Goal: Task Accomplishment & Management: Complete application form

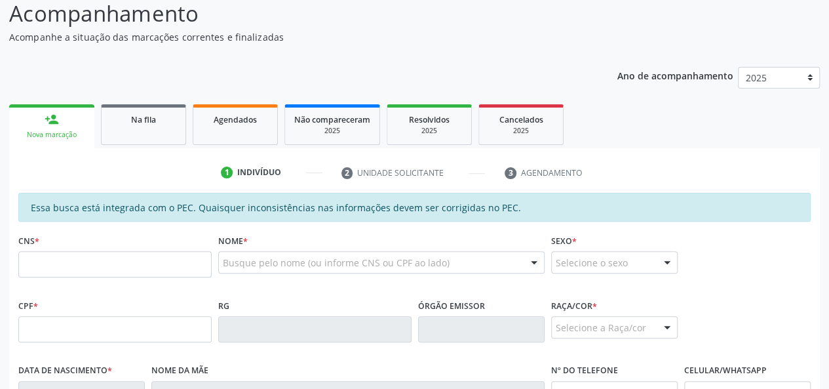
scroll to position [131, 0]
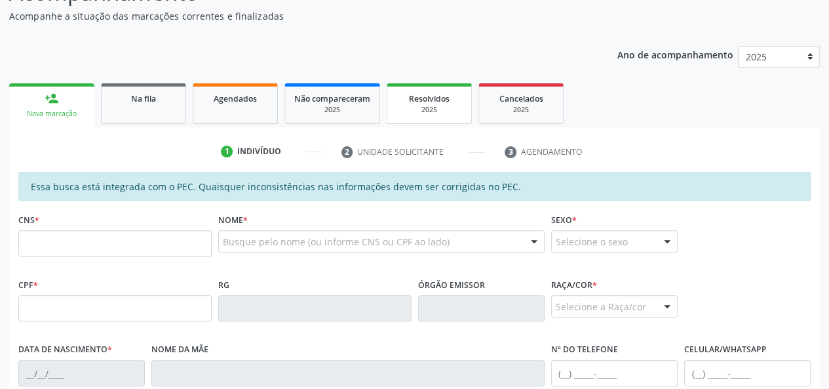
click at [400, 104] on div "Resolvidos" at bounding box center [430, 98] width 66 height 14
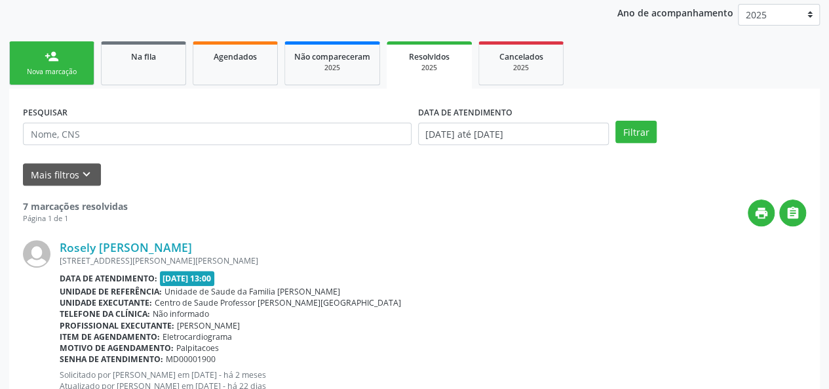
scroll to position [0, 0]
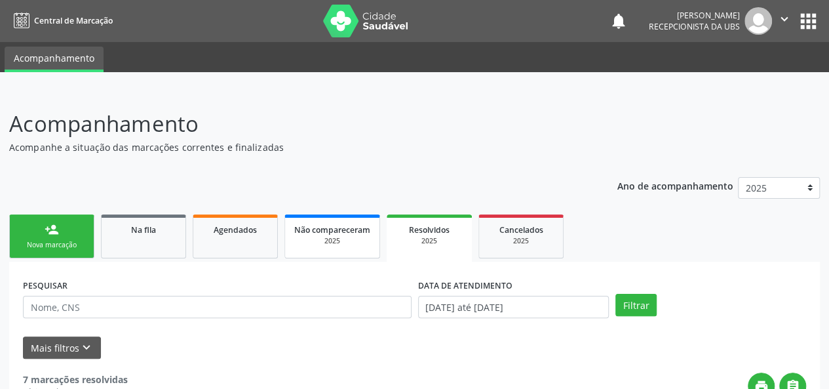
click at [341, 237] on div "2025" at bounding box center [332, 241] width 76 height 10
click at [235, 241] on link "Agendados" at bounding box center [235, 236] width 85 height 44
click at [636, 305] on button "Filtrar" at bounding box center [635, 305] width 41 height 22
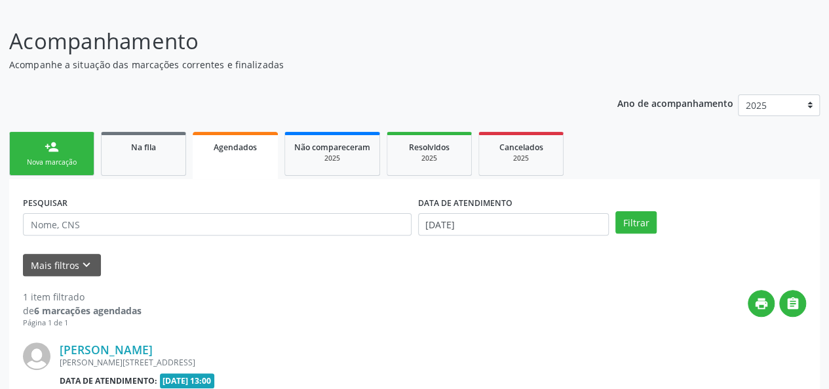
scroll to position [131, 0]
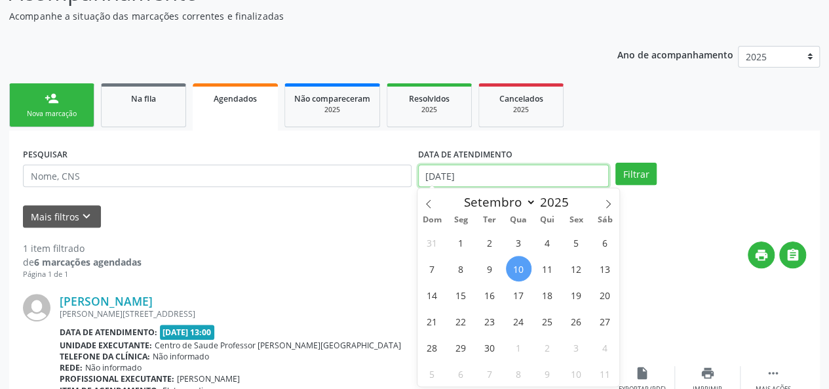
click at [465, 168] on input "[DATE]" at bounding box center [513, 176] width 191 height 22
click at [428, 197] on span at bounding box center [429, 199] width 22 height 22
select select "6"
click at [487, 248] on span "1" at bounding box center [490, 242] width 26 height 26
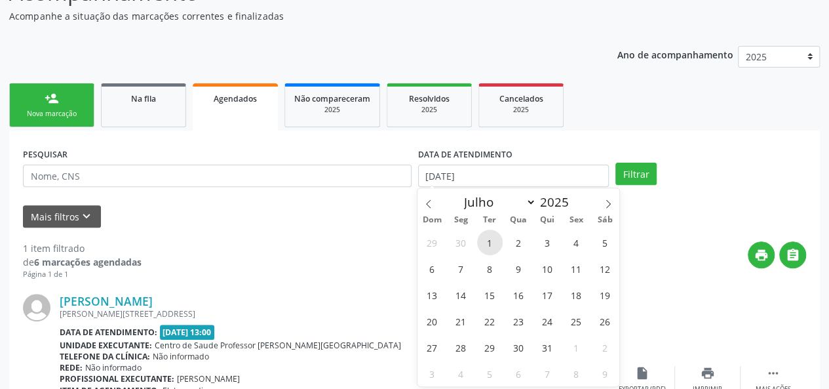
type input "[DATE]"
click at [613, 209] on span at bounding box center [608, 199] width 22 height 22
select select "8"
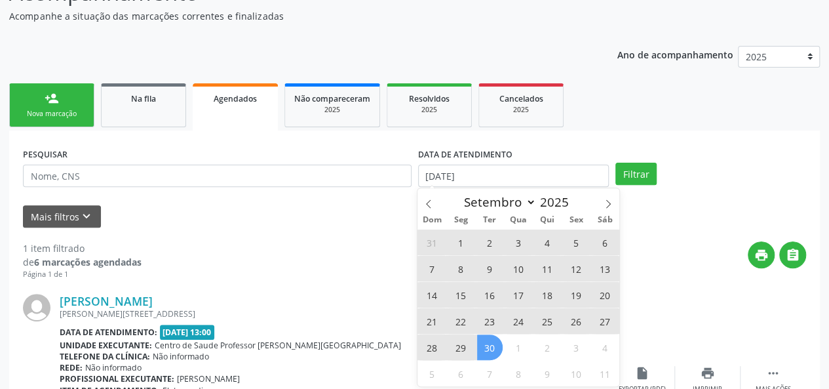
click at [485, 348] on span "30" at bounding box center [490, 347] width 26 height 26
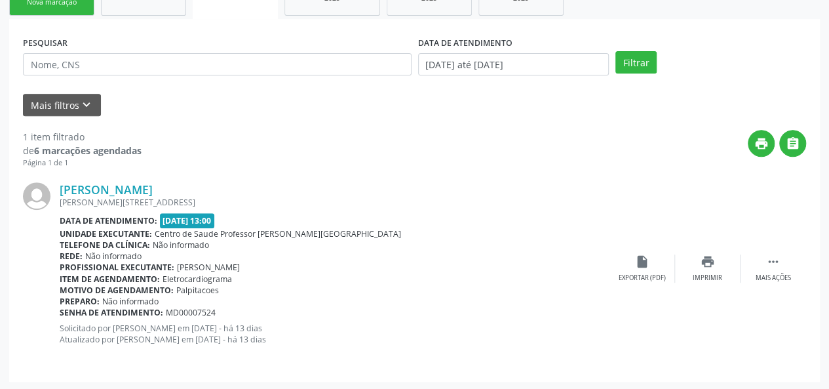
scroll to position [244, 0]
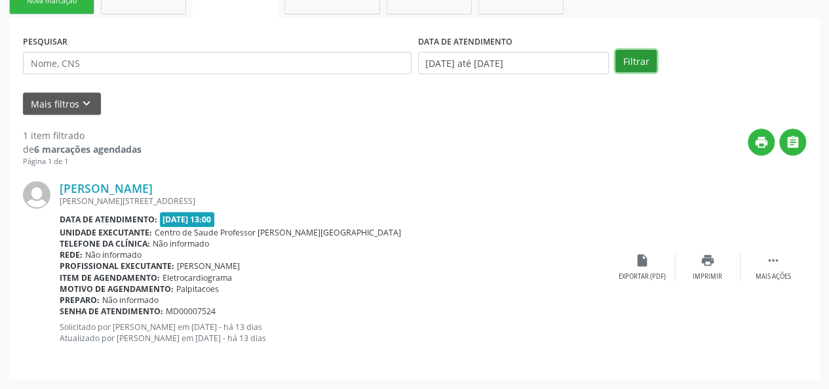
click at [632, 60] on button "Filtrar" at bounding box center [635, 61] width 41 height 22
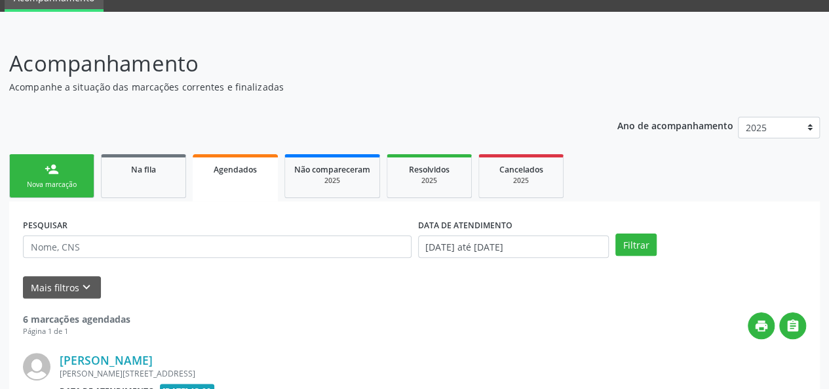
scroll to position [0, 0]
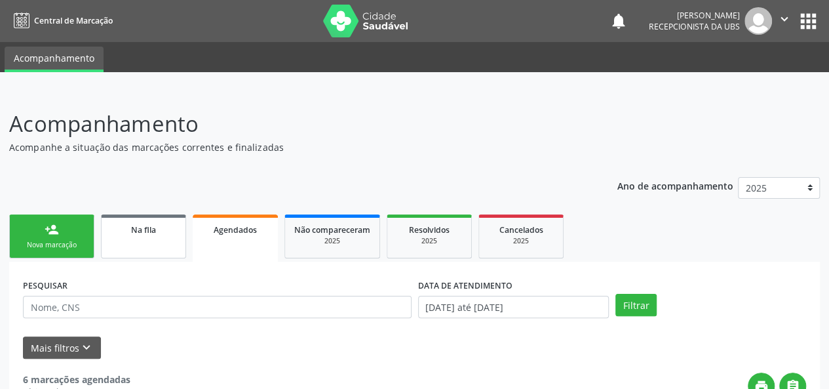
click at [139, 250] on link "Na fila" at bounding box center [143, 236] width 85 height 44
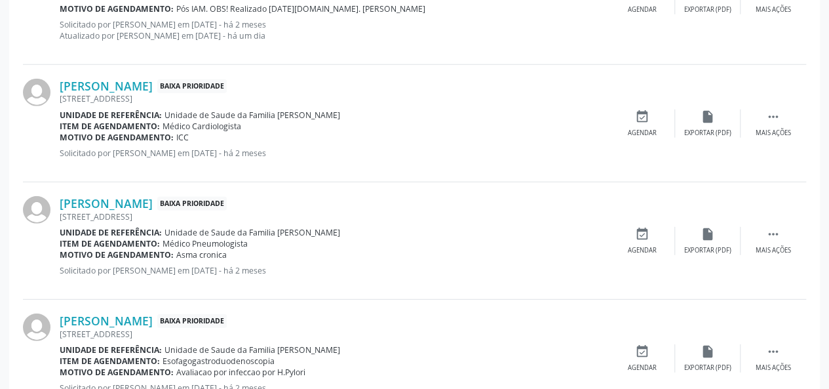
scroll to position [1861, 0]
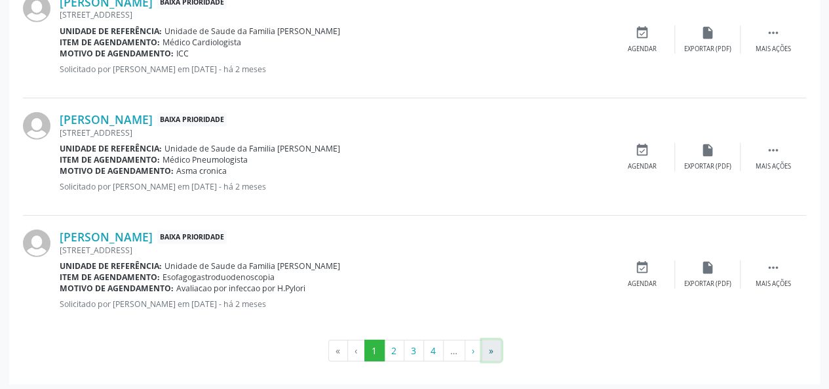
click at [496, 348] on button "»" at bounding box center [492, 351] width 20 height 22
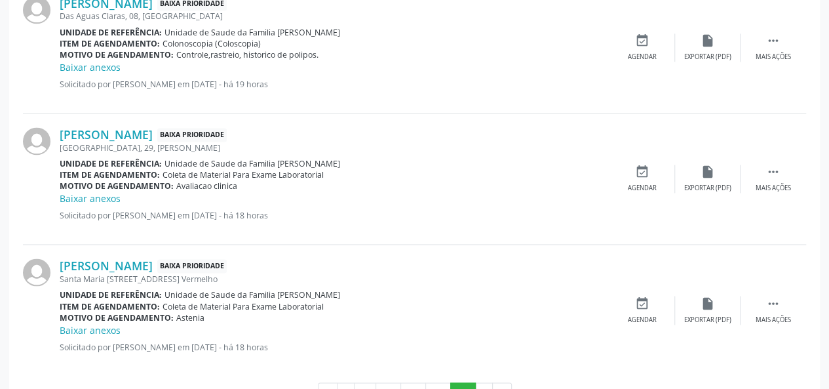
scroll to position [986, 0]
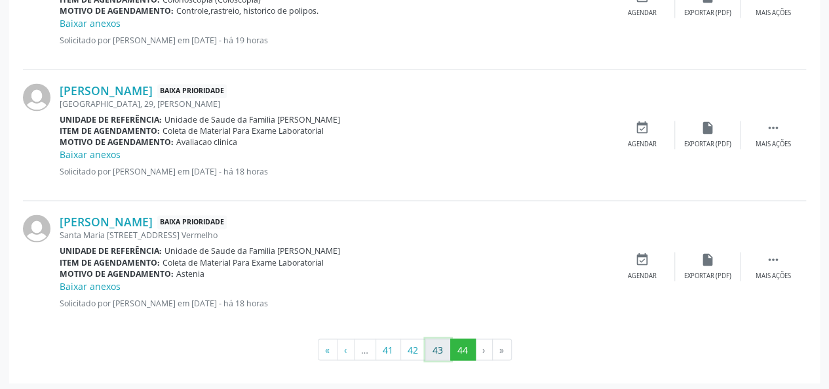
click at [439, 347] on button "43" at bounding box center [438, 349] width 26 height 22
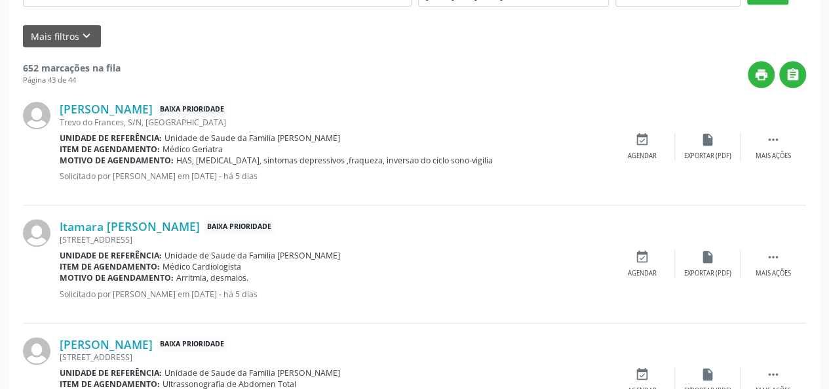
scroll to position [148, 0]
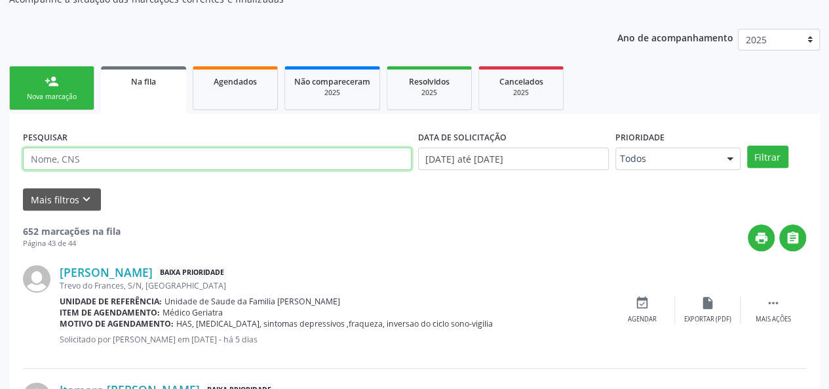
click at [104, 162] on input "text" at bounding box center [217, 158] width 389 height 22
type input "700107968406920"
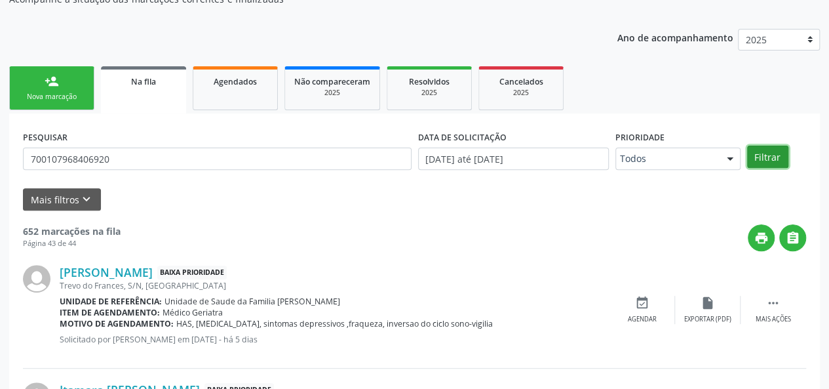
click at [771, 157] on button "Filtrar" at bounding box center [767, 157] width 41 height 22
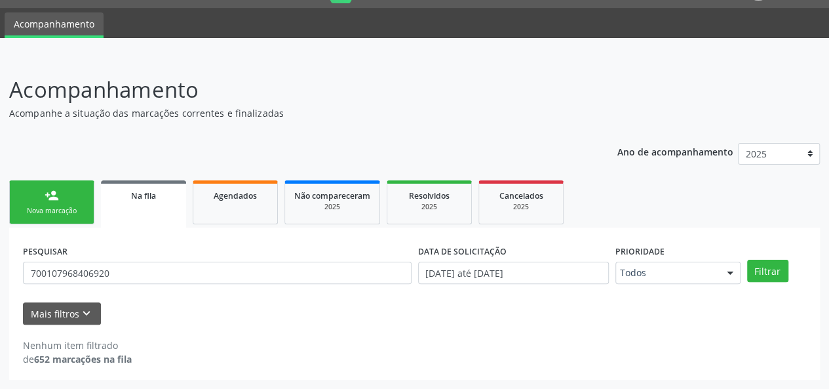
scroll to position [33, 0]
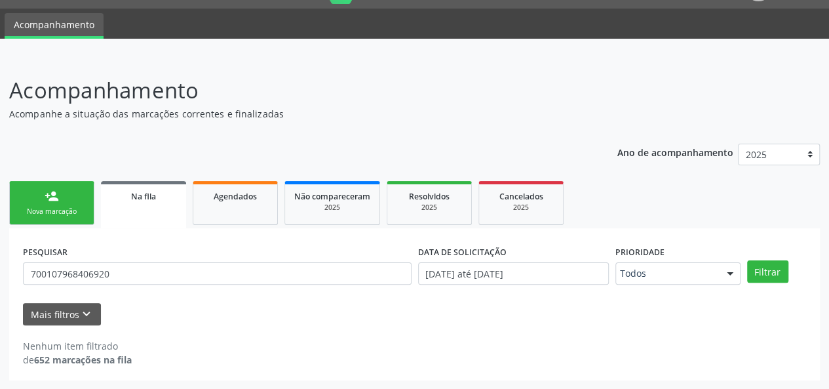
click at [25, 193] on link "person_add Nova marcação" at bounding box center [51, 203] width 85 height 44
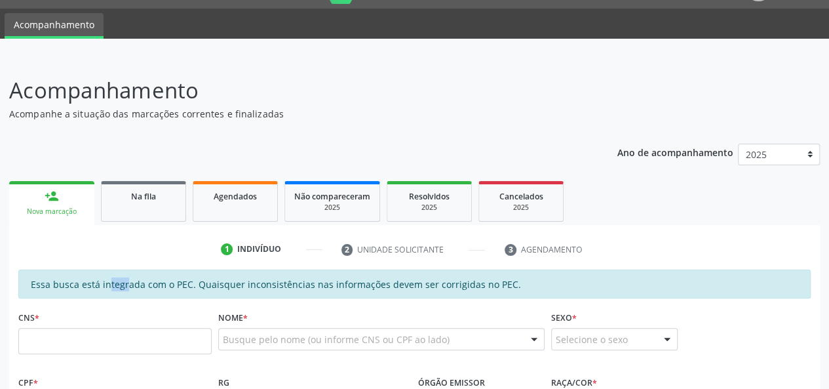
drag, startPoint x: 25, startPoint y: 193, endPoint x: 80, endPoint y: 275, distance: 98.7
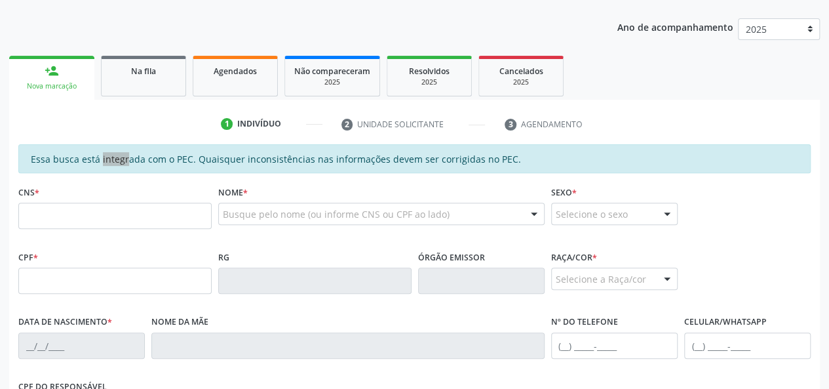
scroll to position [165, 0]
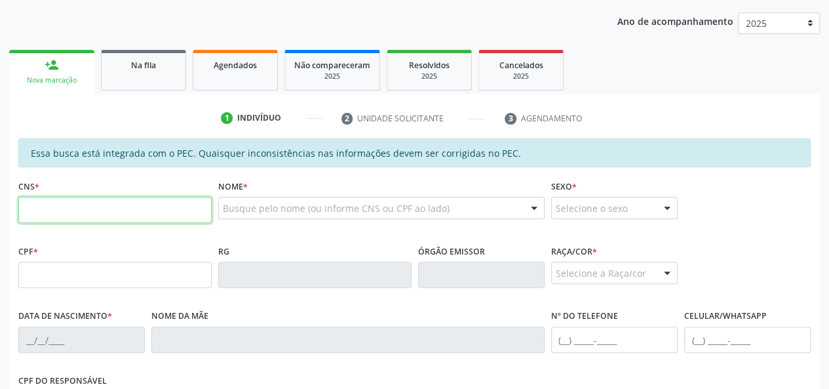
click at [51, 213] on input "text" at bounding box center [114, 210] width 193 height 26
paste input "702 4020 0287 5429"
type input "702 4020 0287 5429"
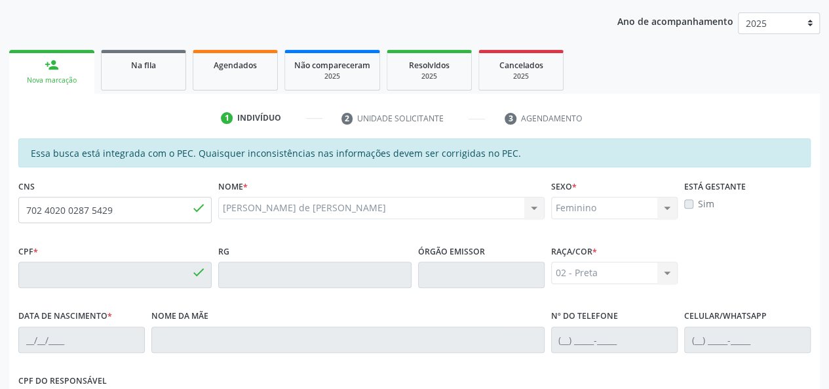
type input "152.646.144-74"
type input "[DATE]"
type input "[PERSON_NAME]"
type input "[PHONE_NUMBER]"
type input "12"
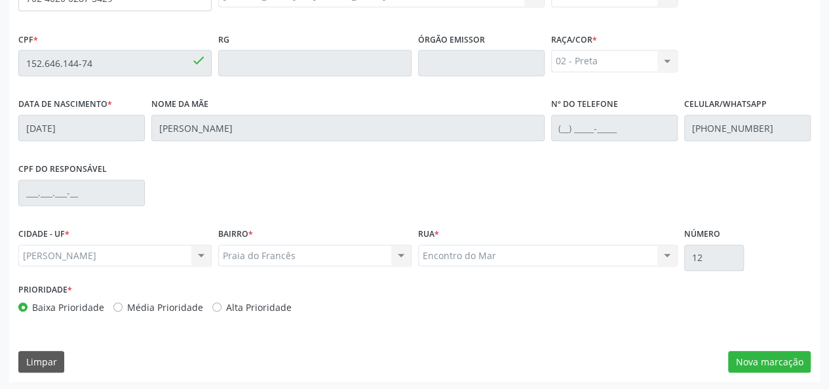
scroll to position [377, 0]
click at [751, 354] on button "Nova marcação" at bounding box center [769, 361] width 83 height 22
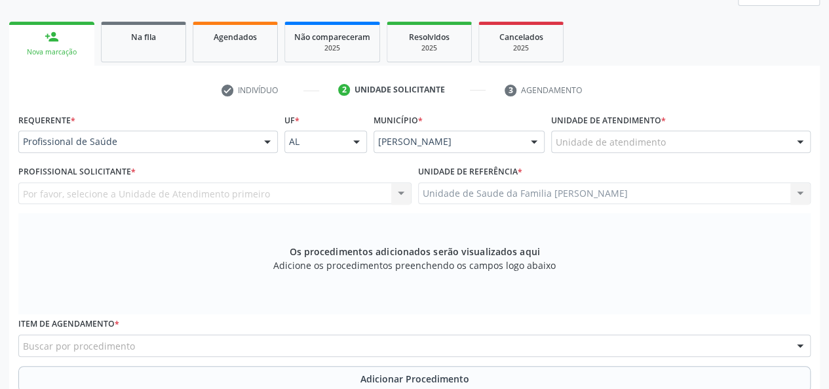
scroll to position [115, 0]
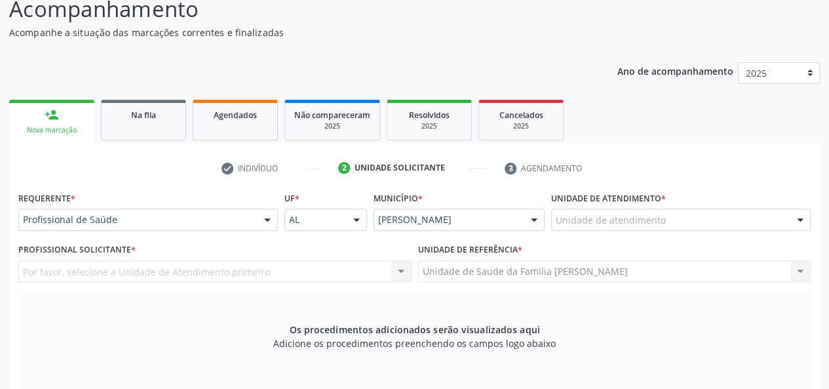
click at [620, 211] on div "Unidade de atendimento" at bounding box center [681, 219] width 260 height 22
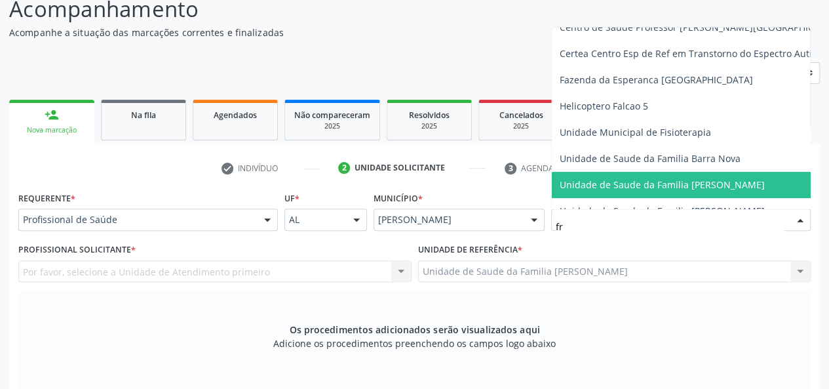
scroll to position [0, 0]
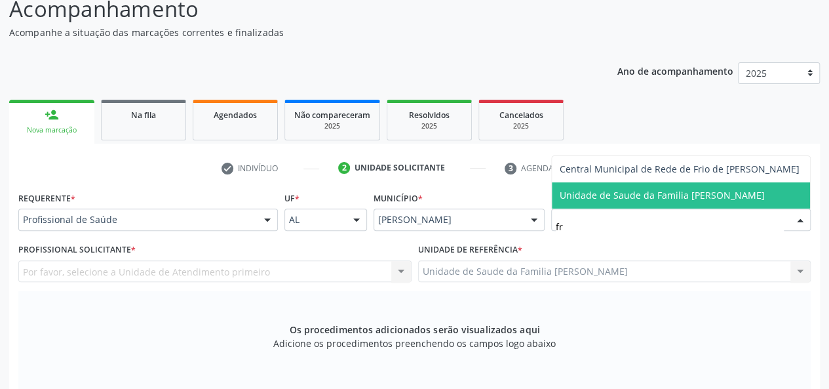
type input "fra"
click at [616, 192] on span "Unidade de Saude da Familia [PERSON_NAME]" at bounding box center [662, 195] width 205 height 12
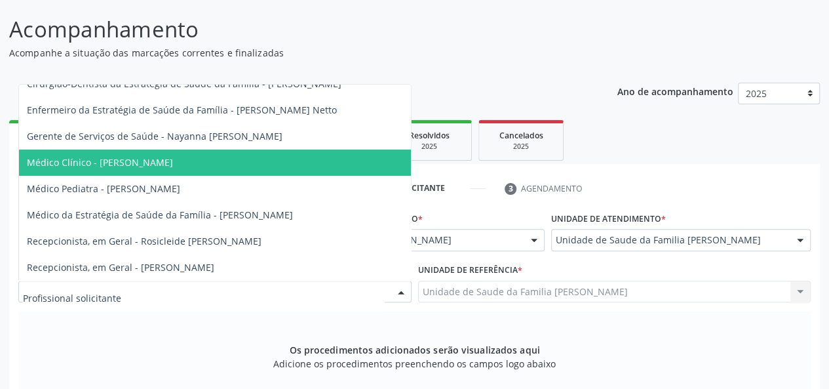
scroll to position [115, 0]
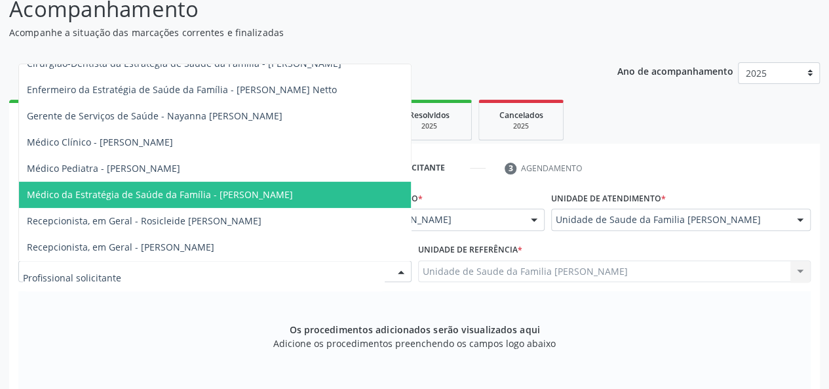
click at [286, 188] on span "Médico da Estratégia de Saúde da Família - [PERSON_NAME]" at bounding box center [160, 194] width 266 height 12
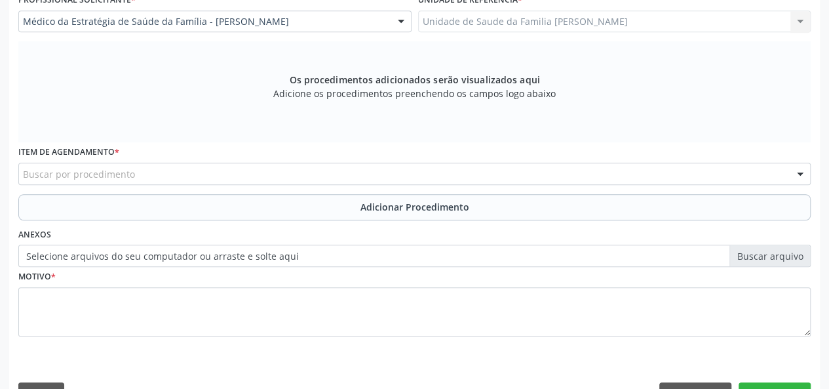
scroll to position [377, 0]
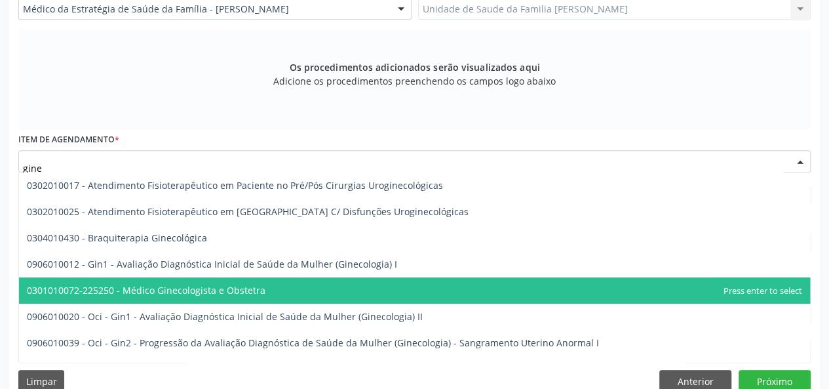
click at [221, 290] on span "0301010072-225250 - Médico Ginecologista e Obstetra" at bounding box center [146, 290] width 239 height 12
type input "gine"
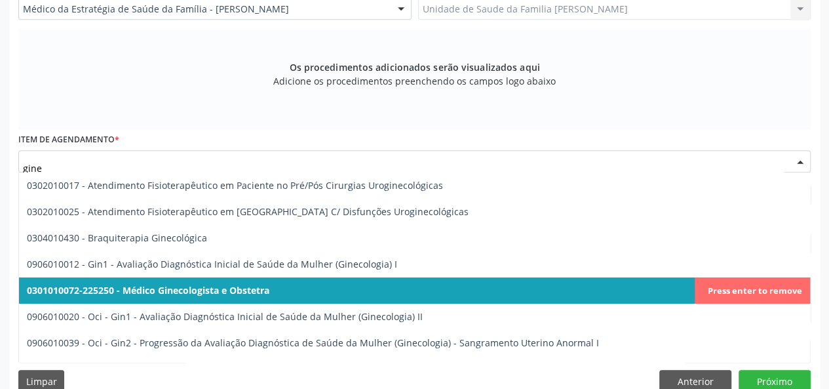
click at [210, 290] on span "0301010072-225250 - Médico Ginecologista e Obstetra" at bounding box center [148, 290] width 243 height 12
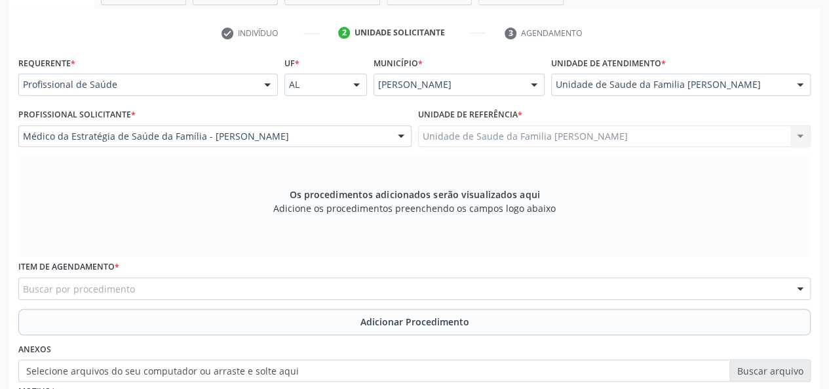
scroll to position [311, 0]
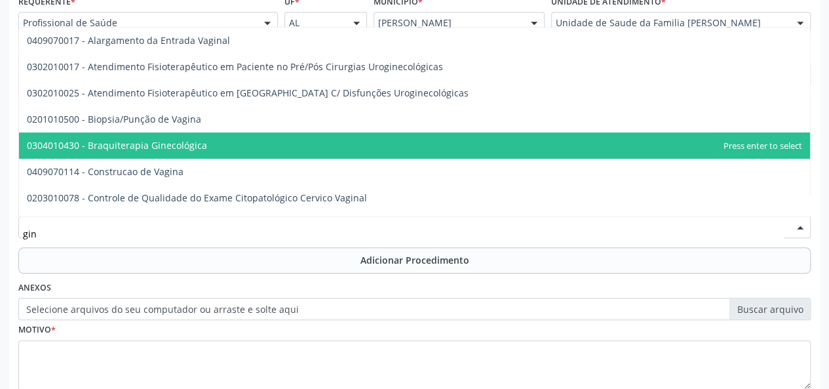
type input "gine"
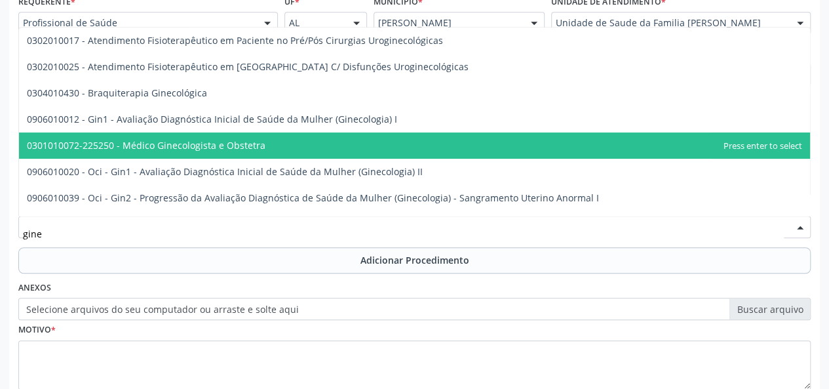
click at [180, 146] on span "0301010072-225250 - Médico Ginecologista e Obstetra" at bounding box center [146, 145] width 239 height 12
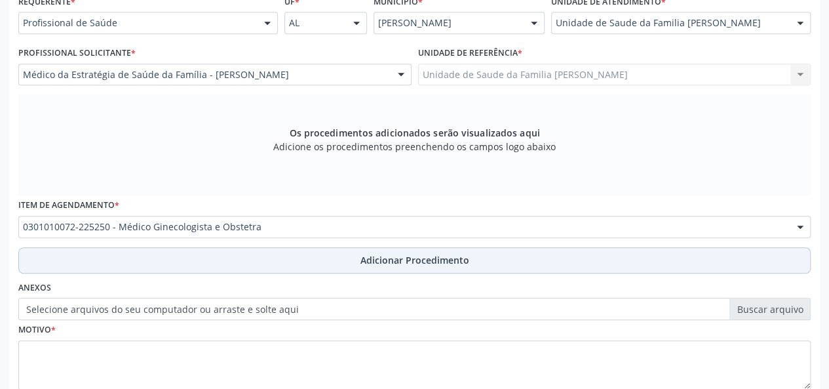
click at [380, 266] on button "Adicionar Procedimento" at bounding box center [414, 260] width 792 height 26
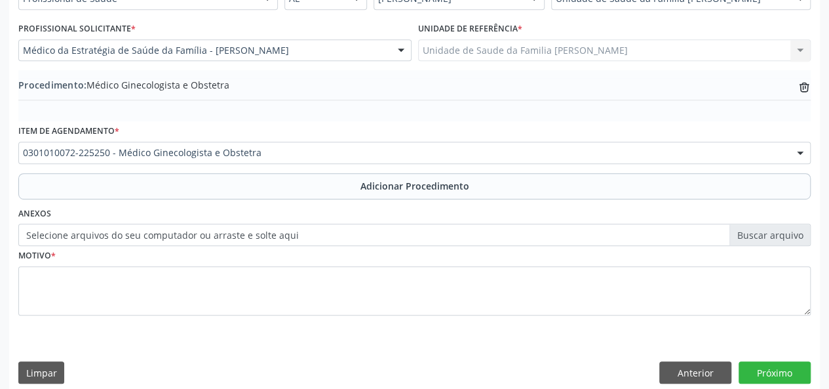
scroll to position [347, 0]
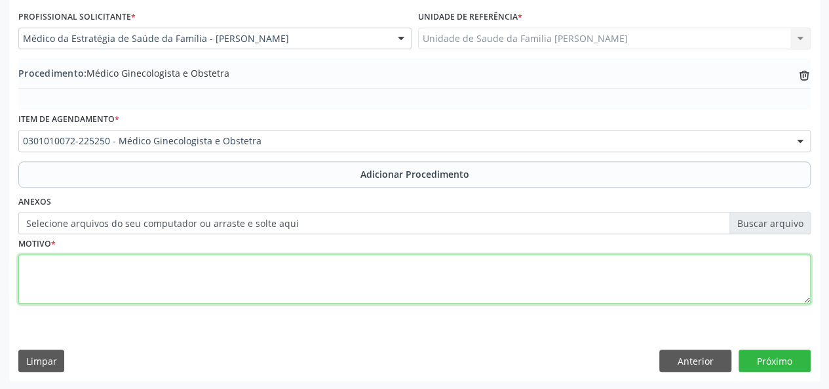
click at [28, 279] on textarea at bounding box center [414, 279] width 792 height 50
click at [145, 269] on textarea "Avaliacao para reposicao hprmonal" at bounding box center [414, 279] width 792 height 50
click at [232, 269] on textarea "Avaliacao para reposicao hormonal" at bounding box center [414, 279] width 792 height 50
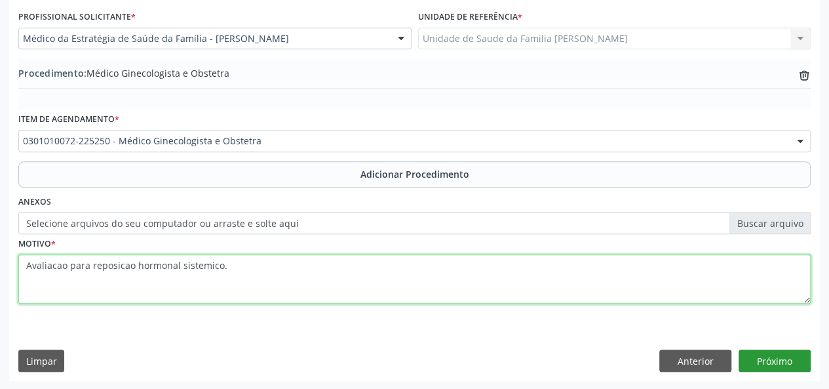
type textarea "Avaliacao para reposicao hormonal sistemico."
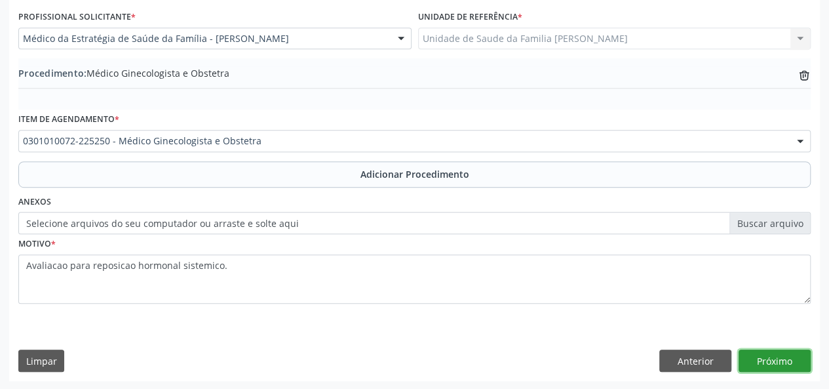
click at [777, 360] on button "Próximo" at bounding box center [775, 360] width 72 height 22
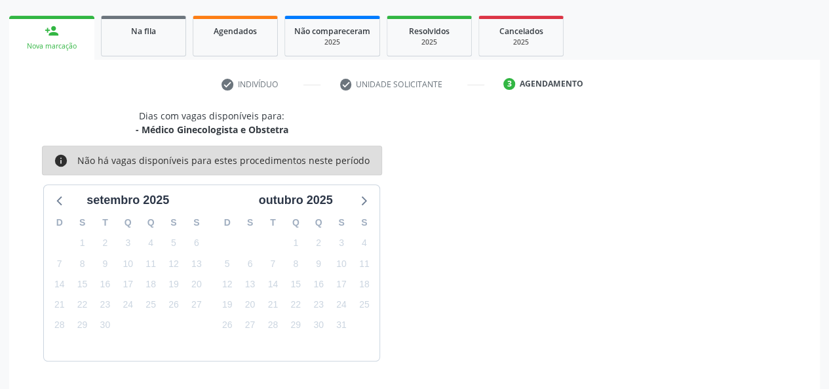
scroll to position [237, 0]
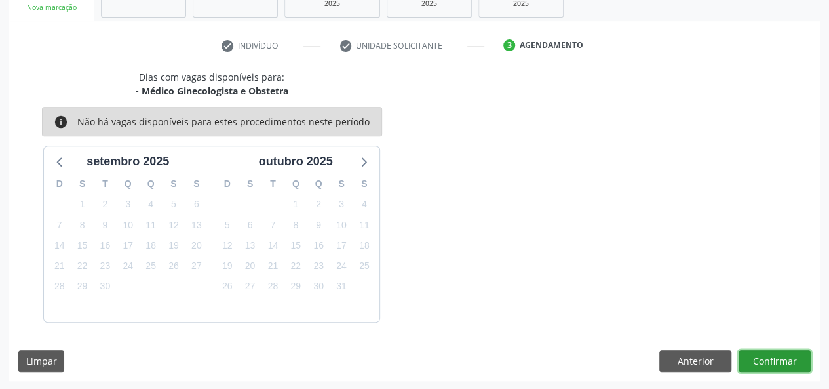
click at [771, 368] on button "Confirmar" at bounding box center [775, 361] width 72 height 22
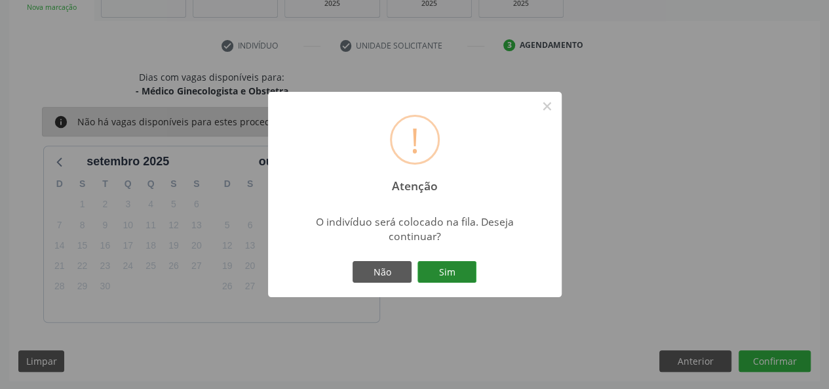
click at [454, 277] on button "Sim" at bounding box center [447, 272] width 59 height 22
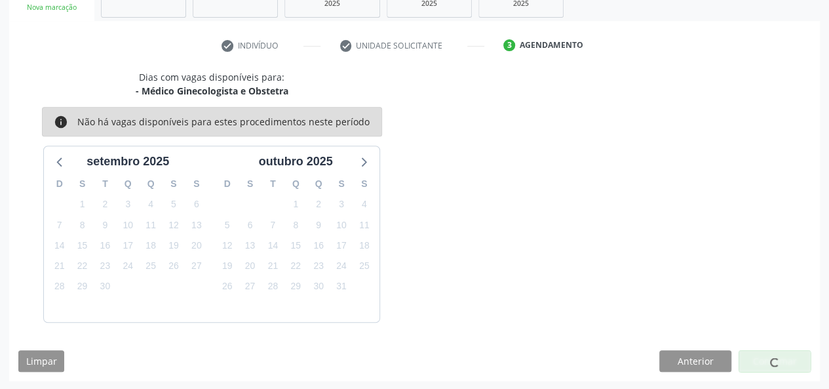
scroll to position [33, 0]
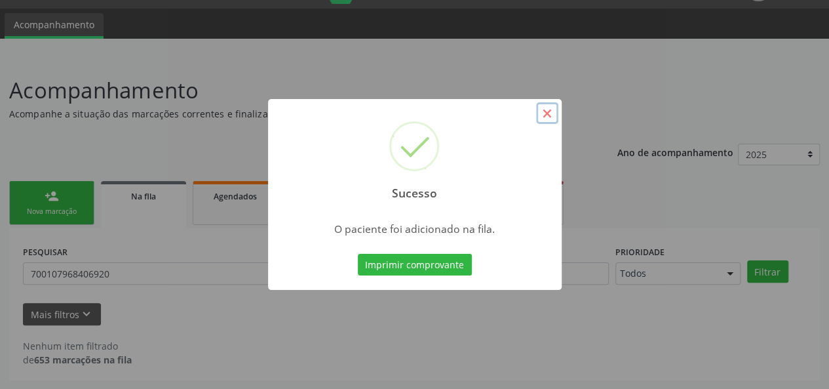
click at [549, 106] on button "×" at bounding box center [547, 113] width 22 height 22
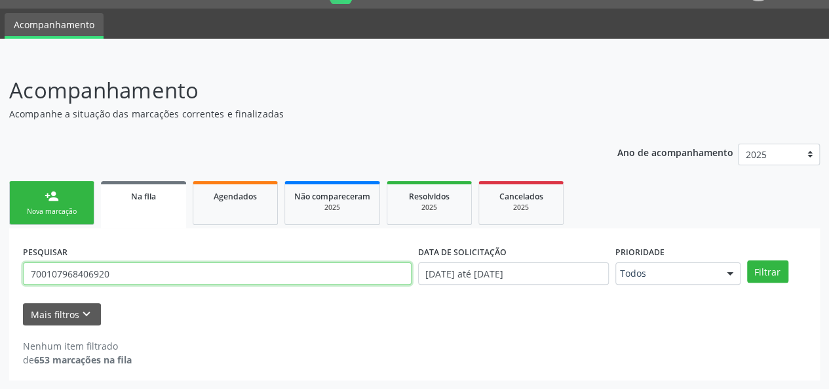
drag, startPoint x: 140, startPoint y: 277, endPoint x: 0, endPoint y: 276, distance: 140.3
click at [0, 276] on div "Acompanhamento Acompanhe a situação das marcações correntes e finalizadas Relat…" at bounding box center [414, 223] width 829 height 332
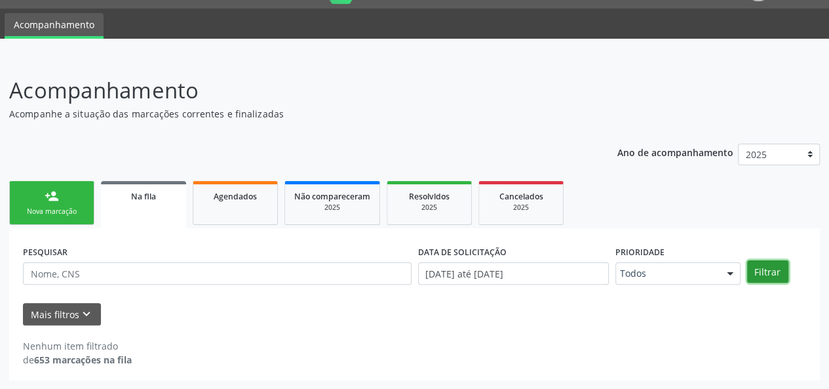
click at [780, 272] on button "Filtrar" at bounding box center [767, 271] width 41 height 22
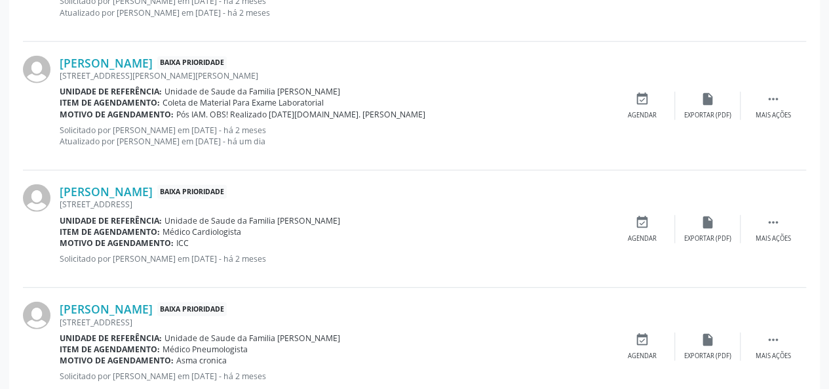
scroll to position [1861, 0]
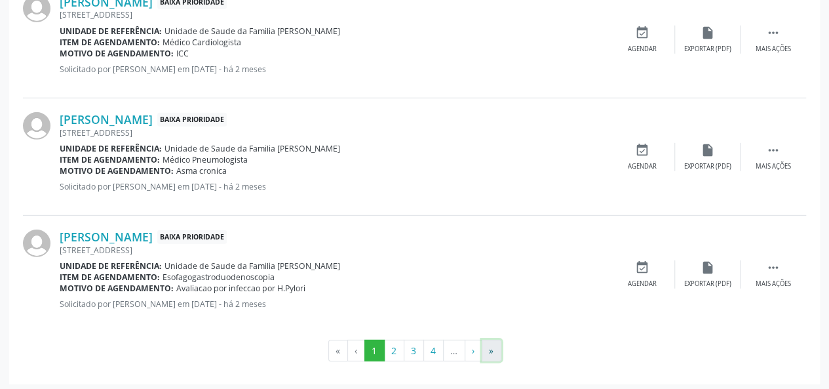
click at [492, 351] on button "»" at bounding box center [492, 351] width 20 height 22
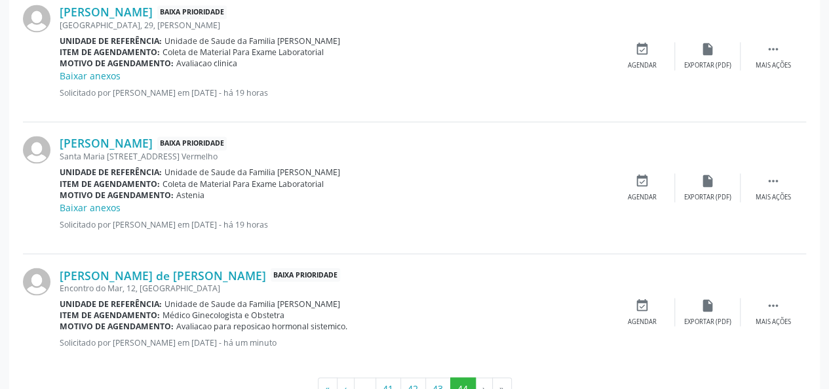
scroll to position [1104, 0]
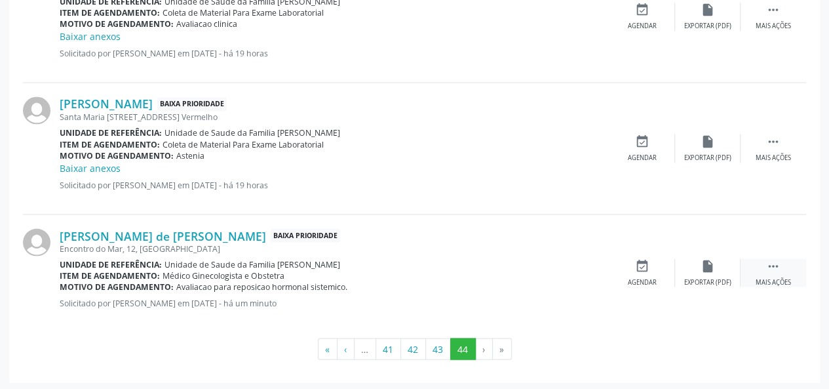
click at [781, 258] on div " Mais ações" at bounding box center [774, 272] width 66 height 28
click at [719, 268] on div "edit Editar" at bounding box center [708, 272] width 66 height 28
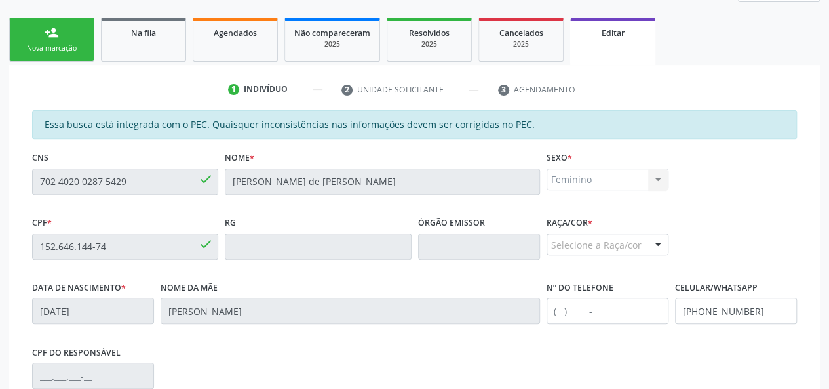
scroll to position [395, 0]
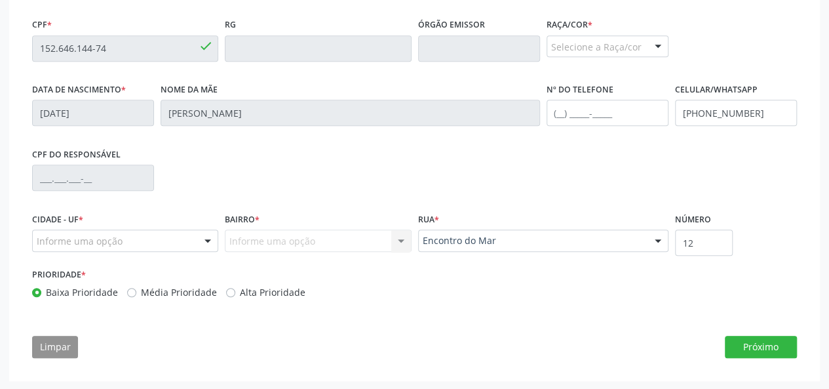
click at [598, 44] on div "Selecione a Raça/cor" at bounding box center [608, 46] width 122 height 22
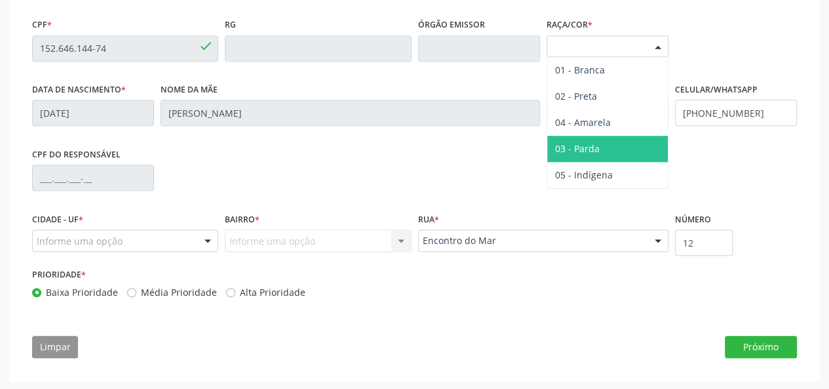
click at [602, 153] on span "03 - Parda" at bounding box center [607, 149] width 121 height 26
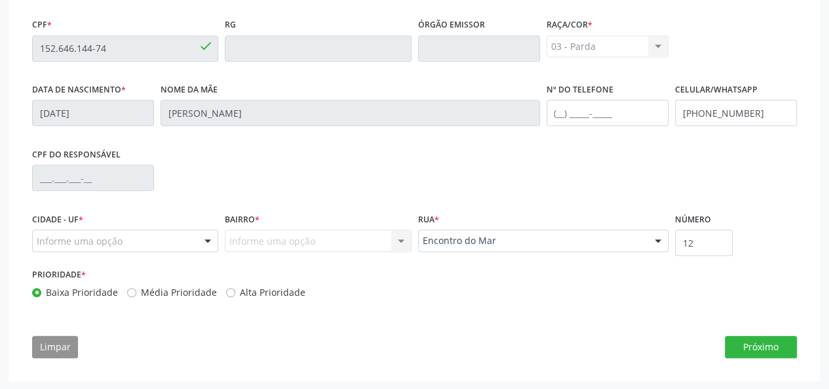
click at [97, 248] on div "Informe uma opção" at bounding box center [125, 240] width 186 height 22
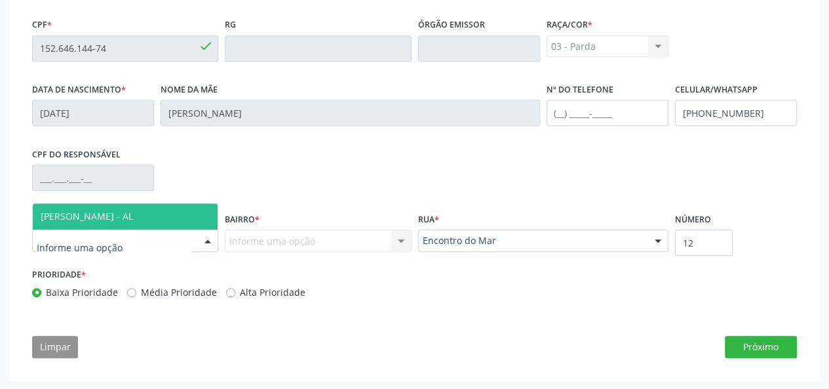
click at [107, 218] on span "[PERSON_NAME] - AL" at bounding box center [87, 216] width 92 height 12
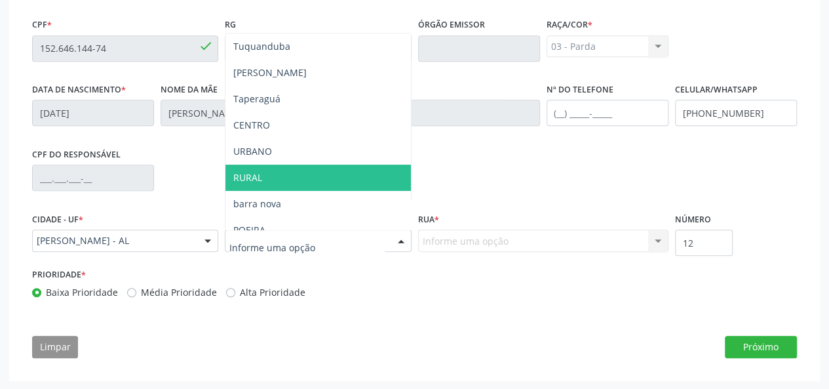
scroll to position [131, 0]
click at [266, 173] on span "[PERSON_NAME]" at bounding box center [317, 178] width 185 height 26
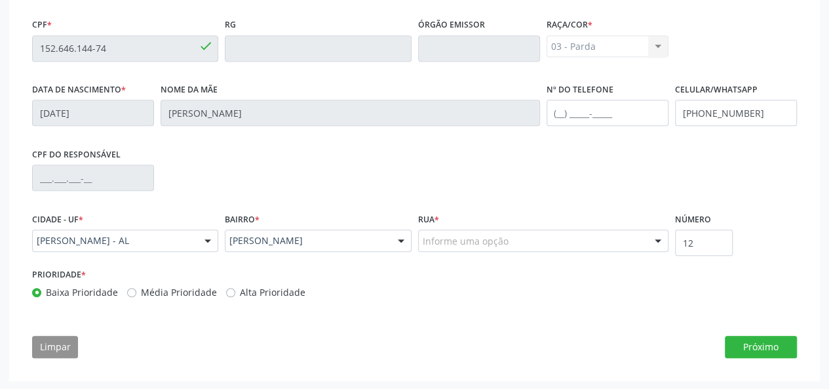
click at [481, 223] on div "Rua * Informe uma opção rua goiamun [GEOGRAPHIC_DATA] do corote Santa Genoveva …" at bounding box center [543, 230] width 250 height 42
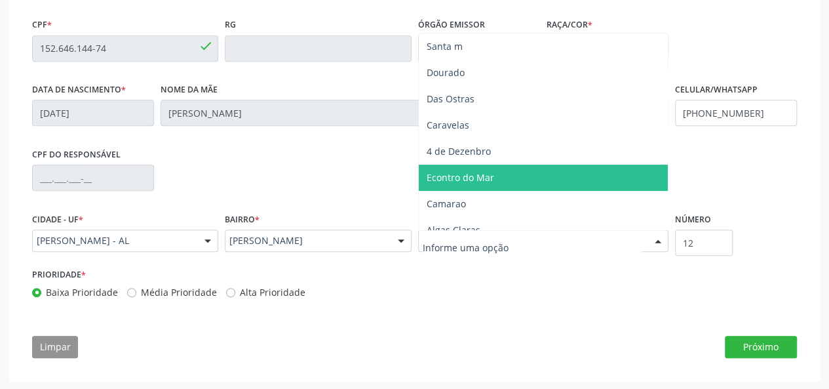
click at [465, 174] on span "Econtro do Mar" at bounding box center [461, 177] width 68 height 12
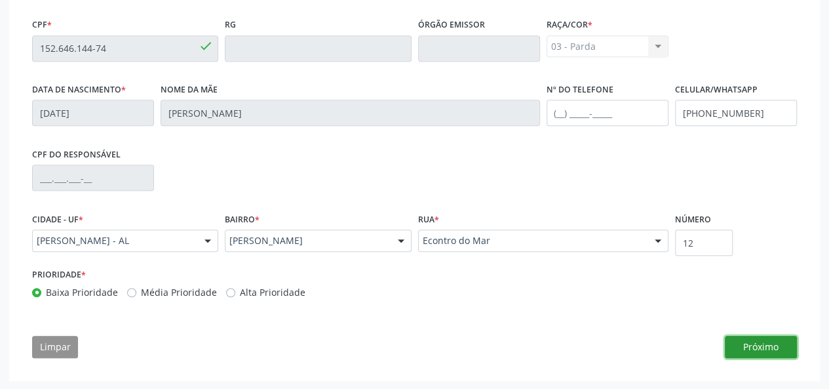
click at [767, 336] on button "Próximo" at bounding box center [761, 347] width 72 height 22
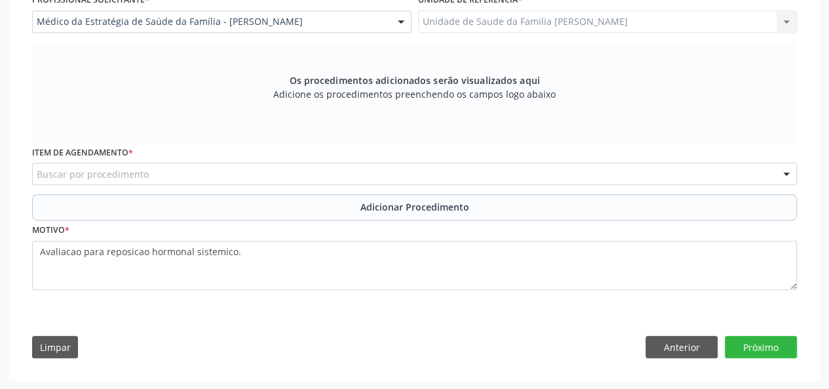
scroll to position [237, 0]
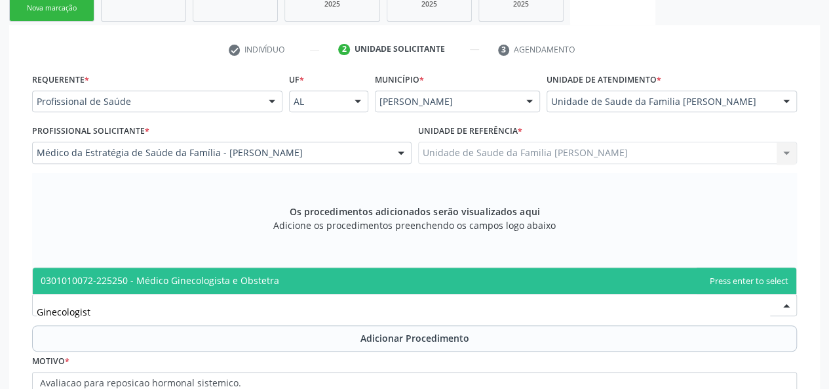
type input "Ginecologista"
click at [186, 279] on span "0301010072-225250 - Médico Ginecologista e Obstetra" at bounding box center [160, 280] width 239 height 12
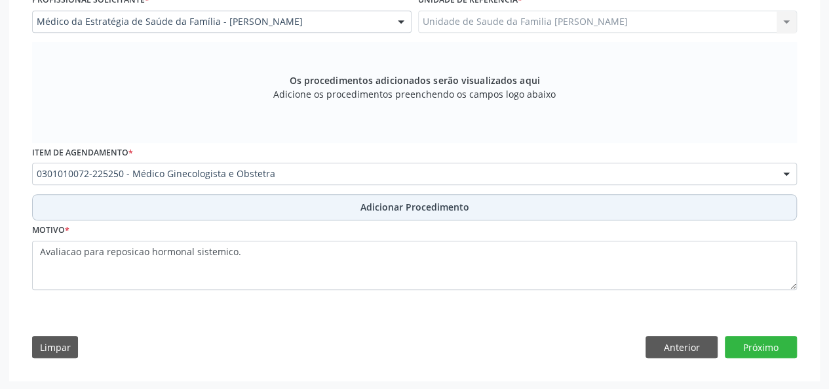
click at [407, 208] on span "Adicionar Procedimento" at bounding box center [414, 207] width 109 height 14
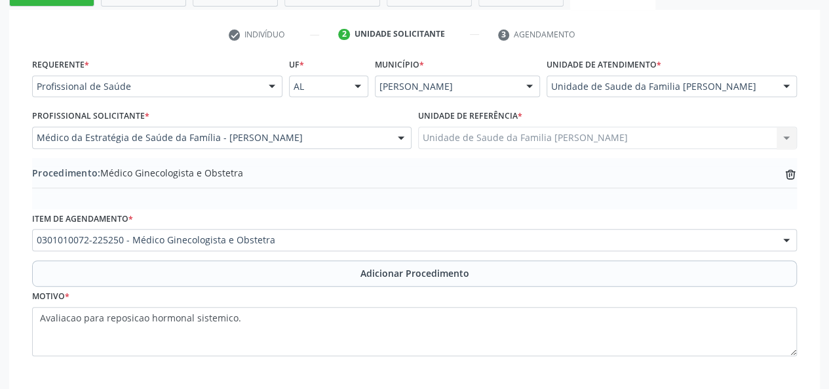
scroll to position [317, 0]
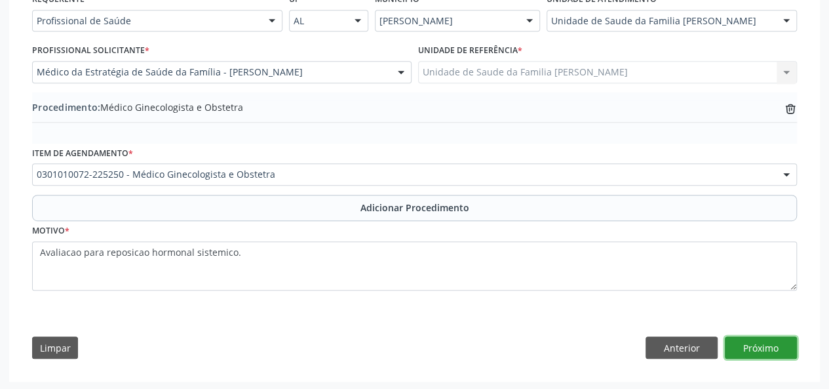
click at [750, 339] on button "Próximo" at bounding box center [761, 347] width 72 height 22
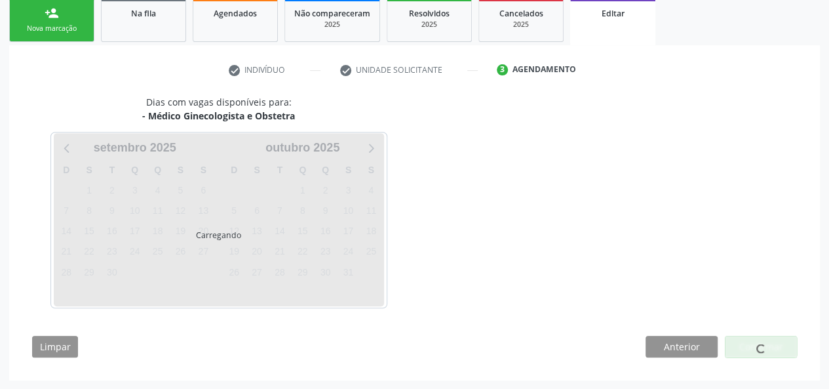
scroll to position [254, 0]
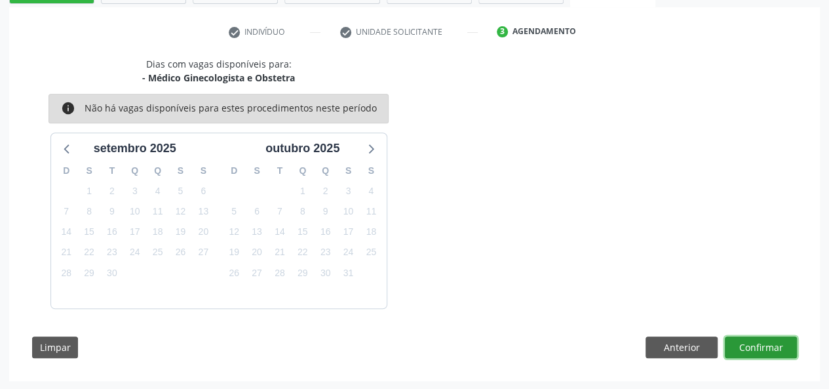
click at [778, 352] on button "Confirmar" at bounding box center [761, 347] width 72 height 22
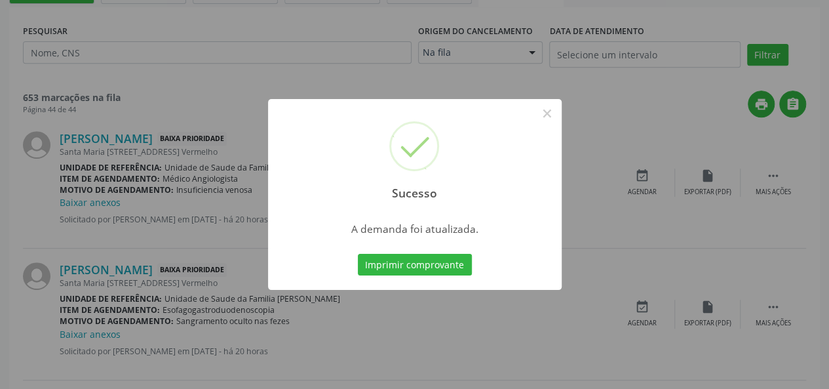
scroll to position [0, 0]
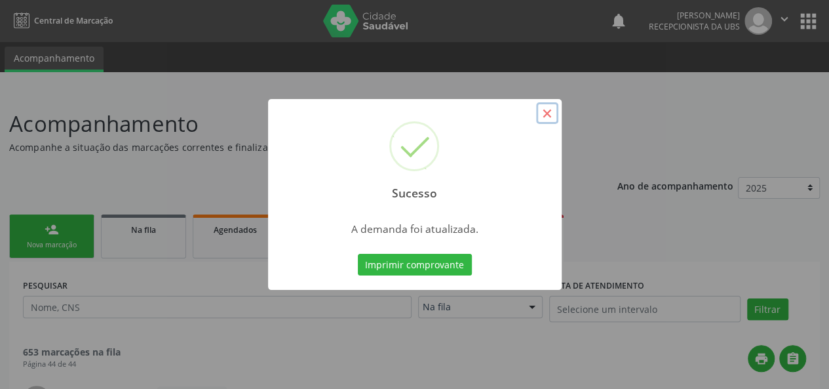
click at [553, 116] on button "×" at bounding box center [547, 113] width 22 height 22
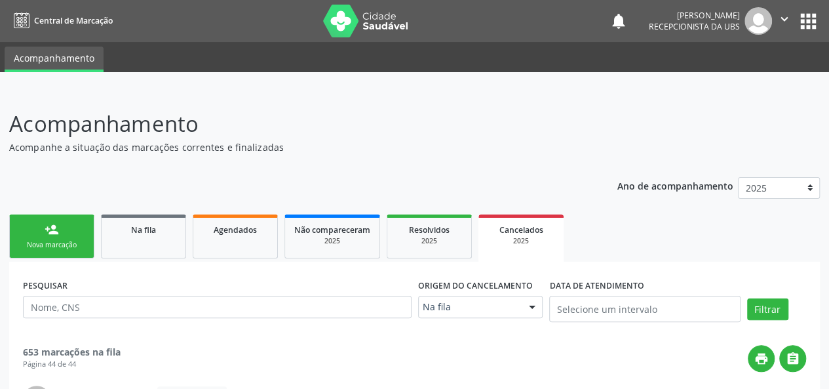
click at [51, 216] on link "person_add Nova marcação" at bounding box center [51, 236] width 85 height 44
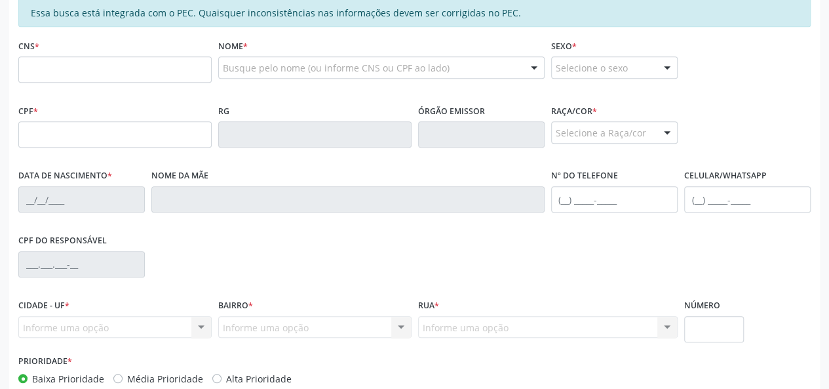
scroll to position [377, 0]
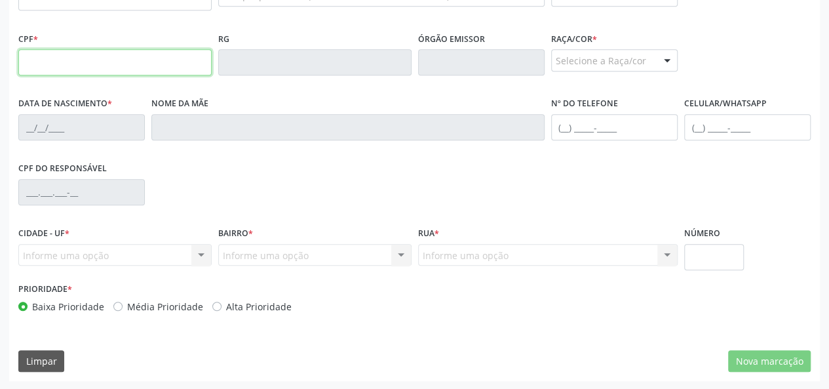
click at [76, 62] on input "text" at bounding box center [114, 62] width 193 height 26
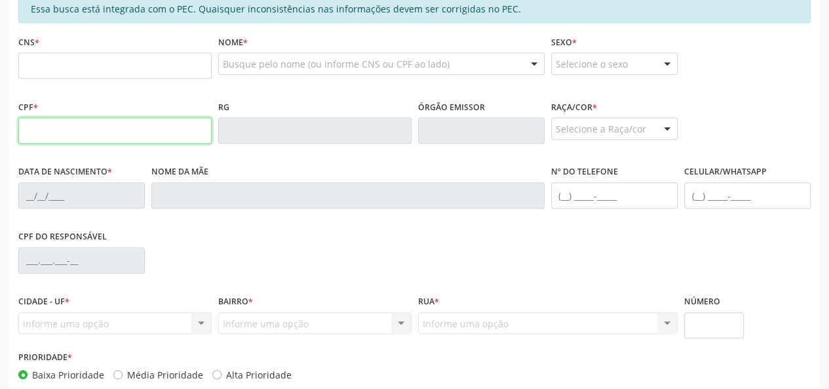
scroll to position [180, 0]
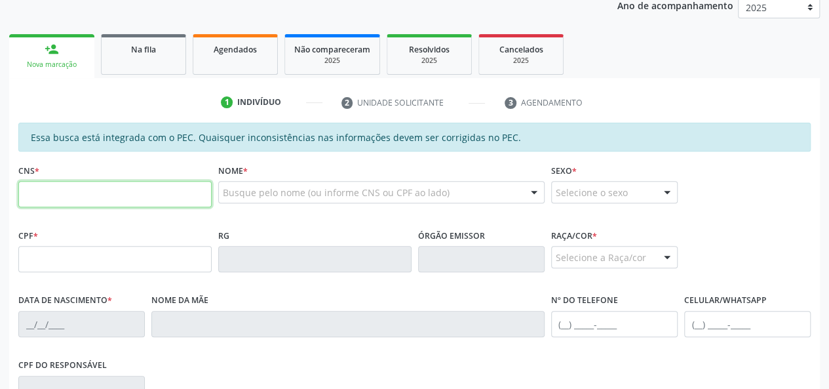
click at [38, 206] on input "text" at bounding box center [114, 194] width 193 height 26
paste input "701 1080 3905 9110"
type input "701 1080 3905 9110"
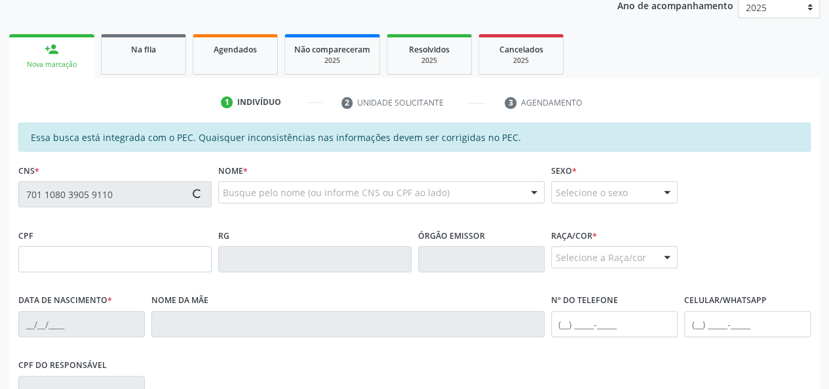
type input "[DATE]"
type input "[PERSON_NAME]"
type input "[PHONE_NUMBER]"
type input "19"
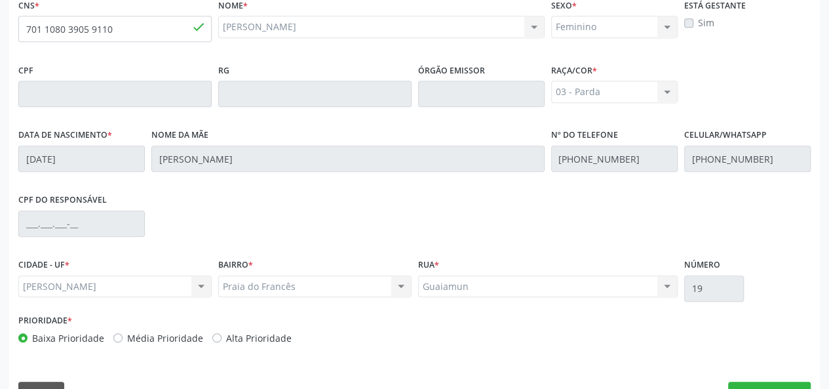
scroll to position [377, 0]
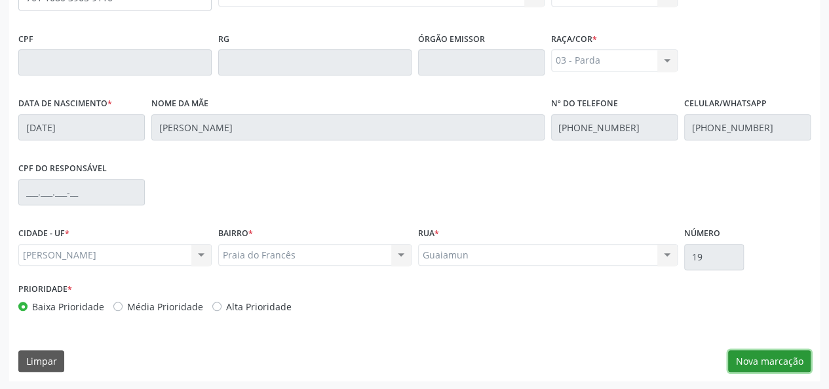
click at [769, 363] on button "Nova marcação" at bounding box center [769, 361] width 83 height 22
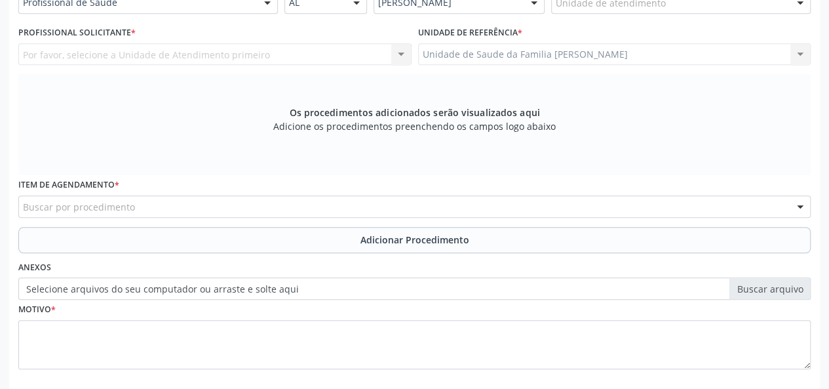
scroll to position [311, 0]
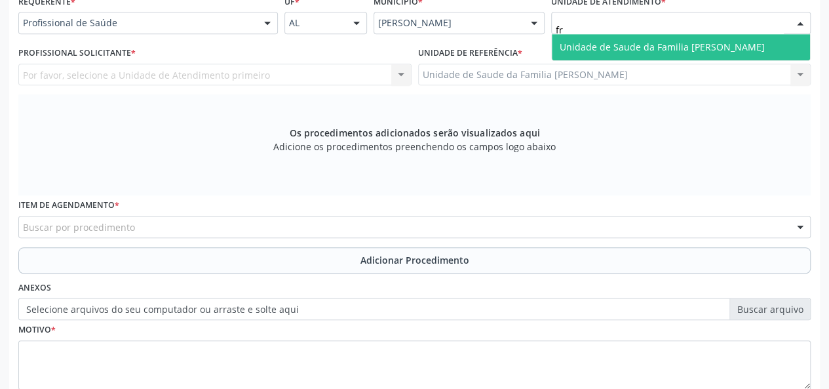
type input "fra"
click at [655, 48] on span "Unidade de Saude da Familia [PERSON_NAME]" at bounding box center [662, 47] width 205 height 12
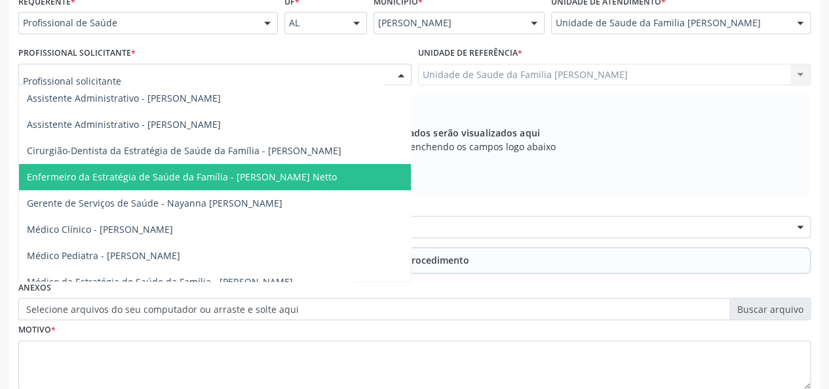
click at [169, 172] on span "Enfermeiro da Estratégia de Saúde da Família - [PERSON_NAME] Netto" at bounding box center [182, 176] width 310 height 12
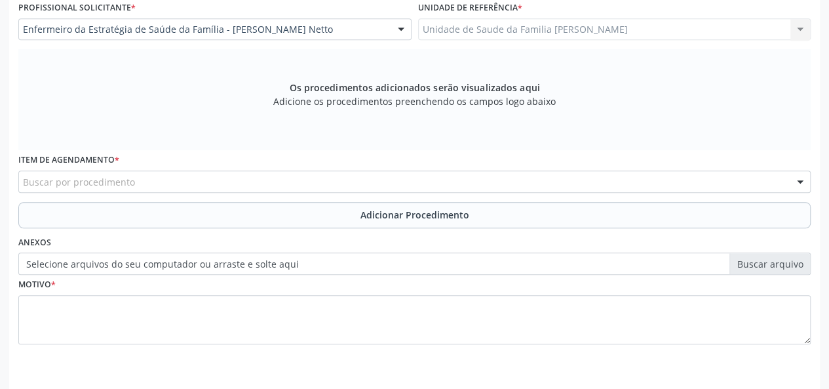
scroll to position [377, 0]
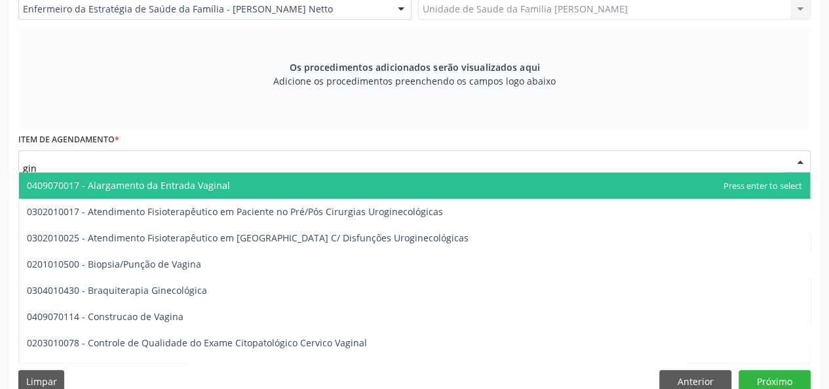
type input "gine"
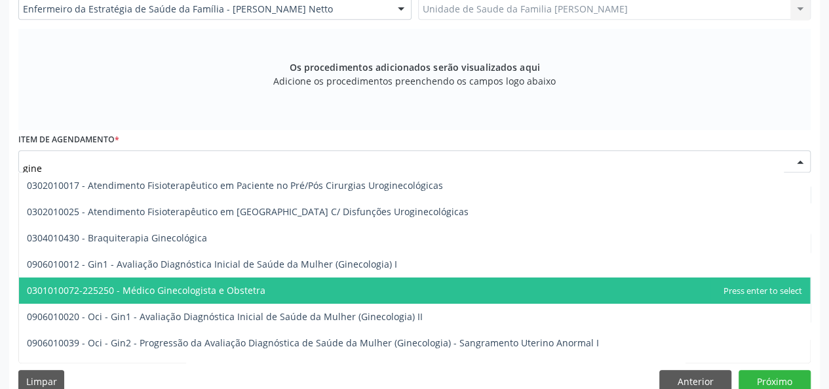
click at [123, 281] on span "0301010072-225250 - Médico Ginecologista e Obstetra" at bounding box center [414, 290] width 791 height 26
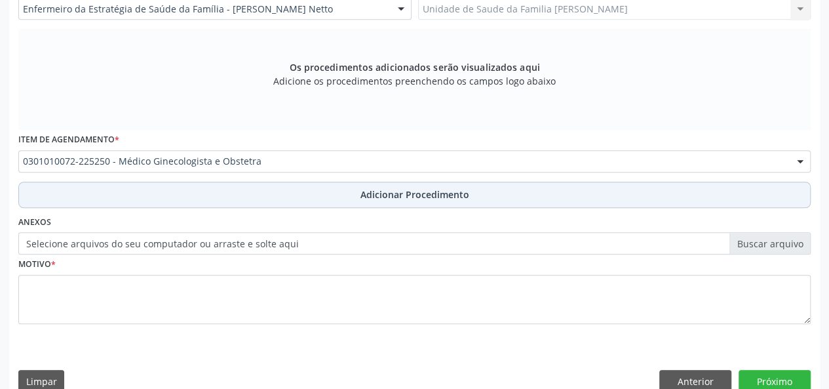
click at [385, 193] on span "Adicionar Procedimento" at bounding box center [414, 194] width 109 height 14
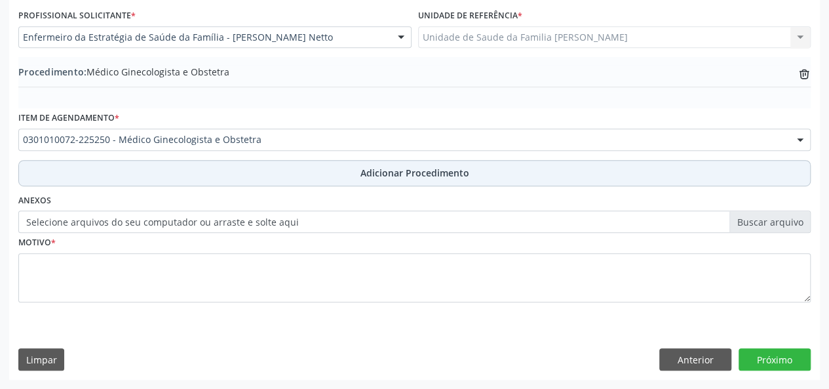
scroll to position [347, 0]
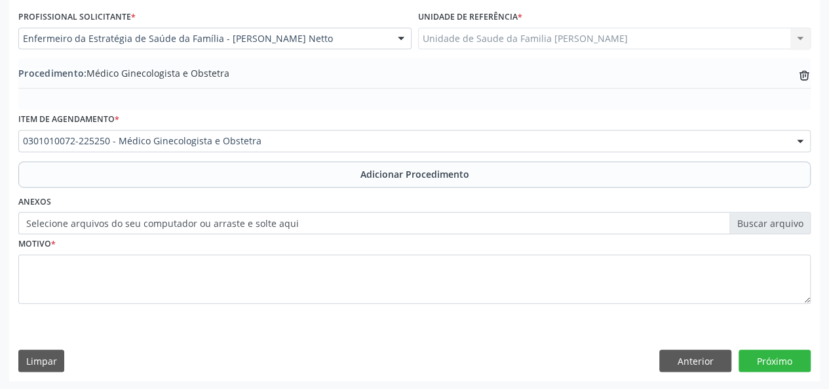
click at [784, 229] on label "Selecione arquivos do seu computador ou arraste e solte aqui" at bounding box center [414, 223] width 792 height 22
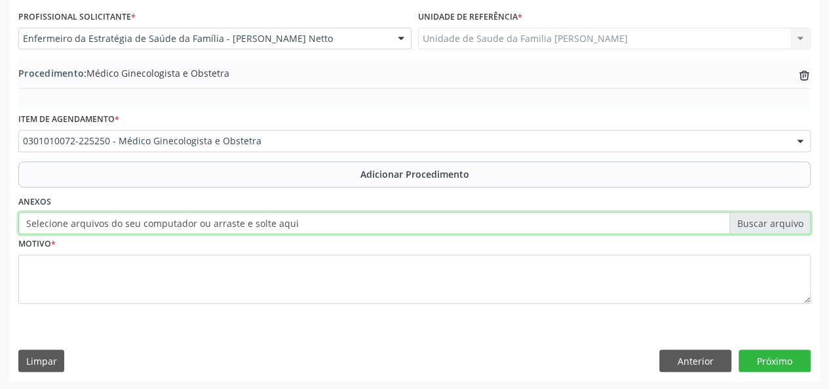
click at [784, 229] on input "Selecione arquivos do seu computador ou arraste e solte aqui" at bounding box center [414, 223] width 792 height 22
type input "C:\fakepath\[PERSON_NAME].jpg"
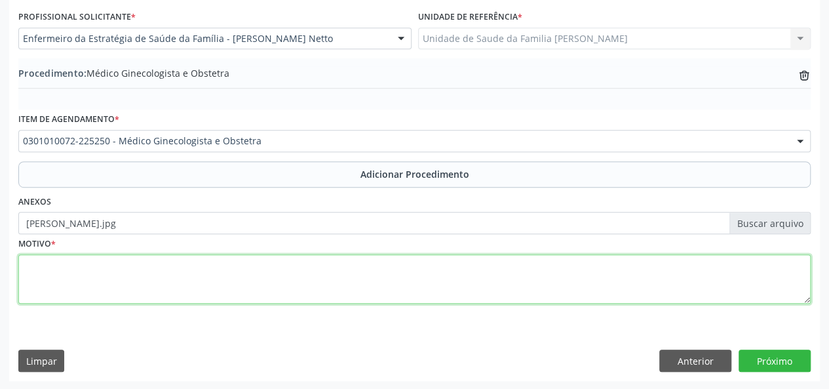
click at [34, 275] on textarea at bounding box center [414, 279] width 792 height 50
type textarea "Avaliar contraceptivo injetavel"
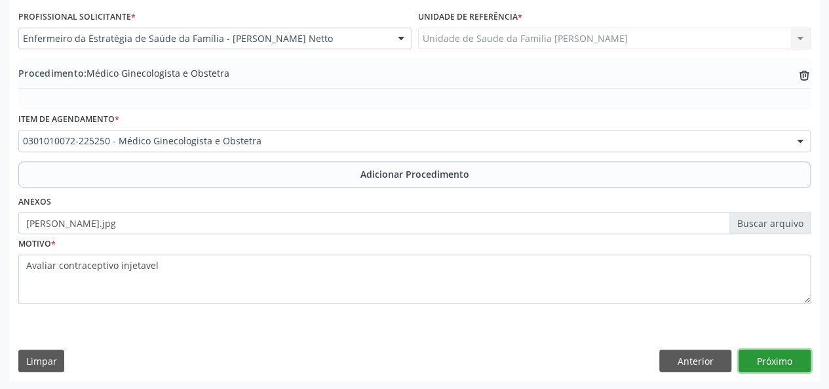
click at [781, 368] on button "Próximo" at bounding box center [775, 360] width 72 height 22
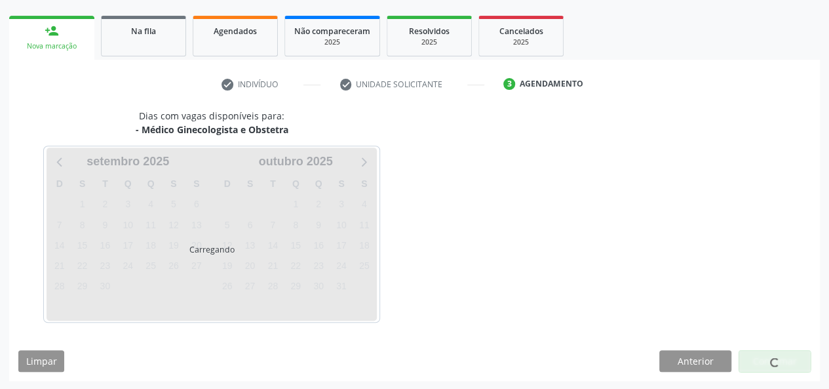
scroll to position [237, 0]
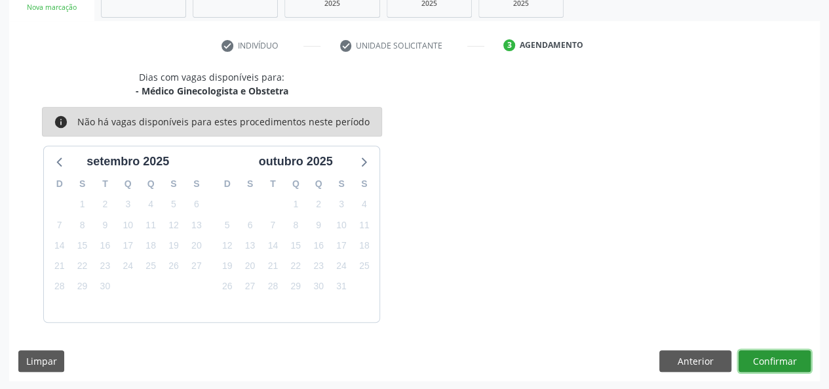
click at [791, 359] on button "Confirmar" at bounding box center [775, 361] width 72 height 22
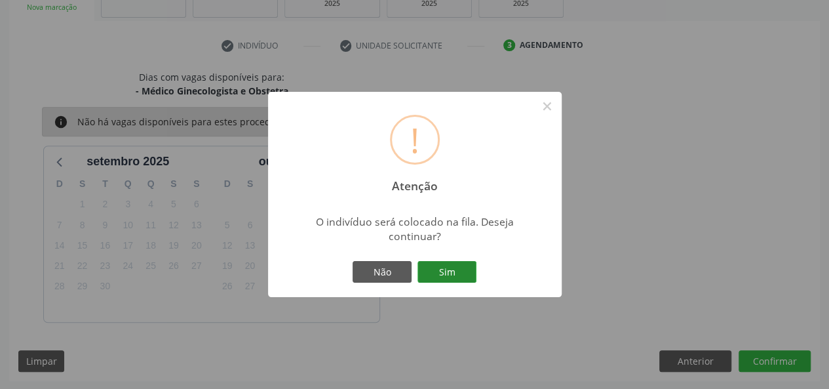
click at [468, 271] on button "Sim" at bounding box center [447, 272] width 59 height 22
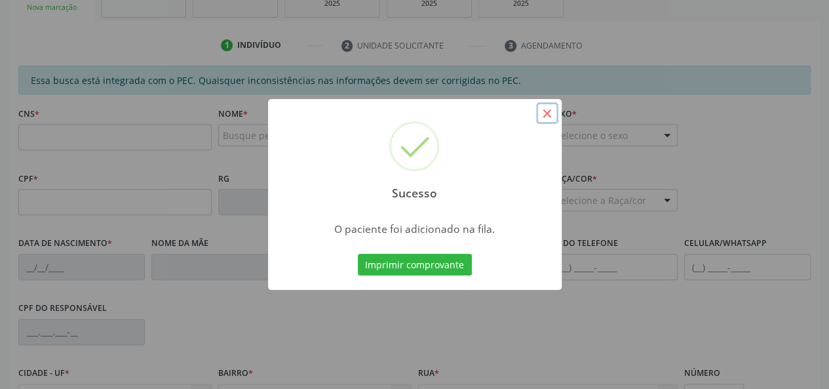
click at [548, 117] on button "×" at bounding box center [547, 113] width 22 height 22
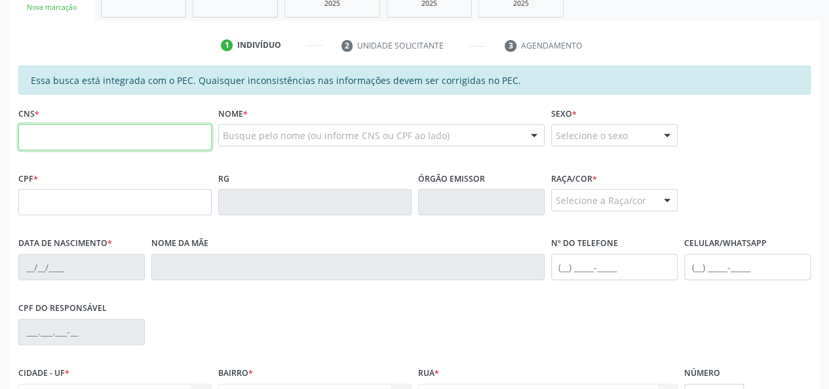
click at [67, 126] on input "text" at bounding box center [114, 137] width 193 height 26
paste input "898 0012 1269 0399"
type input "898 0012 1269 0399"
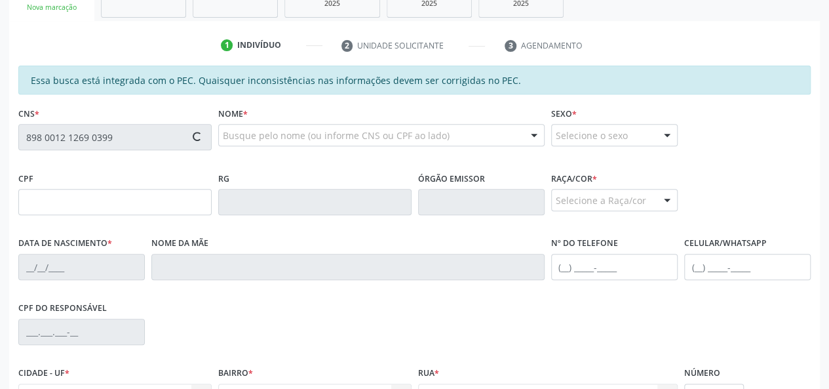
type input "149.977.224-64"
type input "[DATE]"
type input "[PERSON_NAME]"
type input "[PHONE_NUMBER]"
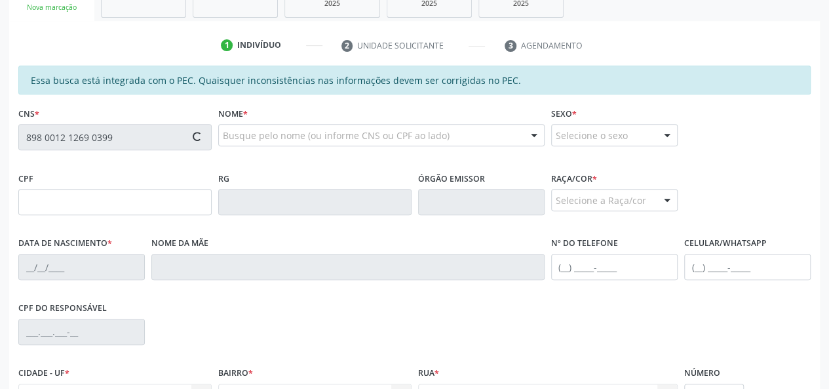
type input "206"
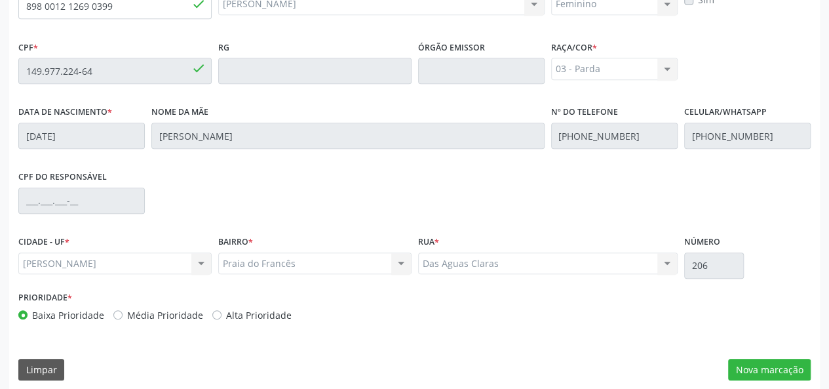
scroll to position [377, 0]
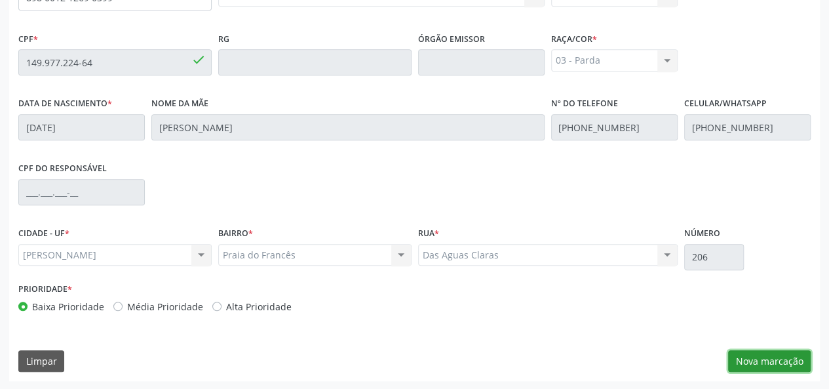
click at [763, 360] on button "Nova marcação" at bounding box center [769, 361] width 83 height 22
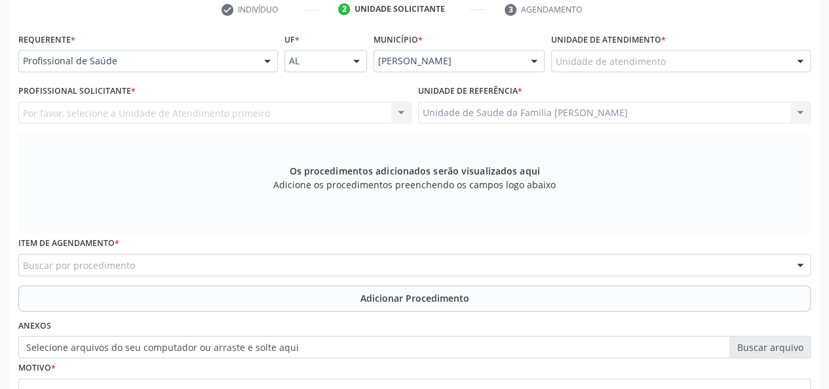
scroll to position [180, 0]
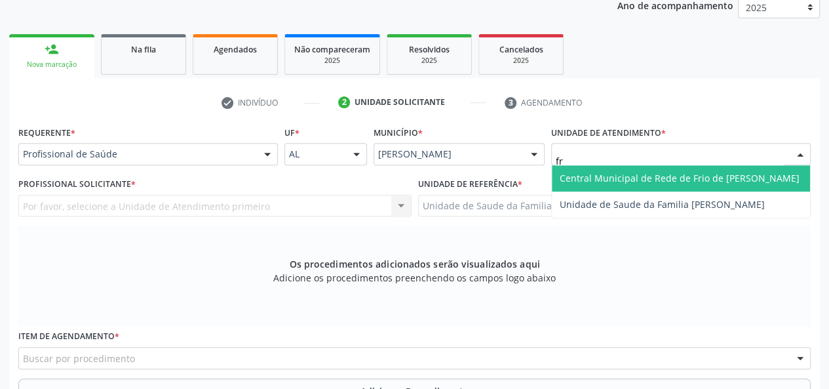
type input "fra"
click at [654, 168] on span "Unidade de Saude da Familia [PERSON_NAME]" at bounding box center [681, 178] width 258 height 26
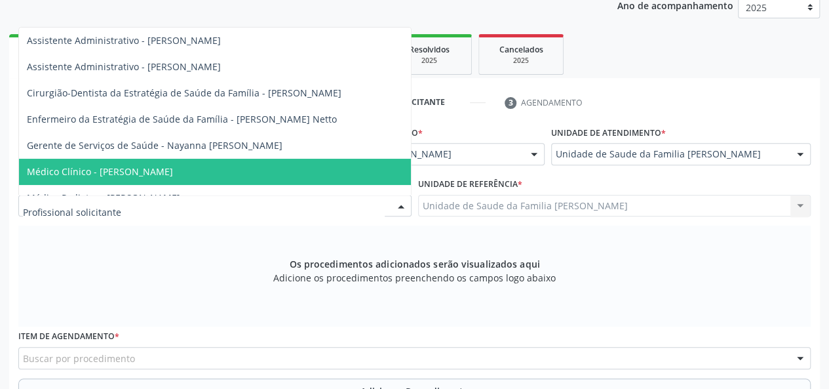
scroll to position [66, 0]
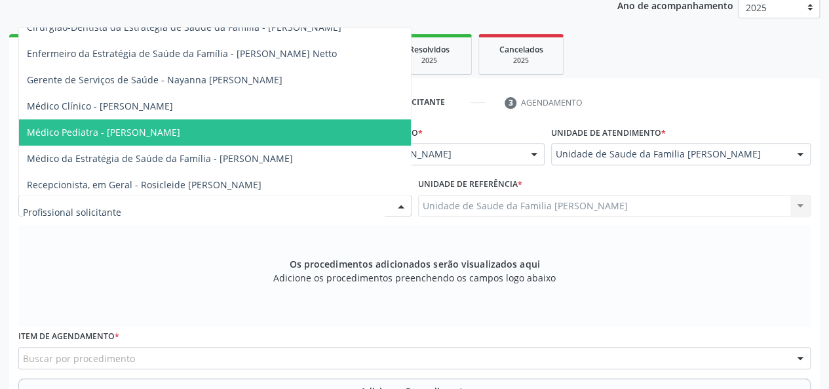
drag, startPoint x: 149, startPoint y: 134, endPoint x: 165, endPoint y: 134, distance: 15.7
click at [149, 134] on span "Médico Pediatra - [PERSON_NAME]" at bounding box center [103, 132] width 153 height 12
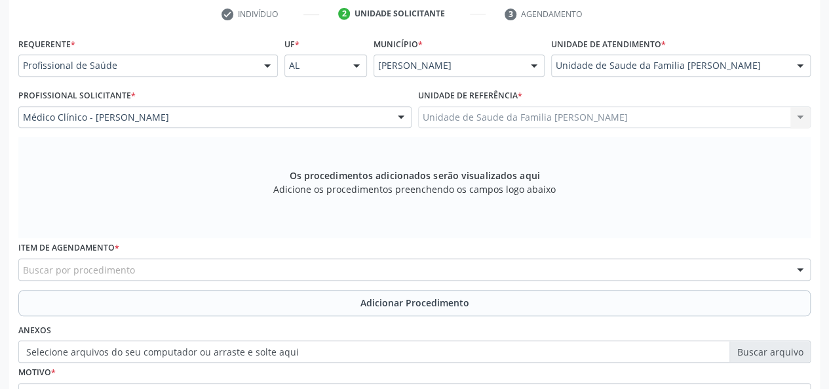
scroll to position [311, 0]
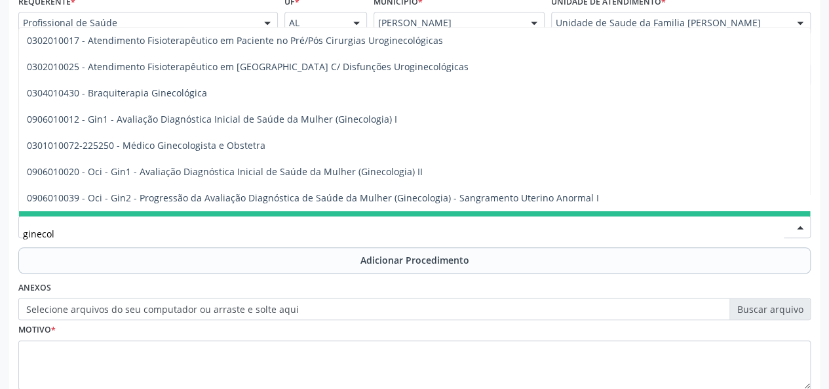
type input "ginecolo"
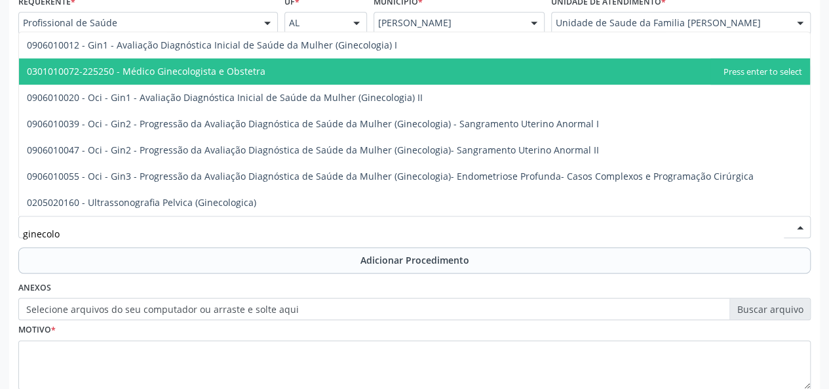
click at [208, 71] on span "0301010072-225250 - Médico Ginecologista e Obstetra" at bounding box center [146, 71] width 239 height 12
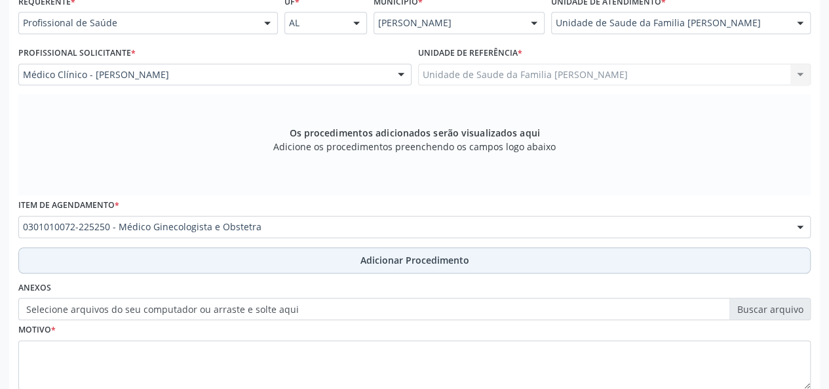
click at [430, 263] on span "Adicionar Procedimento" at bounding box center [414, 260] width 109 height 14
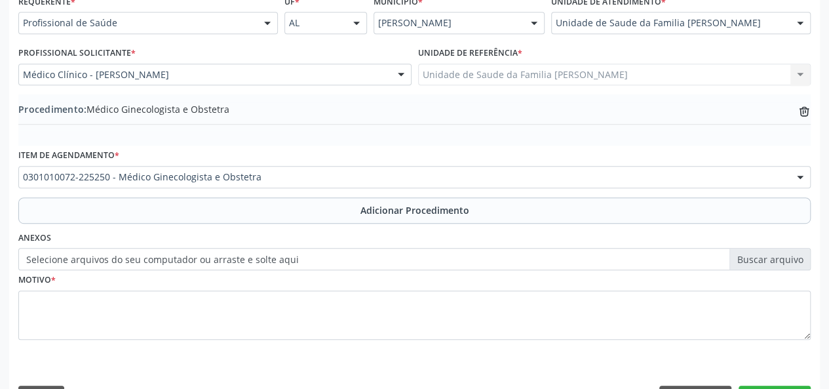
click at [783, 263] on label "Selecione arquivos do seu computador ou arraste e solte aqui" at bounding box center [414, 259] width 792 height 22
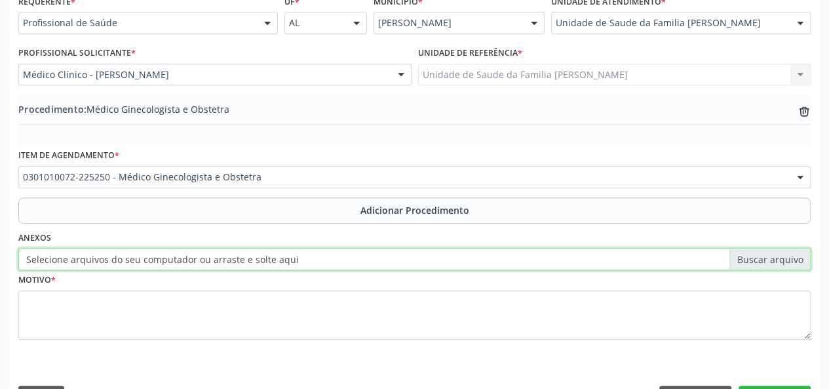
click at [783, 263] on input "Selecione arquivos do seu computador ou arraste e solte aqui" at bounding box center [414, 259] width 792 height 22
type input "C:\fakepath\mayra.jpg"
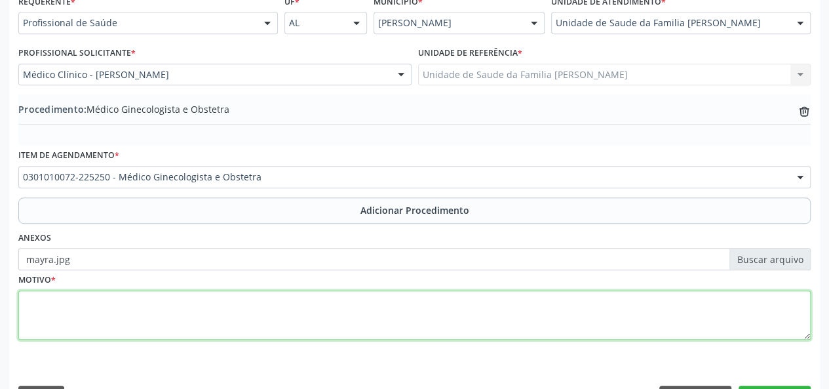
click at [42, 322] on textarea at bounding box center [414, 315] width 792 height 50
click at [152, 300] on textarea "Saida de liquido transparentemamaria" at bounding box center [414, 315] width 792 height 50
click at [204, 303] on textarea "Saida de liquido transparente mamaria" at bounding box center [414, 315] width 792 height 50
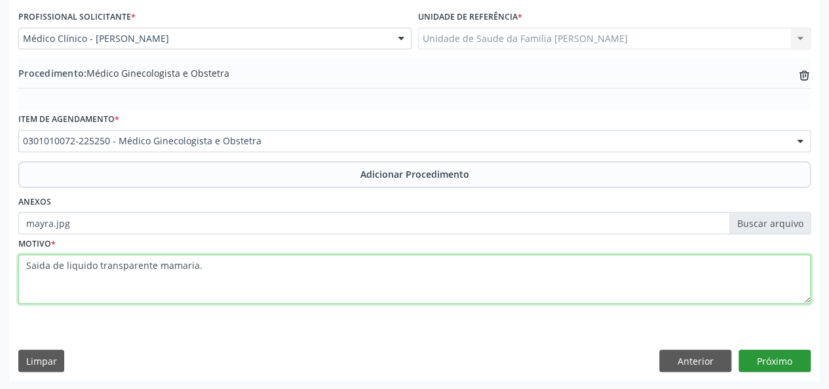
type textarea "Saida de liquido transparente mamaria."
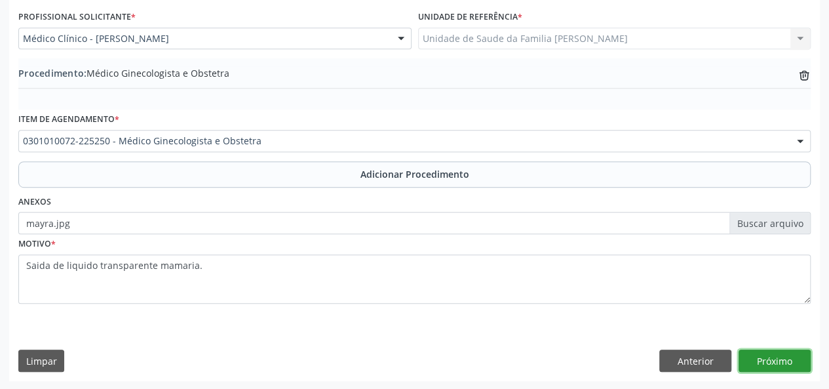
click at [776, 368] on button "Próximo" at bounding box center [775, 360] width 72 height 22
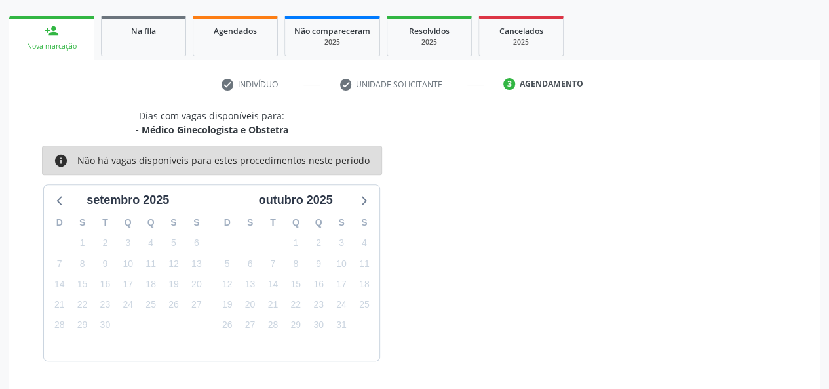
scroll to position [237, 0]
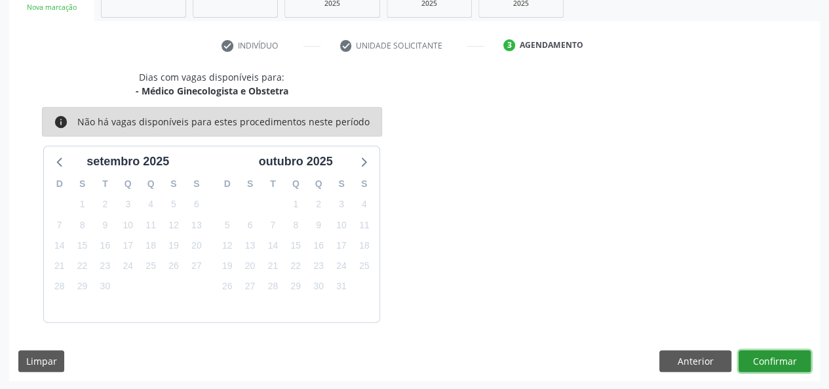
click at [799, 365] on button "Confirmar" at bounding box center [775, 361] width 72 height 22
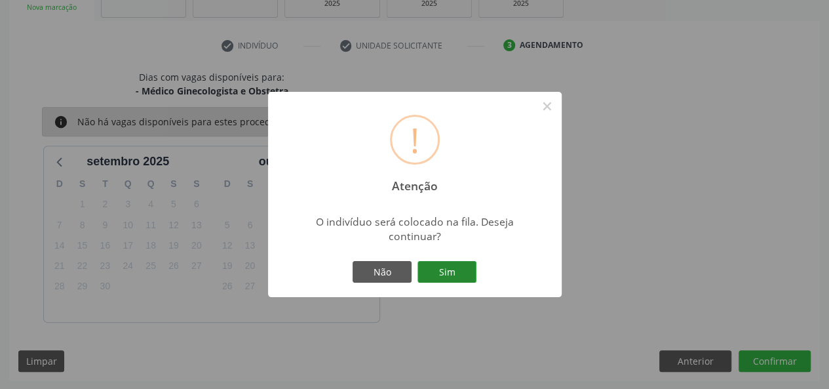
click at [445, 270] on button "Sim" at bounding box center [447, 272] width 59 height 22
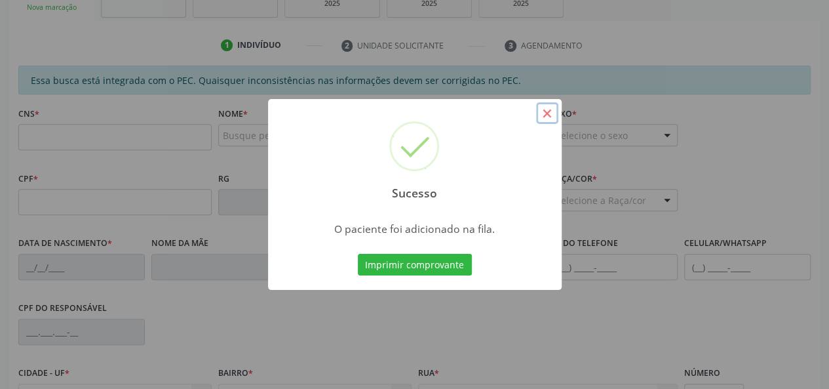
click at [545, 115] on button "×" at bounding box center [547, 113] width 22 height 22
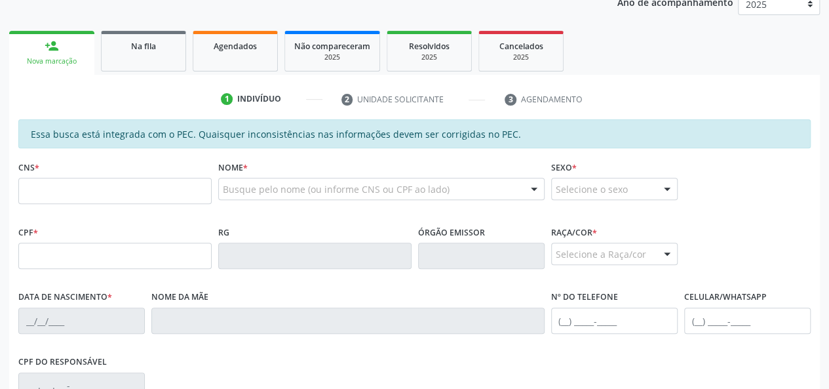
scroll to position [180, 0]
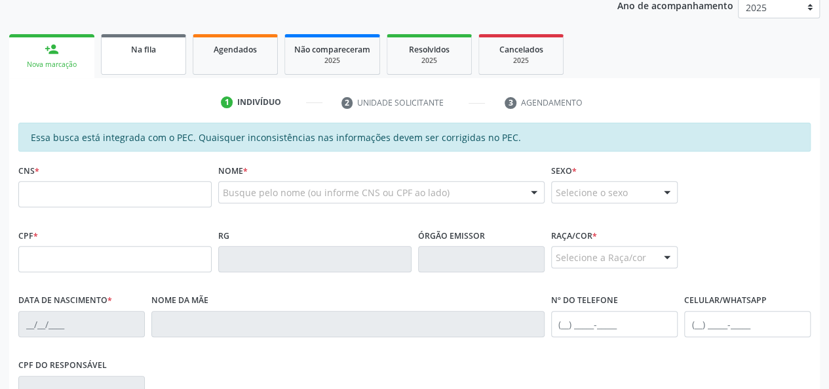
click at [144, 52] on span "Na fila" at bounding box center [143, 49] width 25 height 11
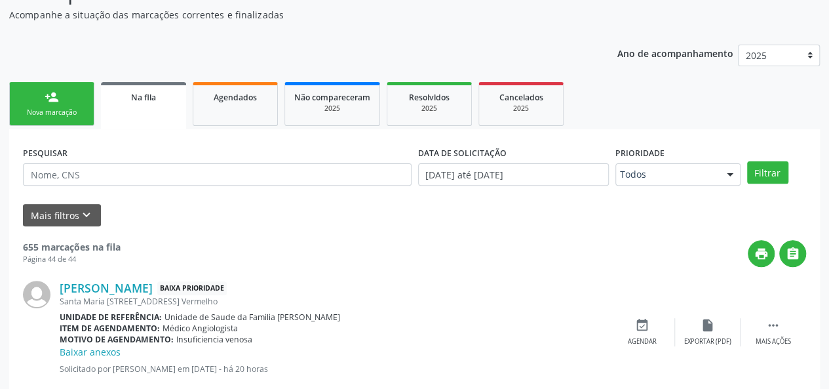
scroll to position [115, 0]
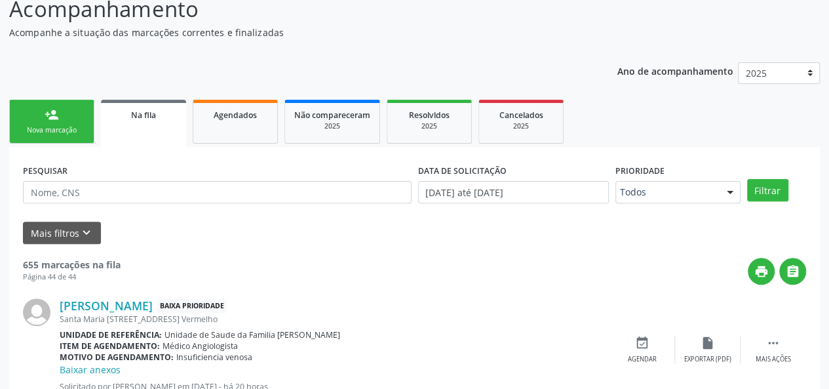
click at [45, 104] on link "person_add Nova marcação" at bounding box center [51, 122] width 85 height 44
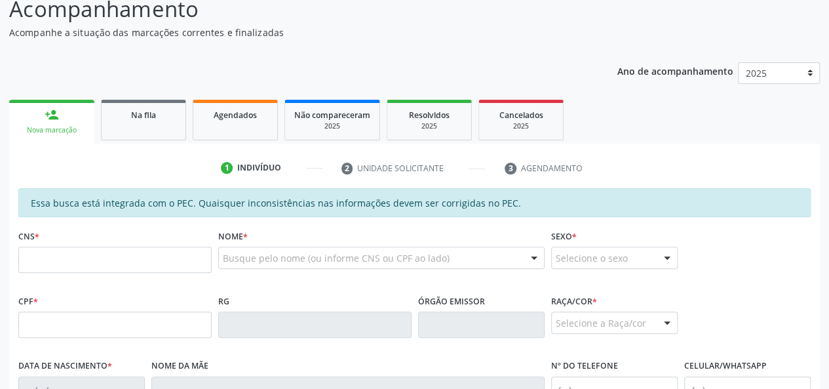
click at [74, 130] on div "Nova marcação" at bounding box center [51, 130] width 67 height 10
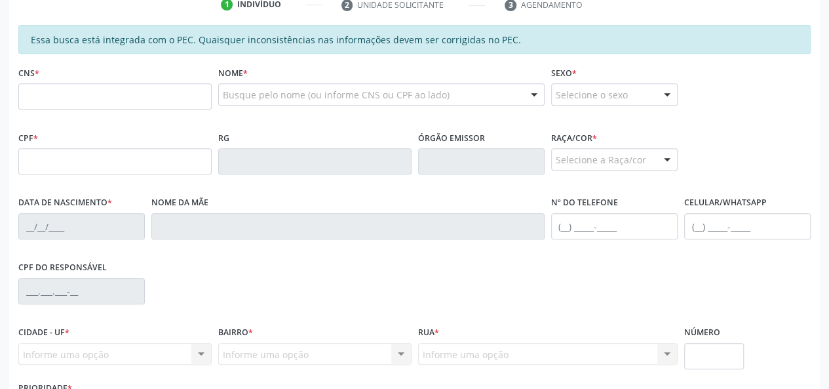
scroll to position [311, 0]
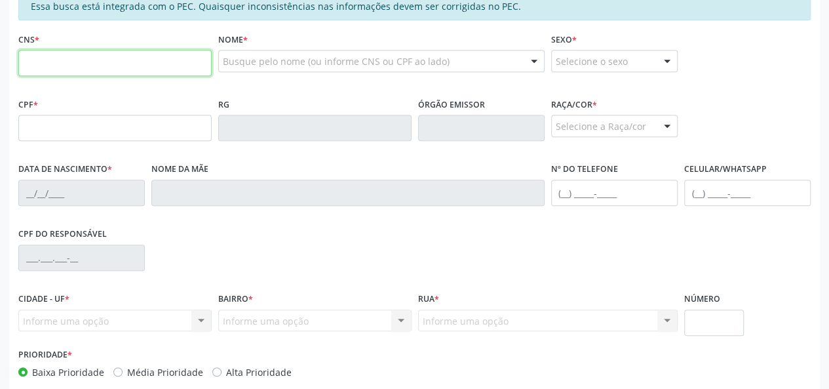
click at [50, 50] on input "text" at bounding box center [114, 63] width 193 height 26
paste input "702 1067 5895 1391"
type input "702 1067 5895 1391"
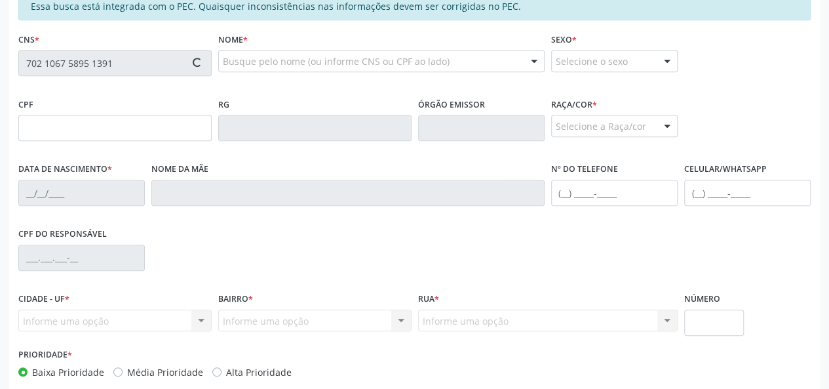
type input "445.766.256-91"
type input "[DATE]"
type input "[PERSON_NAME]"
type input "[PHONE_NUMBER]"
type input "050"
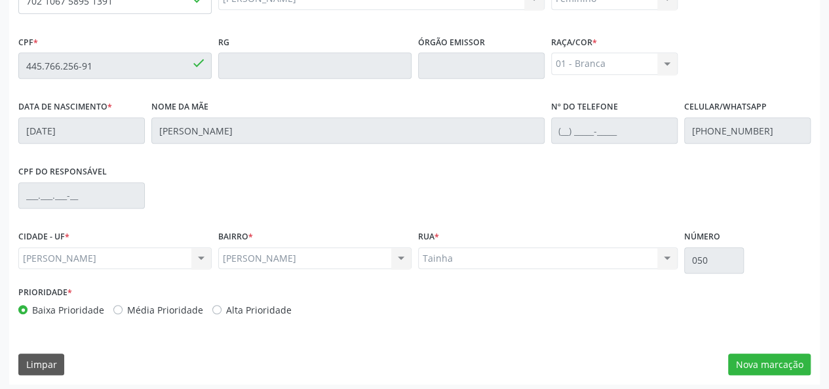
scroll to position [377, 0]
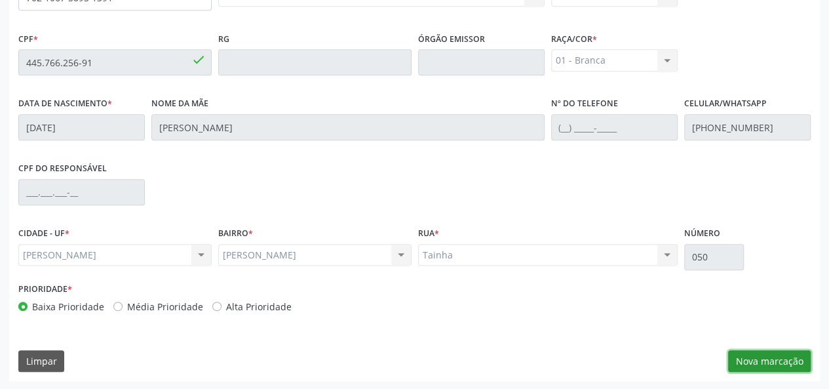
click at [779, 360] on button "Nova marcação" at bounding box center [769, 361] width 83 height 22
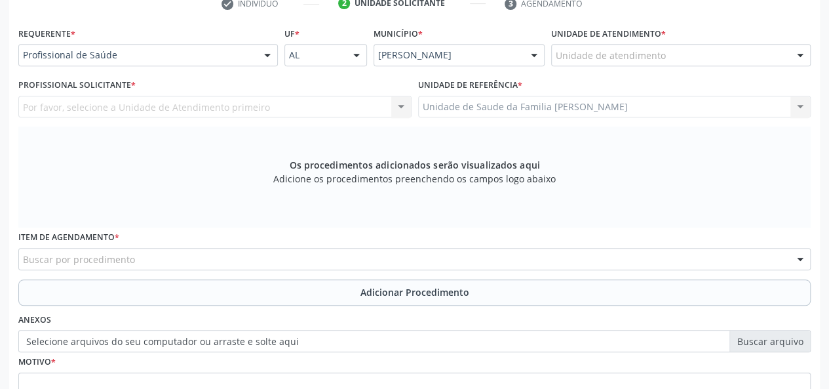
scroll to position [115, 0]
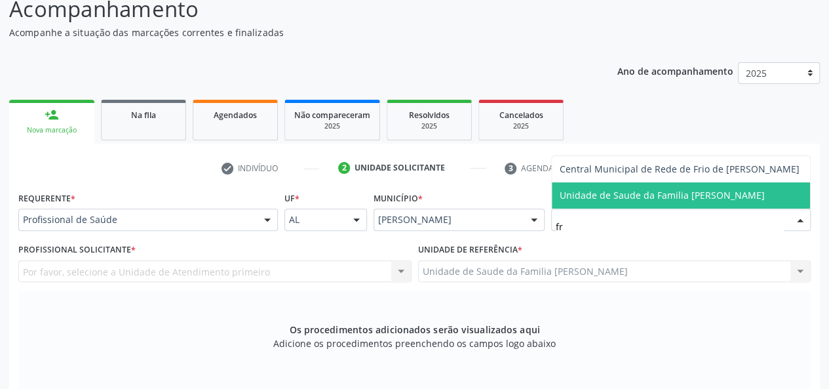
type input "fra"
click at [625, 191] on span "Unidade de Saude da Familia [PERSON_NAME]" at bounding box center [662, 195] width 205 height 12
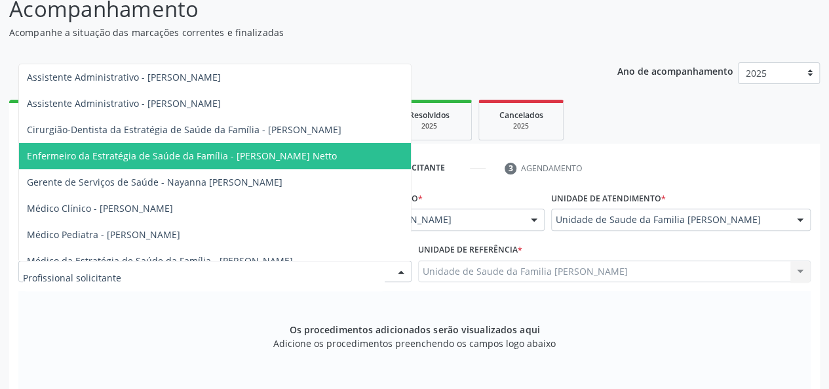
click at [244, 155] on span "Enfermeiro da Estratégia de Saúde da Família - [PERSON_NAME] Netto" at bounding box center [182, 155] width 310 height 12
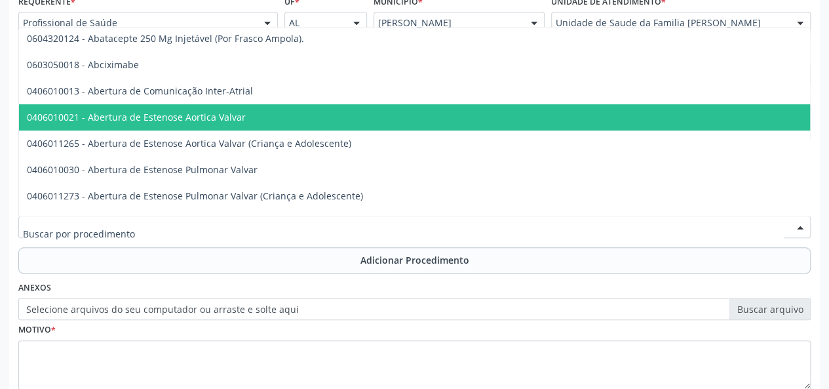
scroll to position [131, 0]
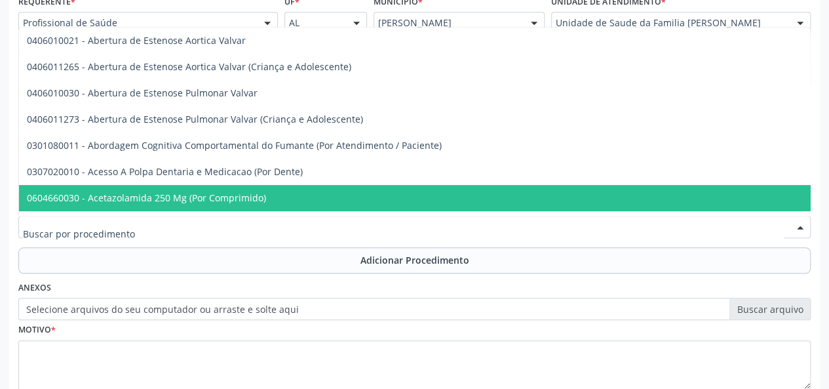
click at [124, 231] on input "text" at bounding box center [403, 233] width 761 height 26
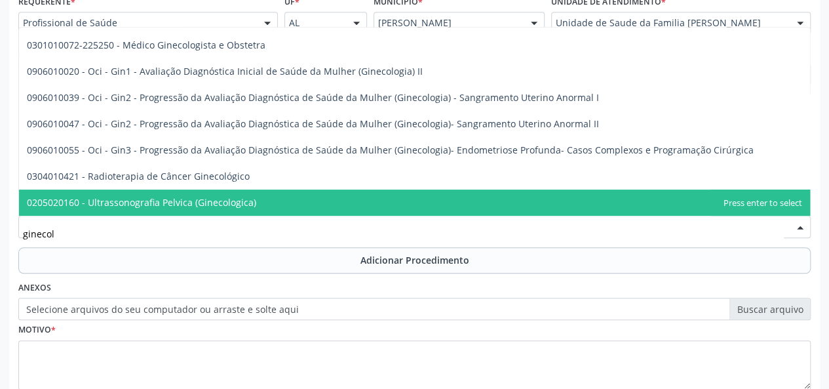
scroll to position [100, 0]
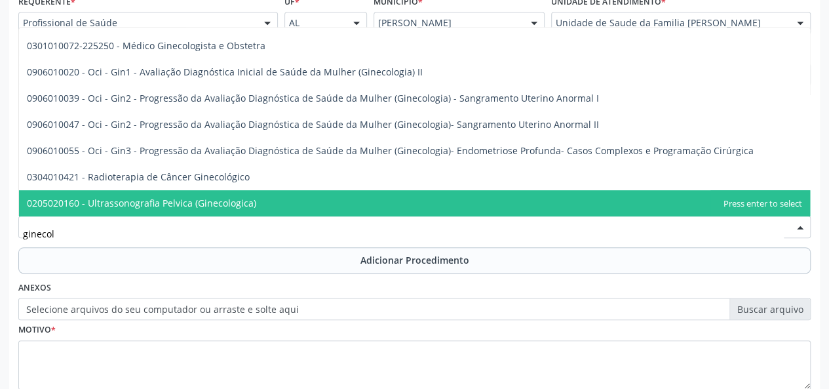
type input "ginecolo"
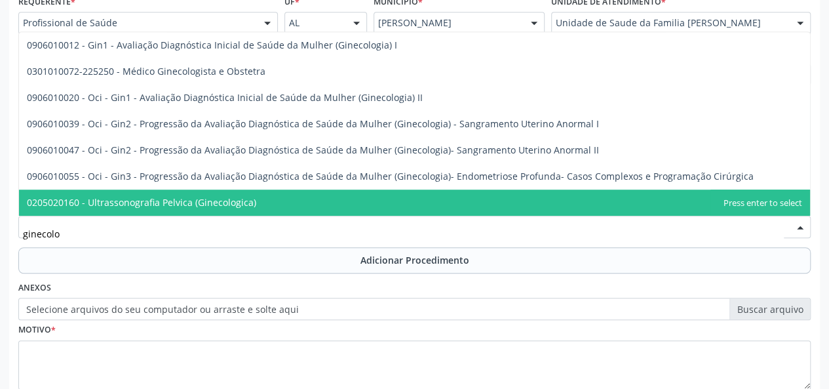
scroll to position [0, 0]
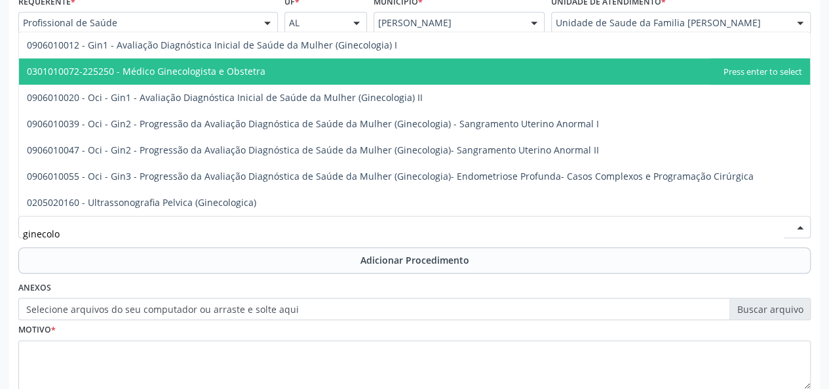
click at [220, 75] on span "0301010072-225250 - Médico Ginecologista e Obstetra" at bounding box center [146, 71] width 239 height 12
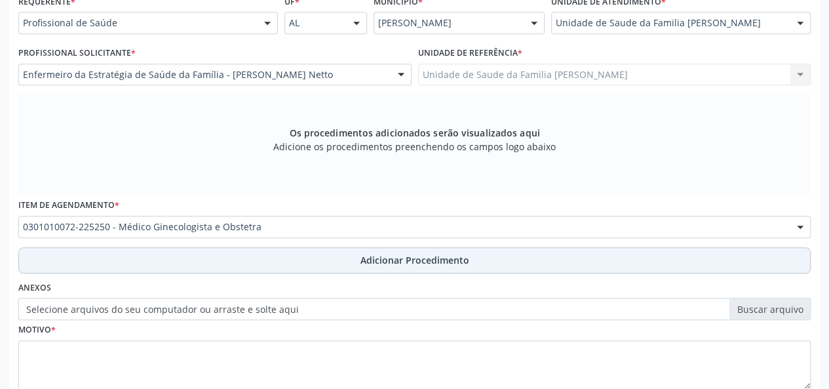
click at [415, 260] on span "Adicionar Procedimento" at bounding box center [414, 260] width 109 height 14
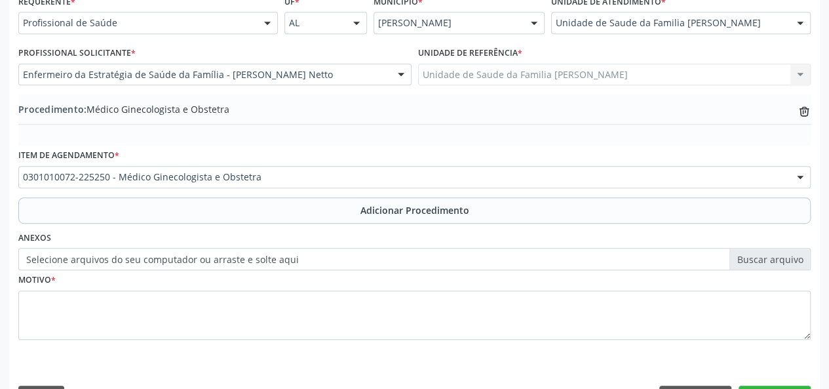
click at [768, 258] on label "Selecione arquivos do seu computador ou arraste e solte aqui" at bounding box center [414, 259] width 792 height 22
click at [768, 258] on input "Selecione arquivos do seu computador ou arraste e solte aqui" at bounding box center [414, 259] width 792 height 22
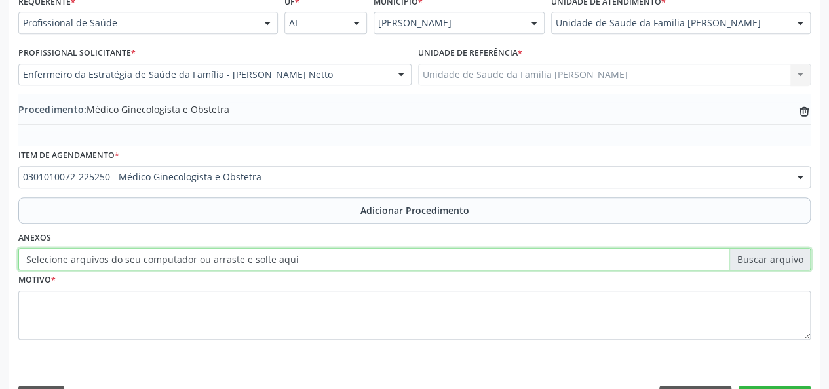
type input "C:\fakepath\martins.jpg"
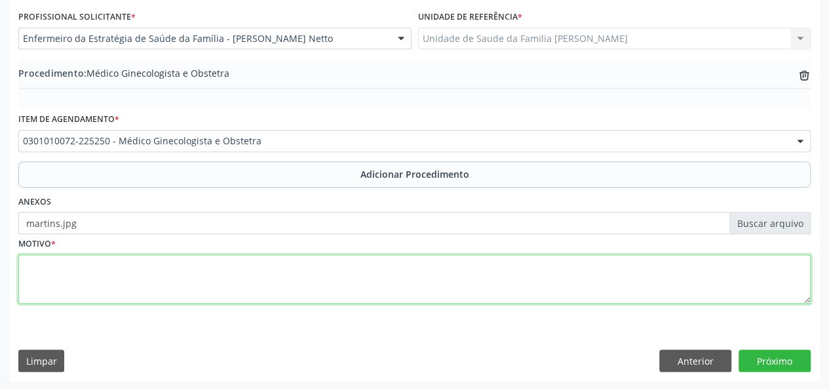
click at [29, 268] on textarea at bounding box center [414, 279] width 792 height 50
type textarea "Lesao genital"
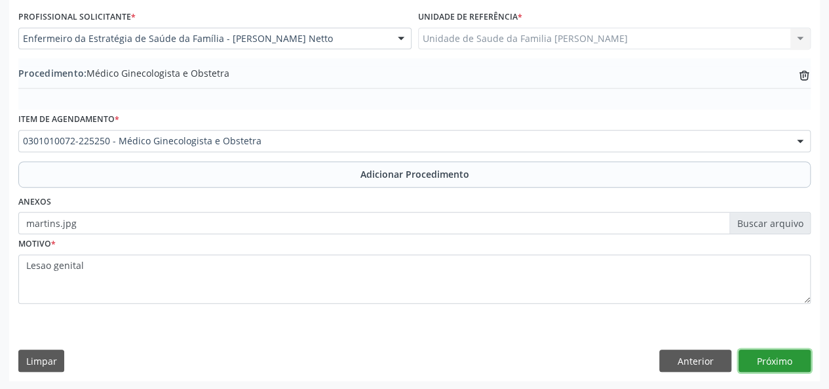
click at [779, 357] on button "Próximo" at bounding box center [775, 360] width 72 height 22
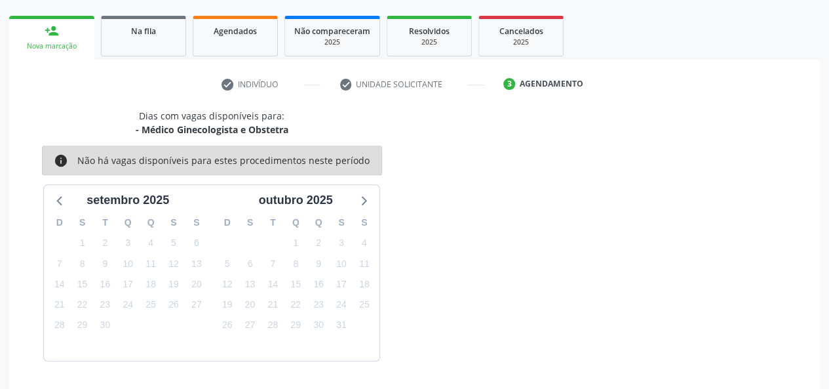
scroll to position [237, 0]
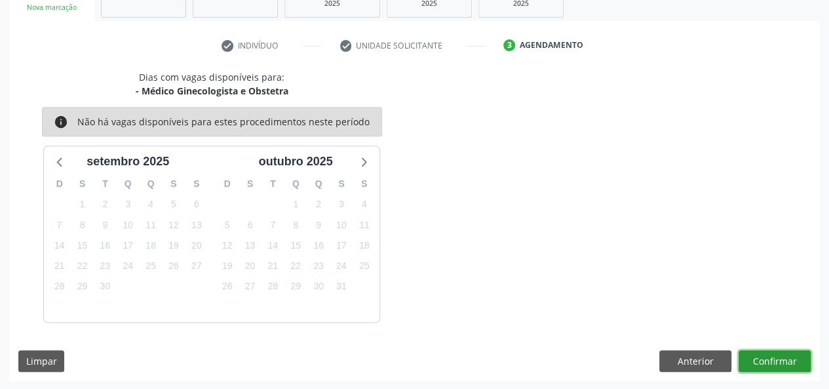
click at [746, 358] on button "Confirmar" at bounding box center [775, 361] width 72 height 22
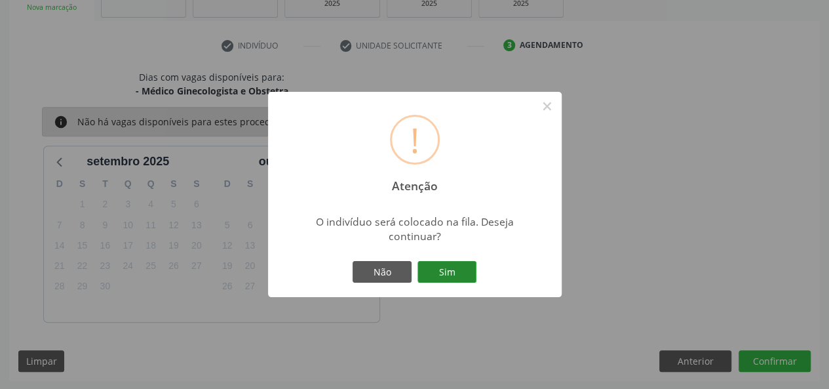
click at [450, 275] on button "Sim" at bounding box center [447, 272] width 59 height 22
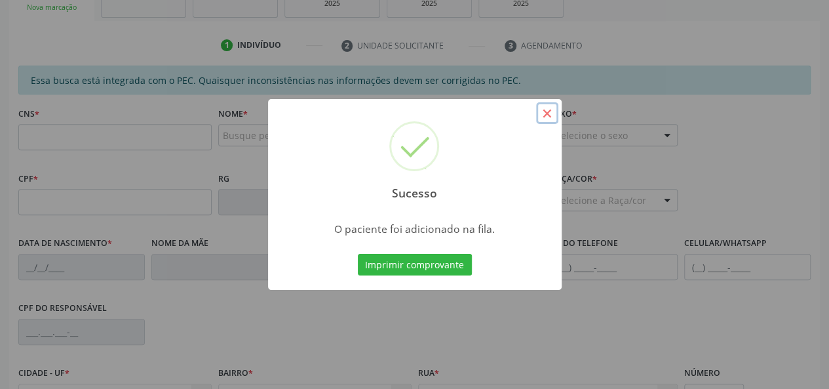
click at [543, 117] on button "×" at bounding box center [547, 113] width 22 height 22
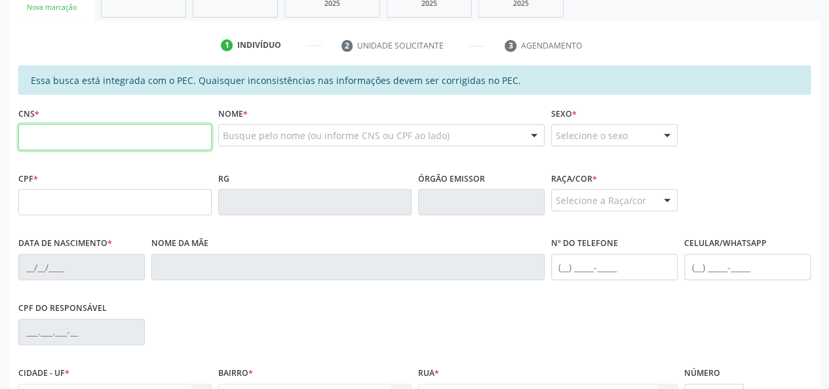
click at [46, 138] on input "text" at bounding box center [114, 137] width 193 height 26
type input "700 0036 9739 4805"
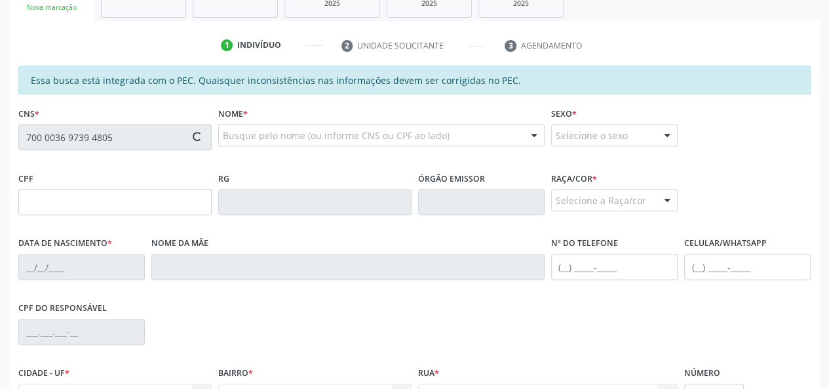
type input "631.358.683-20"
type input "[DATE]"
type input "[PERSON_NAME]"
type input "[PHONE_NUMBER]"
type input "11"
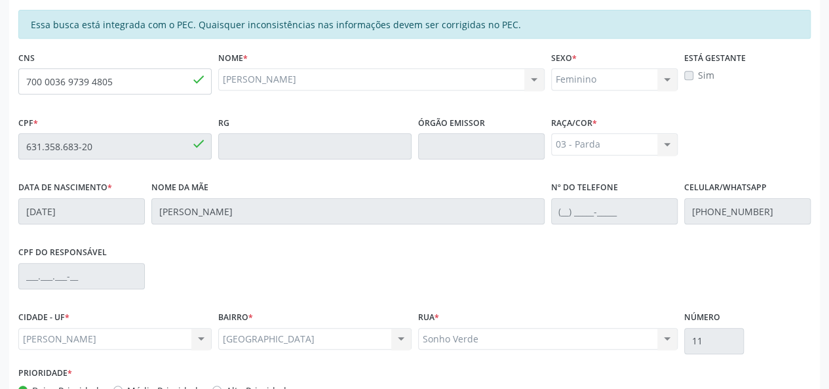
scroll to position [377, 0]
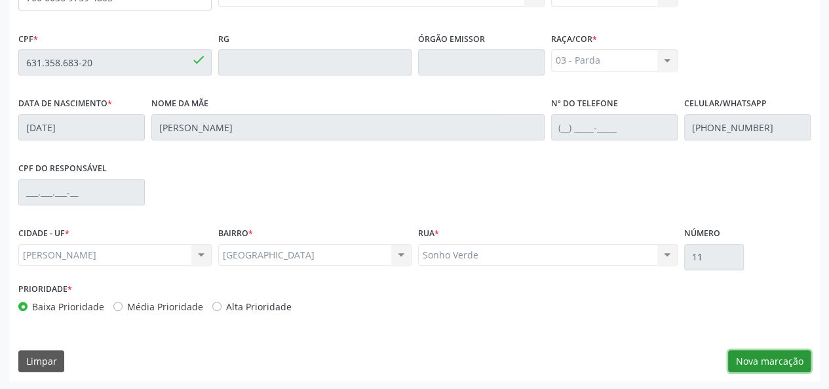
click at [775, 362] on button "Nova marcação" at bounding box center [769, 361] width 83 height 22
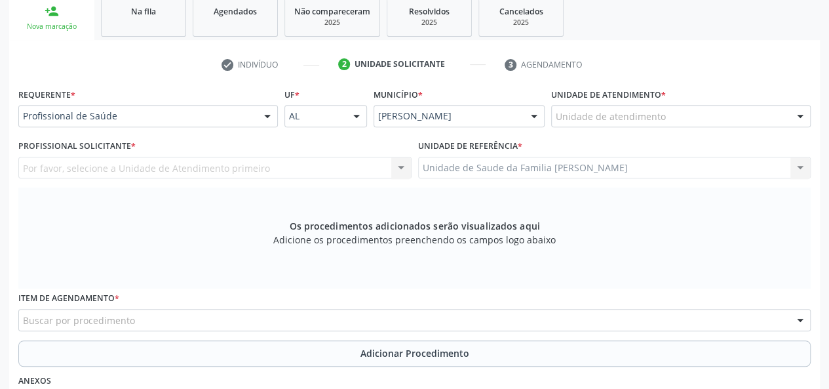
scroll to position [201, 0]
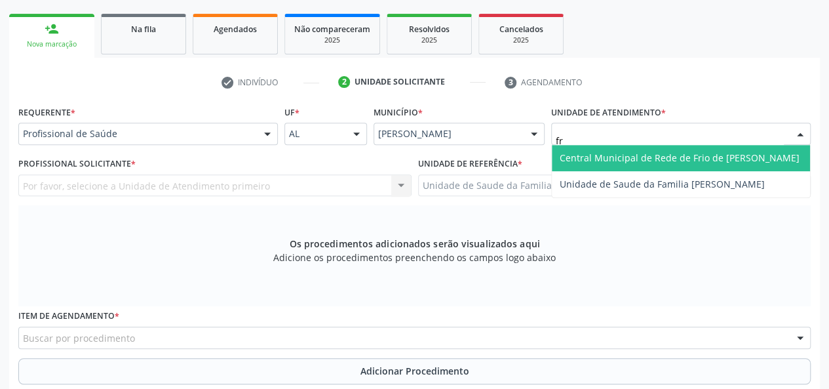
type input "fra"
click at [642, 151] on span "Unidade de Saude da Familia [PERSON_NAME]" at bounding box center [662, 157] width 205 height 12
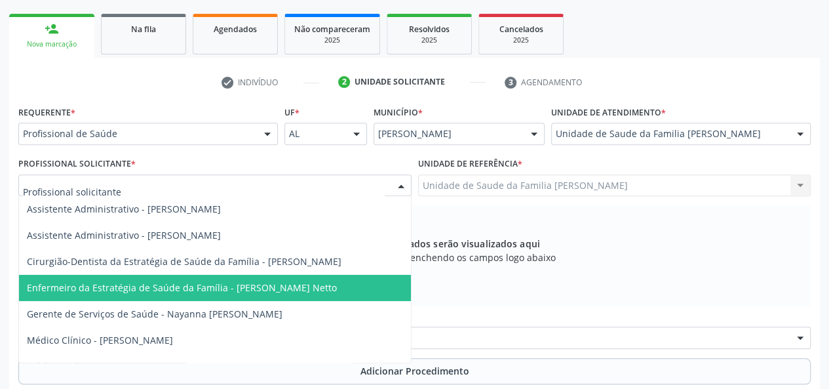
click at [252, 284] on span "Enfermeiro da Estratégia de Saúde da Família - [PERSON_NAME] Netto" at bounding box center [182, 287] width 310 height 12
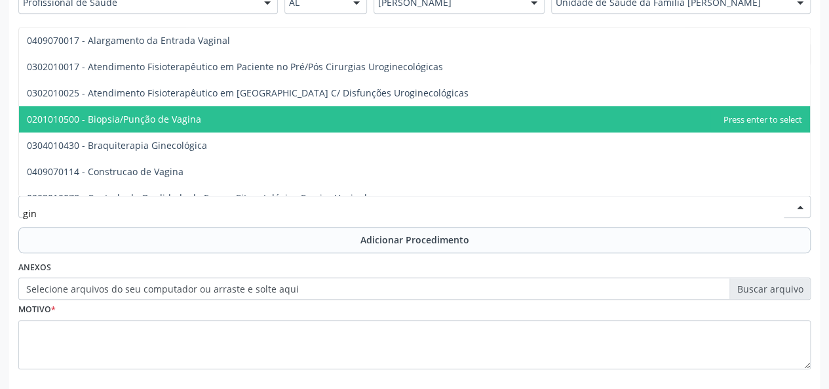
scroll to position [66, 0]
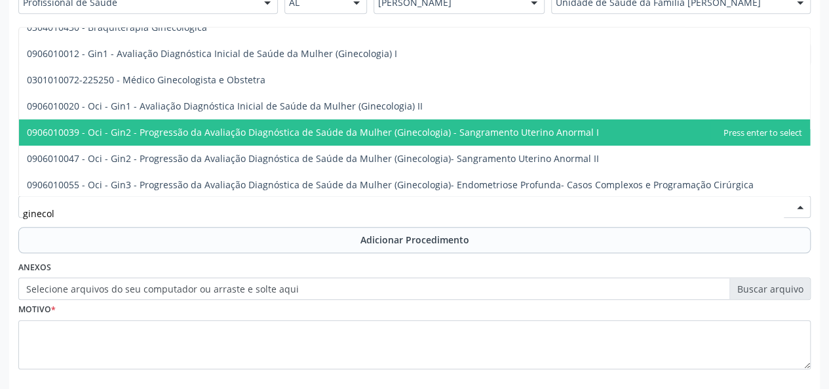
type input "ginecolo"
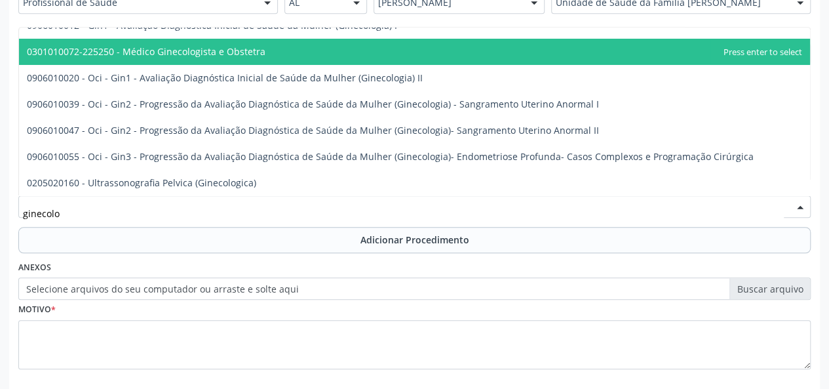
click at [296, 54] on span "0301010072-225250 - Médico Ginecologista e Obstetra" at bounding box center [414, 52] width 791 height 26
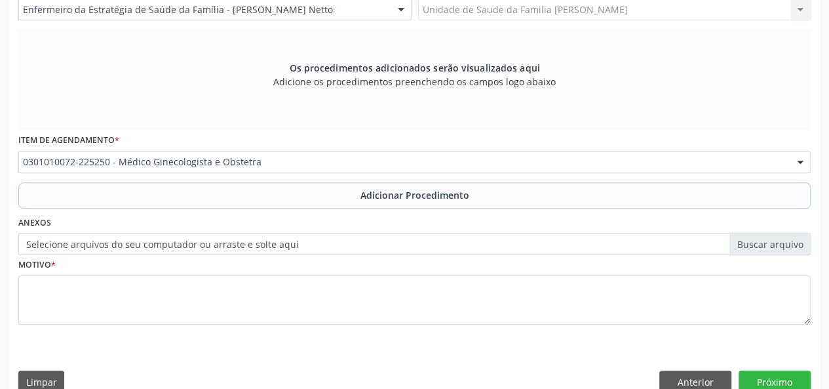
scroll to position [397, 0]
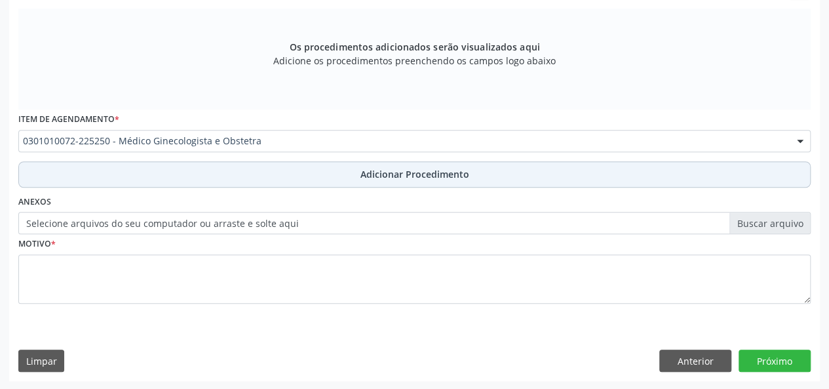
click at [404, 168] on span "Adicionar Procedimento" at bounding box center [414, 174] width 109 height 14
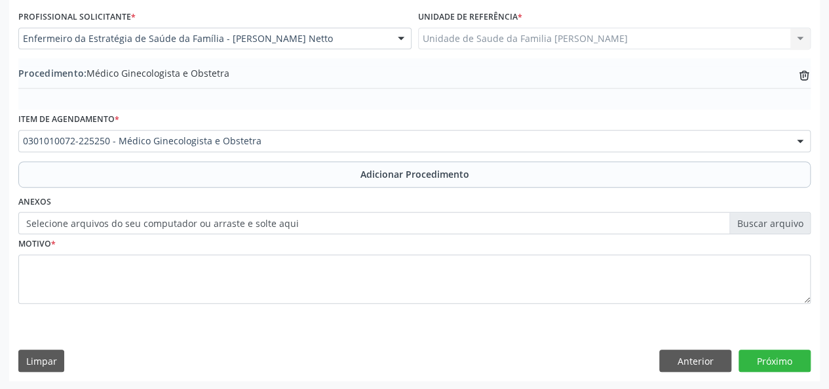
click at [783, 222] on label "Selecione arquivos do seu computador ou arraste e solte aqui" at bounding box center [414, 223] width 792 height 22
click at [783, 222] on input "Selecione arquivos do seu computador ou arraste e solte aqui" at bounding box center [414, 223] width 792 height 22
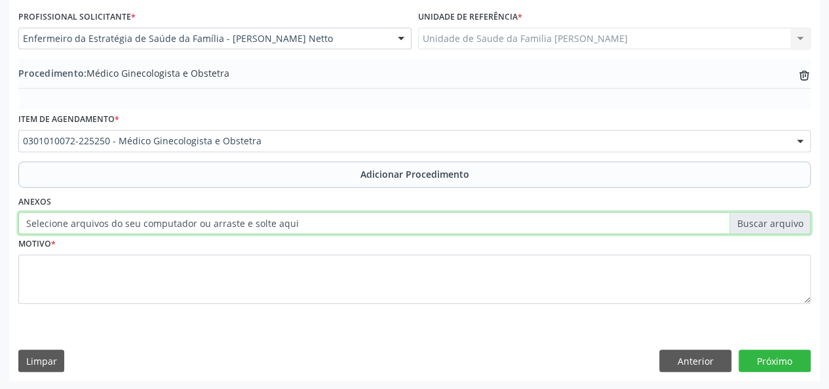
type input "C:\fakepath\ana.jpg"
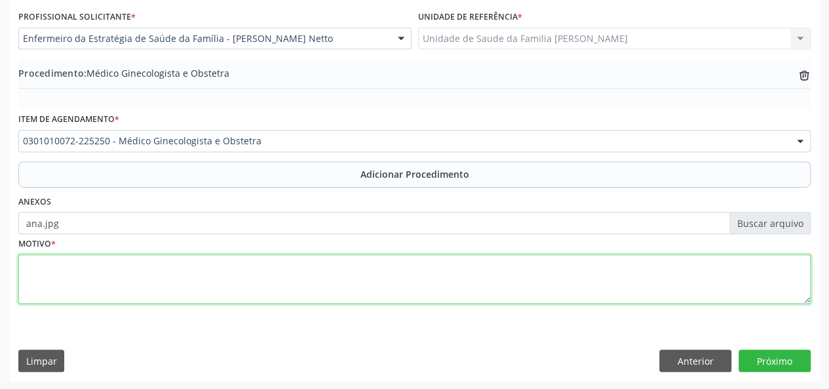
click at [42, 276] on textarea at bounding box center [414, 279] width 792 height 50
type textarea "s"
type textarea "Sintomas de menopausa"
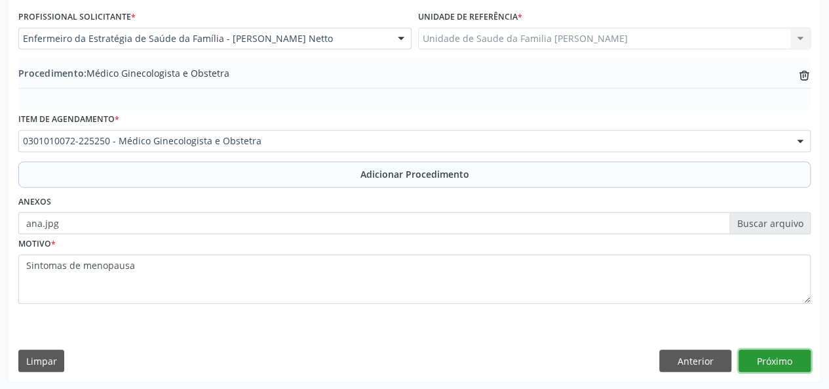
click at [794, 355] on button "Próximo" at bounding box center [775, 360] width 72 height 22
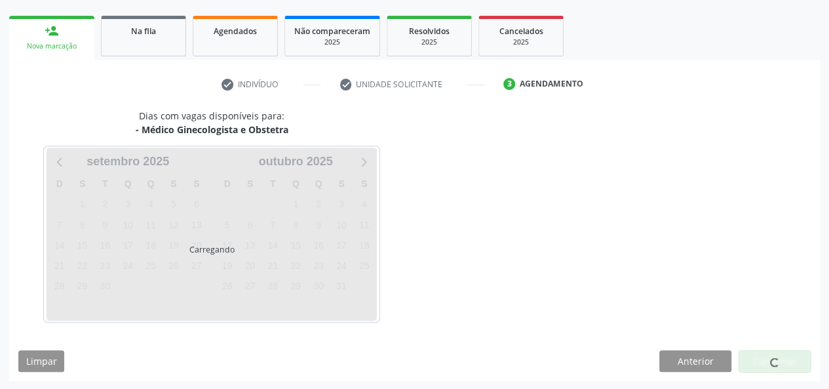
scroll to position [237, 0]
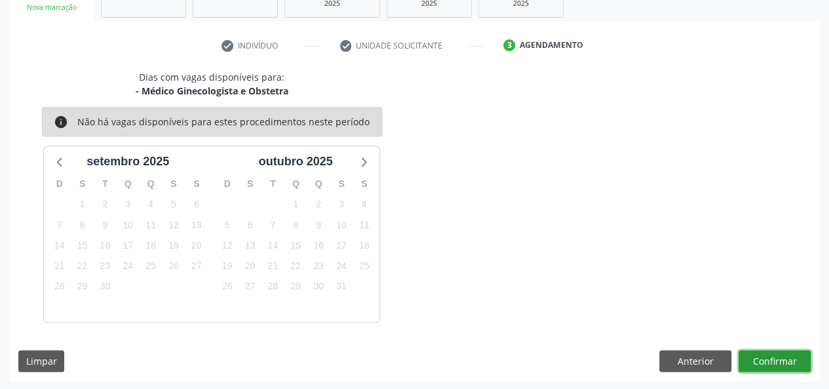
click at [781, 355] on button "Confirmar" at bounding box center [775, 361] width 72 height 22
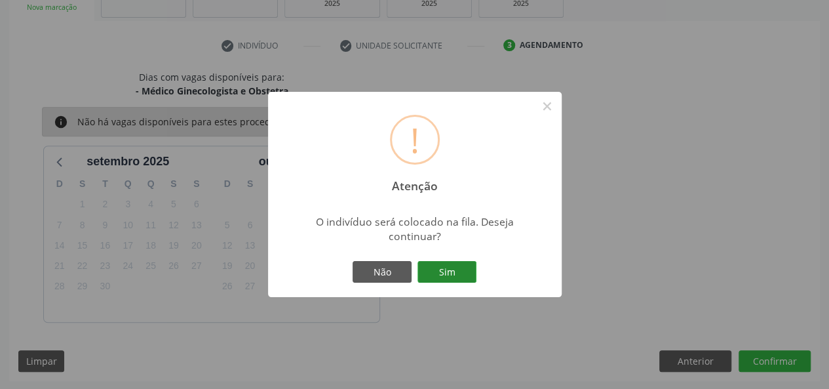
click at [462, 272] on button "Sim" at bounding box center [447, 272] width 59 height 22
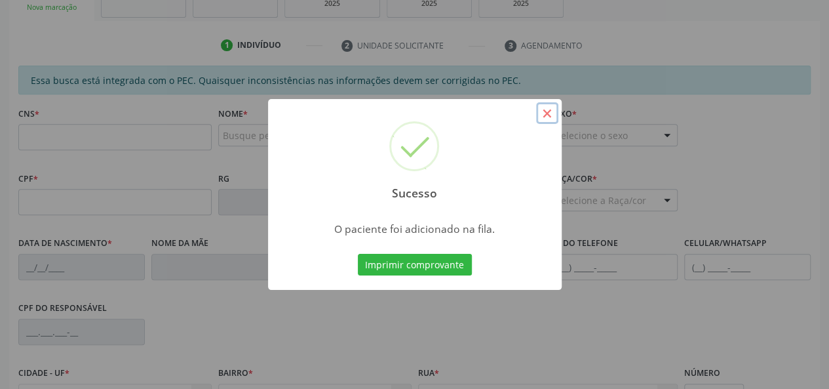
click at [553, 111] on button "×" at bounding box center [547, 113] width 22 height 22
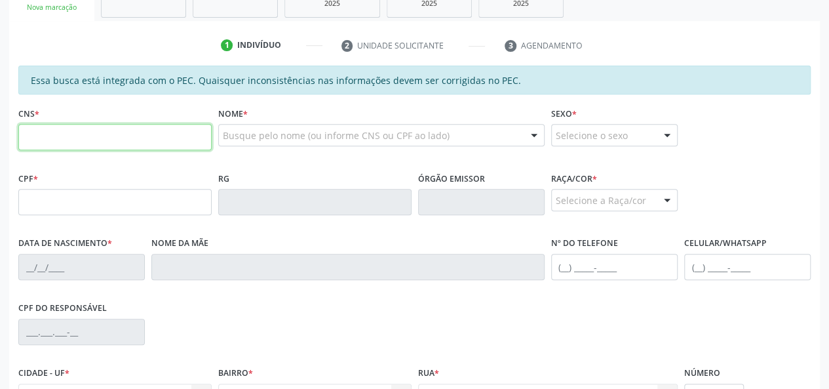
click at [36, 141] on input "text" at bounding box center [114, 137] width 193 height 26
type input "702 2001 6377 1110"
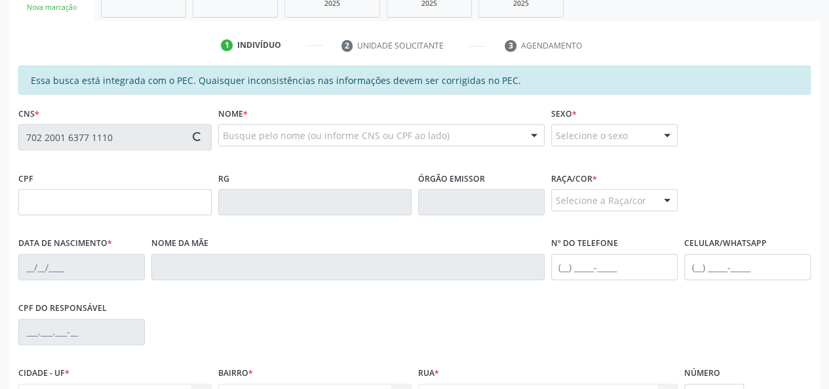
type input "871.389.804-34"
type input "[DATE]"
type input "[PERSON_NAME]"
type input "[PHONE_NUMBER]"
type input "08"
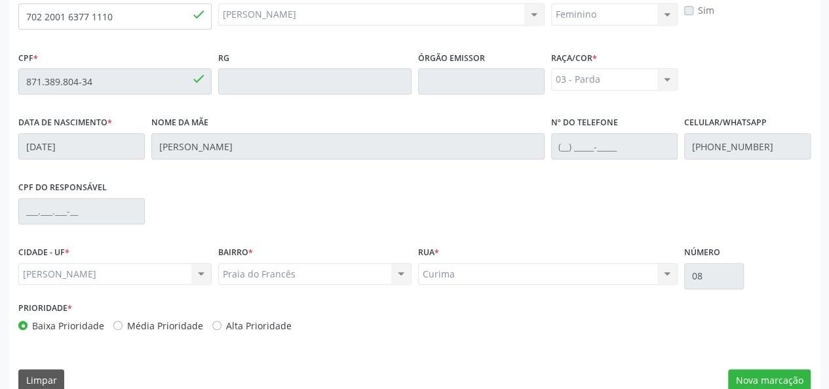
scroll to position [377, 0]
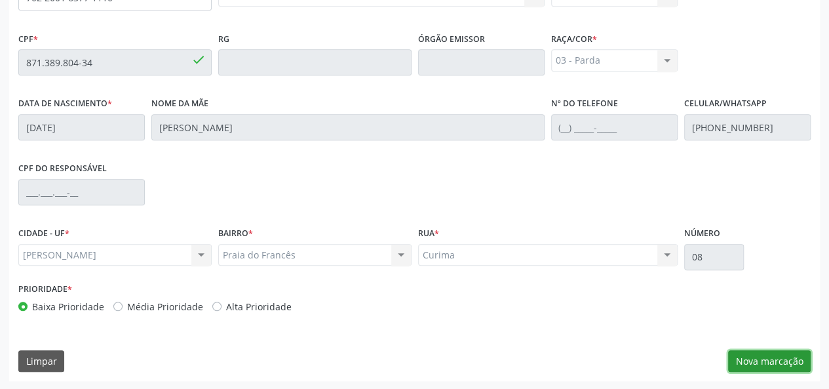
drag, startPoint x: 796, startPoint y: 360, endPoint x: 739, endPoint y: 354, distance: 58.0
click at [795, 360] on button "Nova marcação" at bounding box center [769, 361] width 83 height 22
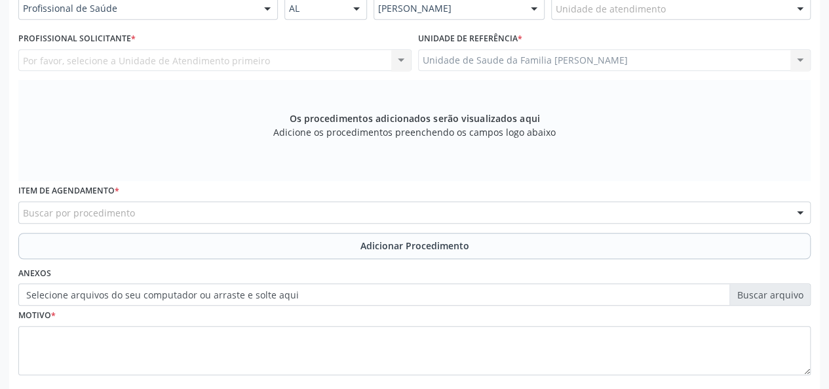
scroll to position [246, 0]
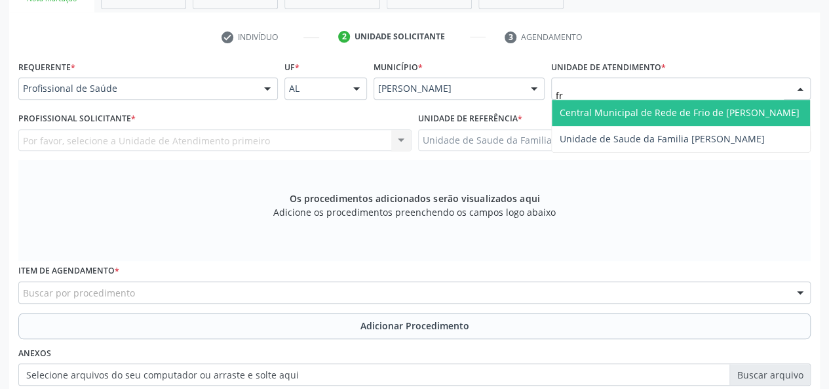
type input "fra"
click at [671, 115] on span "Unidade de Saude da Familia [PERSON_NAME]" at bounding box center [662, 112] width 205 height 12
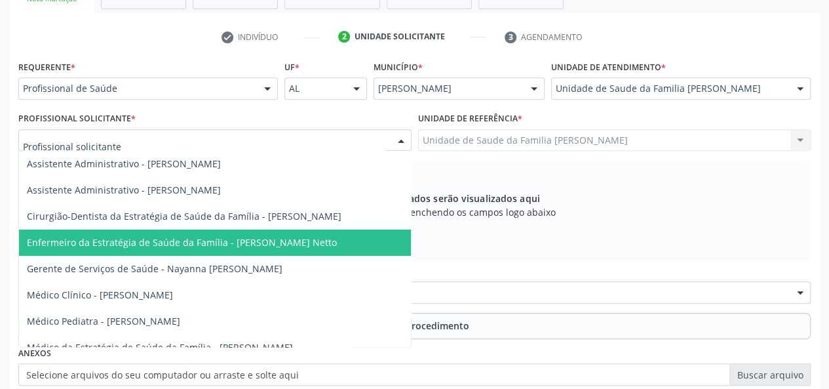
click at [241, 244] on span "Enfermeiro da Estratégia de Saúde da Família - [PERSON_NAME] Netto" at bounding box center [182, 242] width 310 height 12
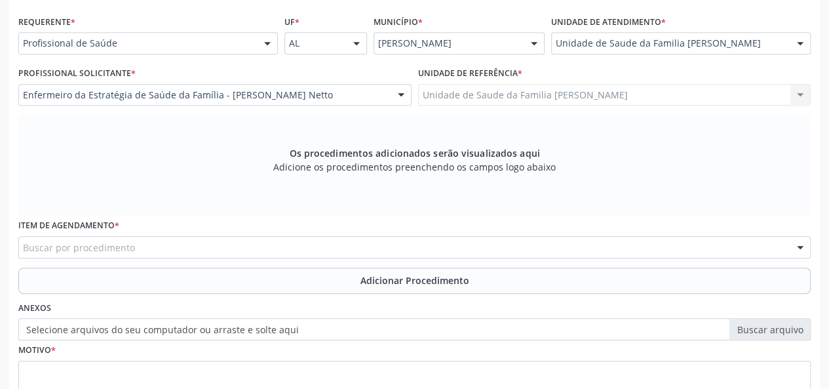
scroll to position [311, 0]
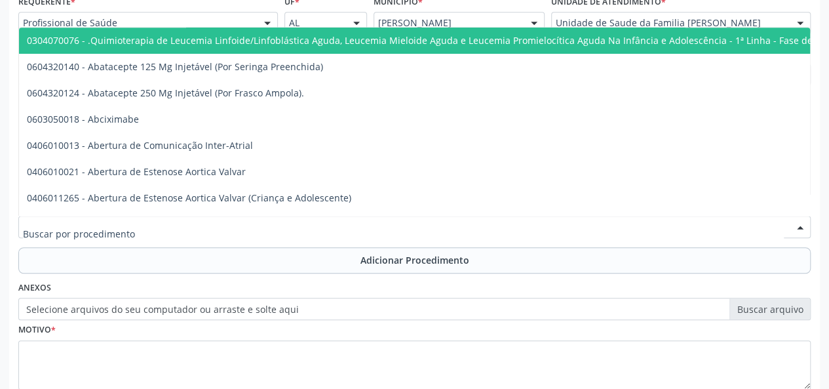
click at [138, 227] on div at bounding box center [414, 227] width 792 height 22
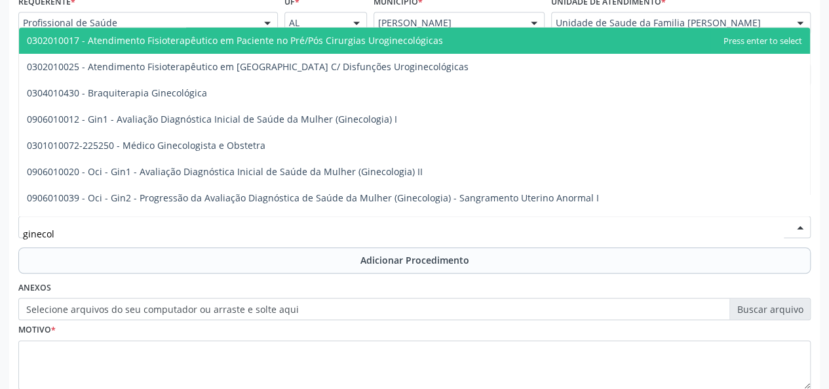
type input "ginecolo"
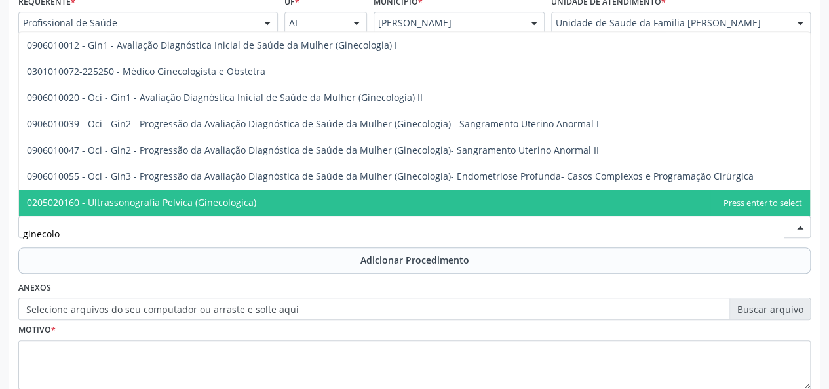
click at [227, 197] on span "0205020160 - Ultrassonografia Pelvica (Ginecologica)" at bounding box center [141, 202] width 229 height 12
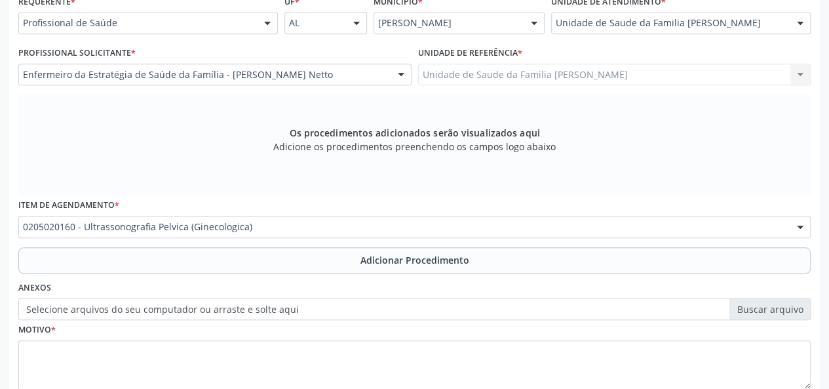
click at [755, 312] on label "Selecione arquivos do seu computador ou arraste e solte aqui" at bounding box center [414, 309] width 792 height 22
click at [755, 312] on input "Selecione arquivos do seu computador ou arraste e solte aqui" at bounding box center [414, 309] width 792 height 22
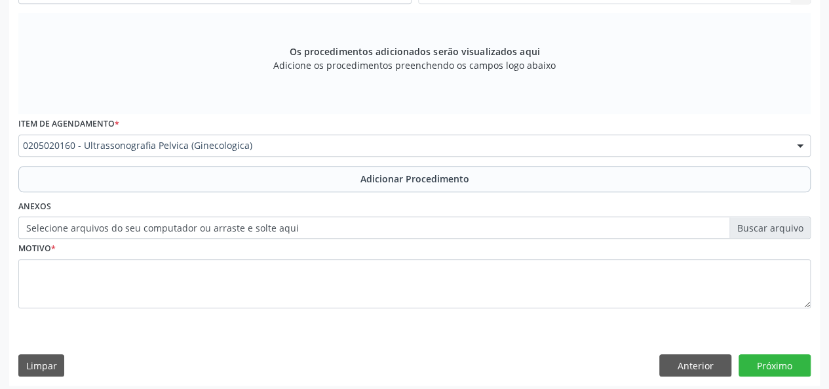
scroll to position [397, 0]
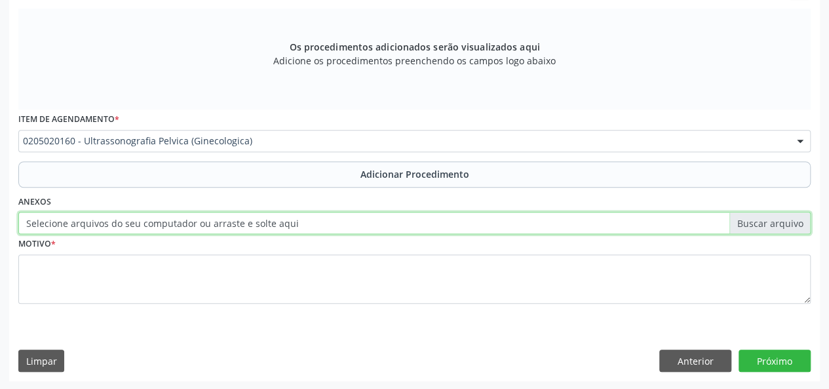
type input "C:\fakepath\lima.jpg"
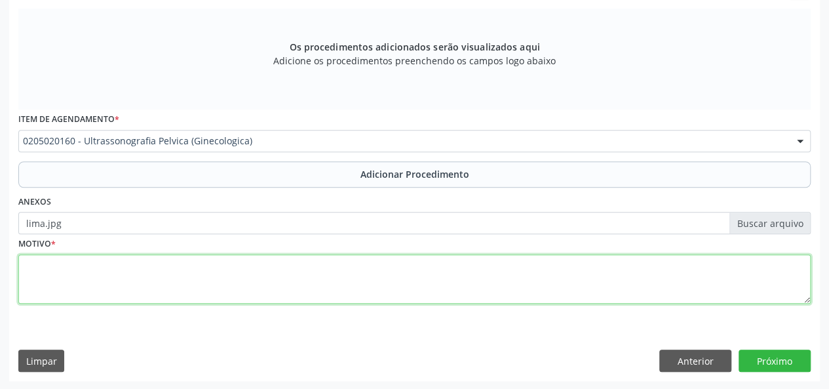
click at [42, 271] on textarea at bounding box center [414, 279] width 792 height 50
type textarea "Escape urina"
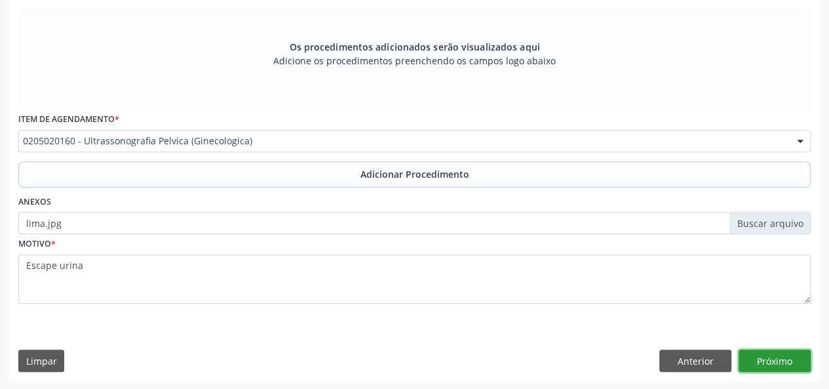
click at [766, 361] on button "Próximo" at bounding box center [775, 360] width 72 height 22
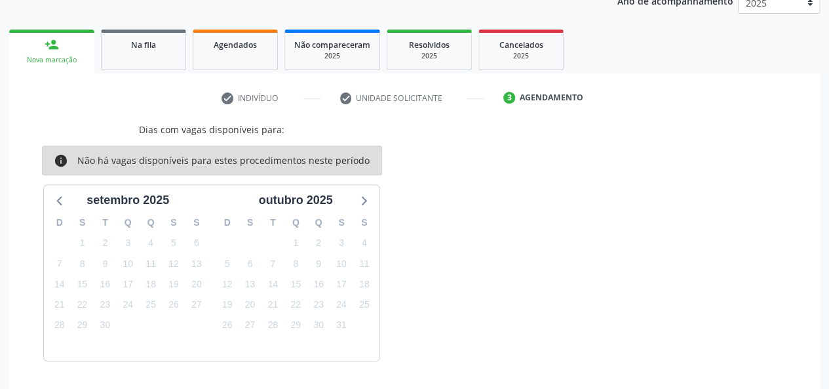
scroll to position [223, 0]
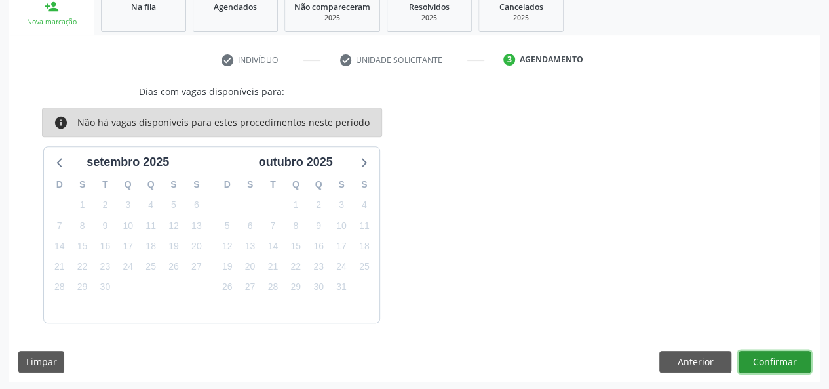
click at [785, 356] on button "Confirmar" at bounding box center [775, 362] width 72 height 22
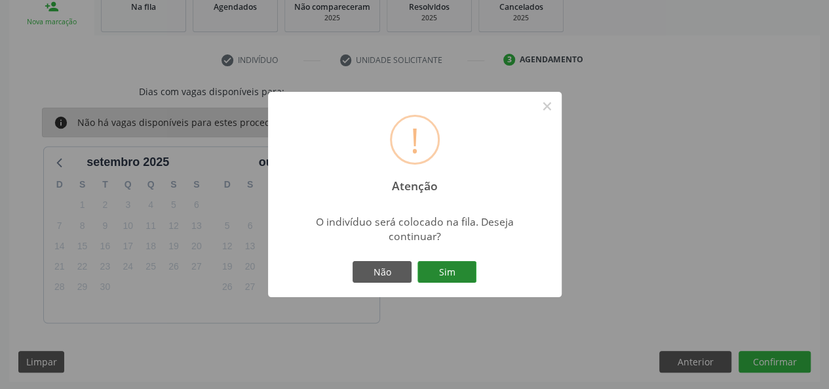
click at [465, 272] on button "Sim" at bounding box center [447, 272] width 59 height 22
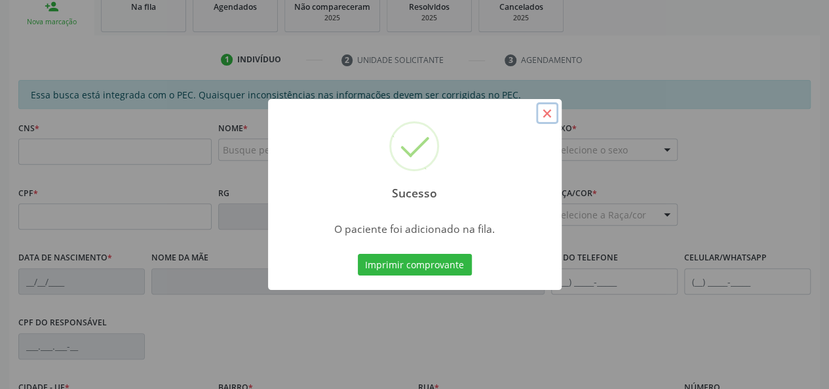
click at [551, 111] on button "×" at bounding box center [547, 113] width 22 height 22
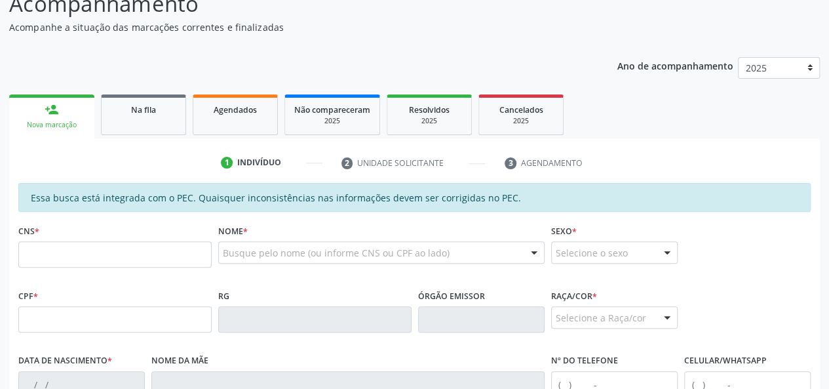
scroll to position [92, 0]
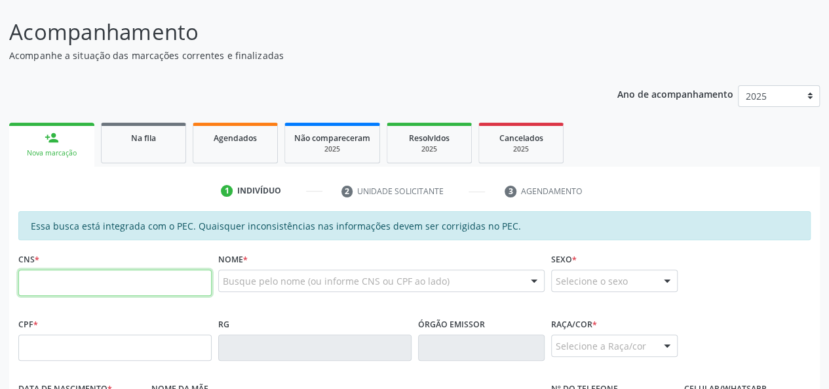
click at [33, 288] on input "text" at bounding box center [114, 282] width 193 height 26
type input "7"
paste input "703 0008 8017 6376"
type input "703 0008 8017 6376"
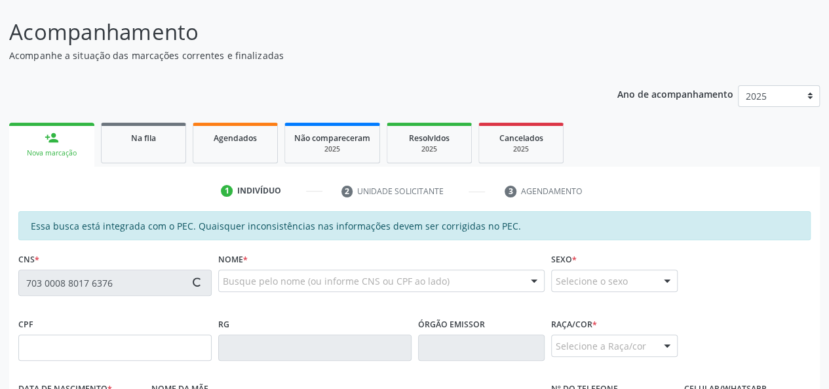
type input "116.775.564-20"
type input "[DATE]"
type input "[PERSON_NAME]"
type input "[PHONE_NUMBER]"
type input "16"
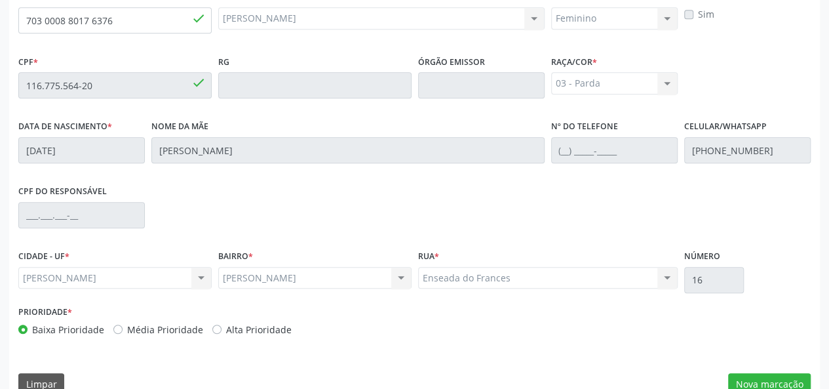
scroll to position [377, 0]
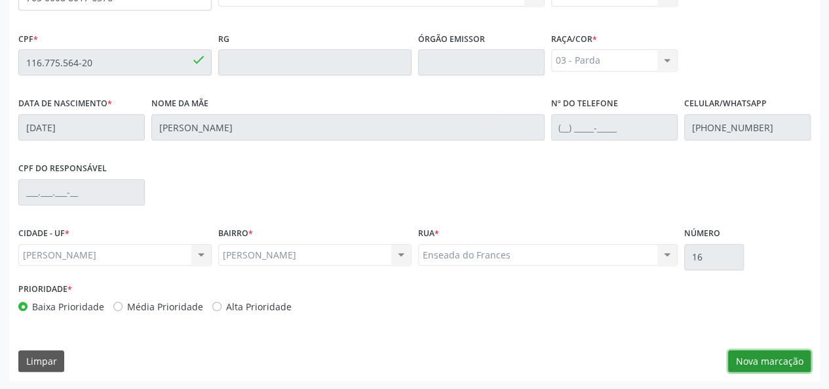
click at [755, 360] on button "Nova marcação" at bounding box center [769, 361] width 83 height 22
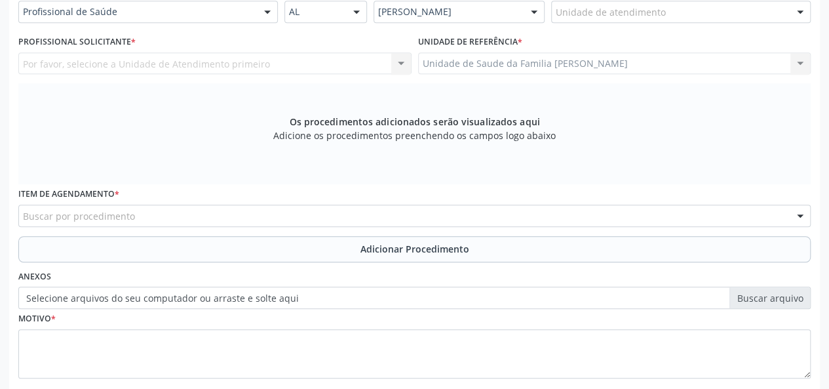
scroll to position [246, 0]
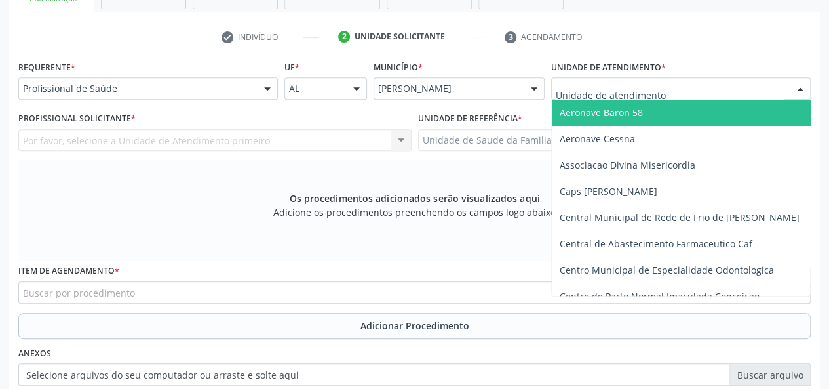
click at [613, 81] on div at bounding box center [681, 88] width 260 height 22
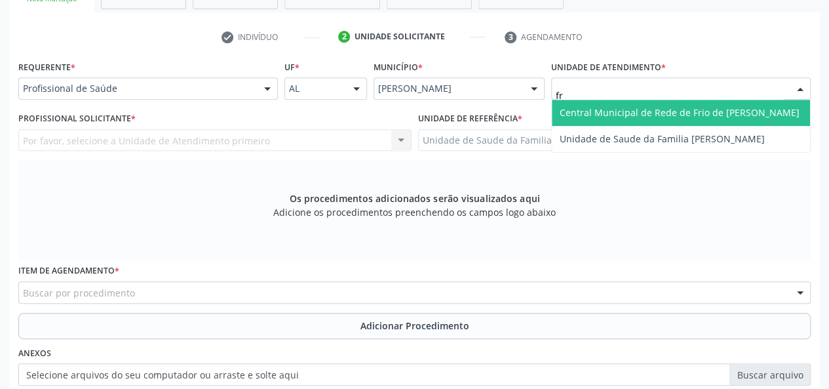
type input "fra"
click at [634, 107] on span "Unidade de Saude da Familia [PERSON_NAME]" at bounding box center [662, 112] width 205 height 12
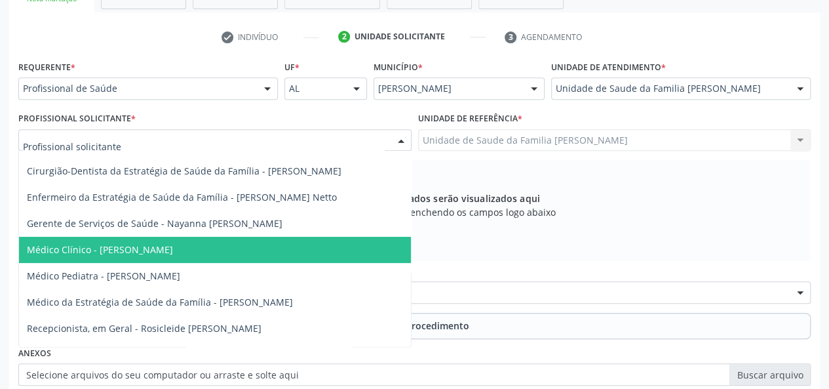
scroll to position [66, 0]
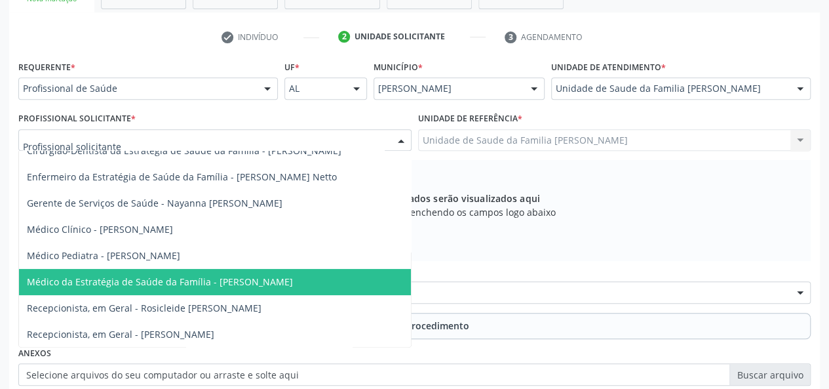
click at [232, 281] on span "Médico da Estratégia de Saúde da Família - [PERSON_NAME]" at bounding box center [160, 281] width 266 height 12
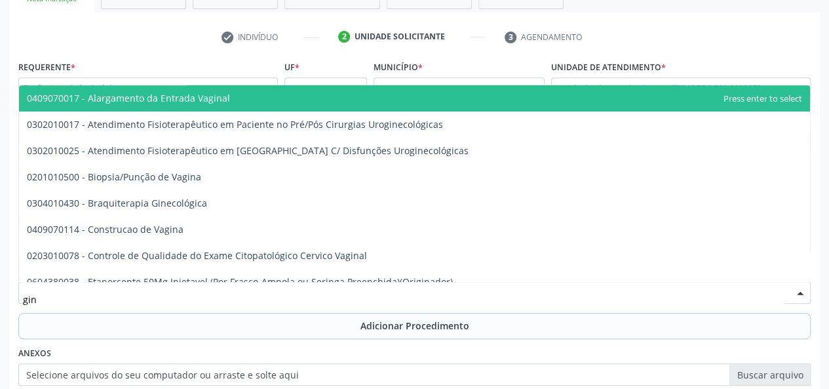
type input "gine"
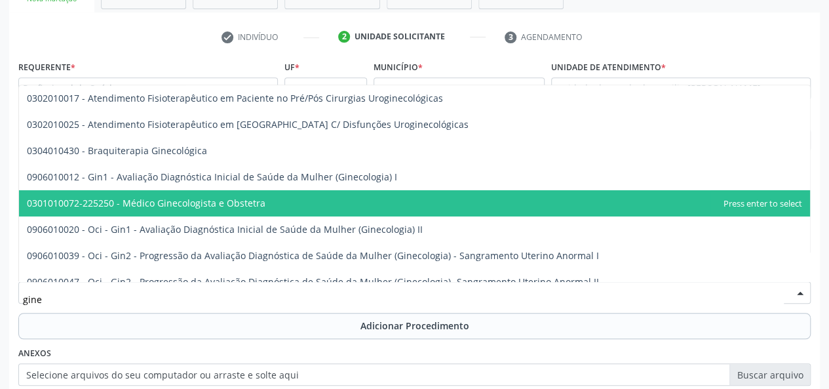
click at [165, 207] on span "0301010072-225250 - Médico Ginecologista e Obstetra" at bounding box center [146, 203] width 239 height 12
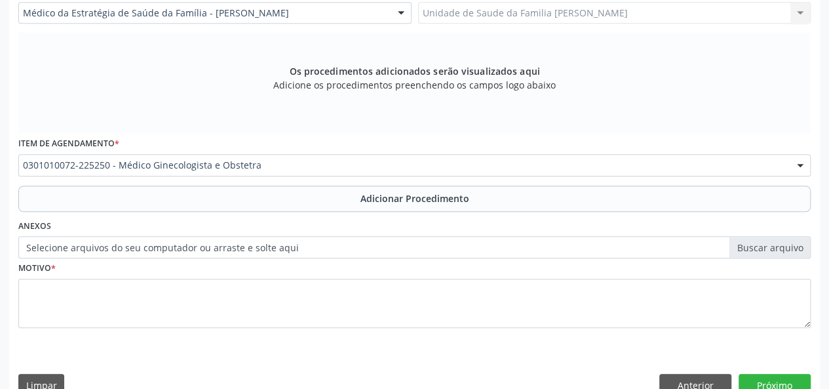
scroll to position [377, 0]
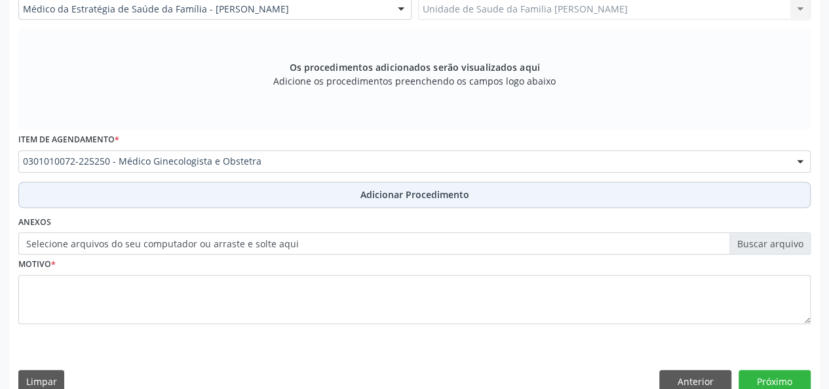
click at [409, 189] on span "Adicionar Procedimento" at bounding box center [414, 194] width 109 height 14
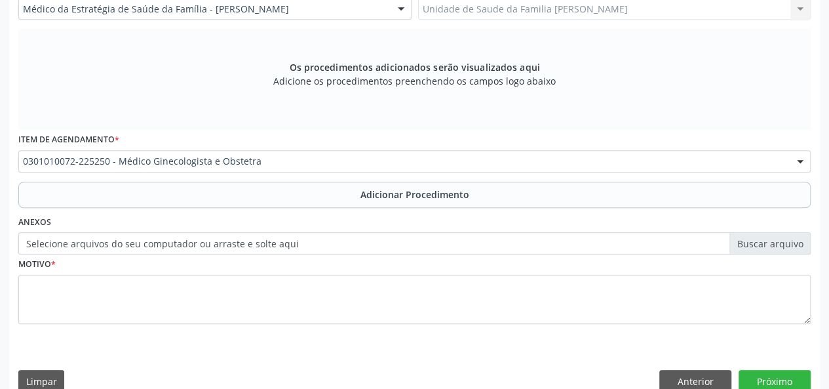
scroll to position [347, 0]
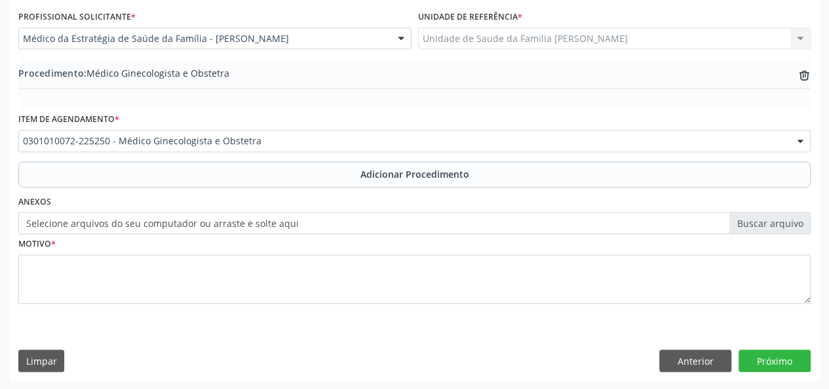
click at [749, 228] on label "Selecione arquivos do seu computador ou arraste e solte aqui" at bounding box center [414, 223] width 792 height 22
click at [749, 228] on input "Selecione arquivos do seu computador ou arraste e solte aqui" at bounding box center [414, 223] width 792 height 22
click at [763, 219] on label "Selecione arquivos do seu computador ou arraste e solte aqui" at bounding box center [414, 223] width 792 height 22
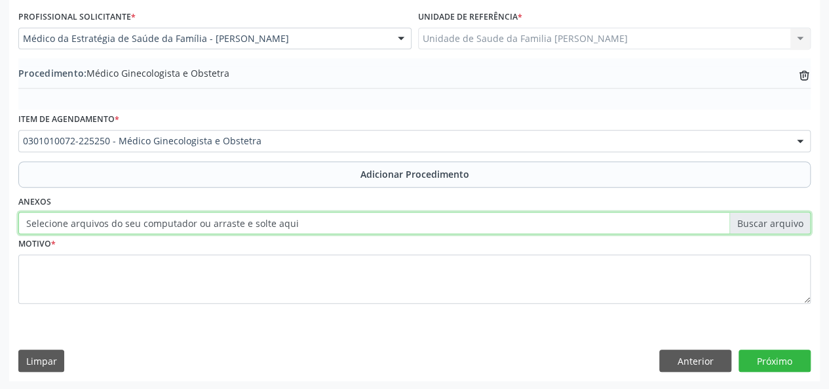
click at [763, 219] on input "Selecione arquivos do seu computador ou arraste e solte aqui" at bounding box center [414, 223] width 792 height 22
type input "C:\fakepath\leticia.jpg"
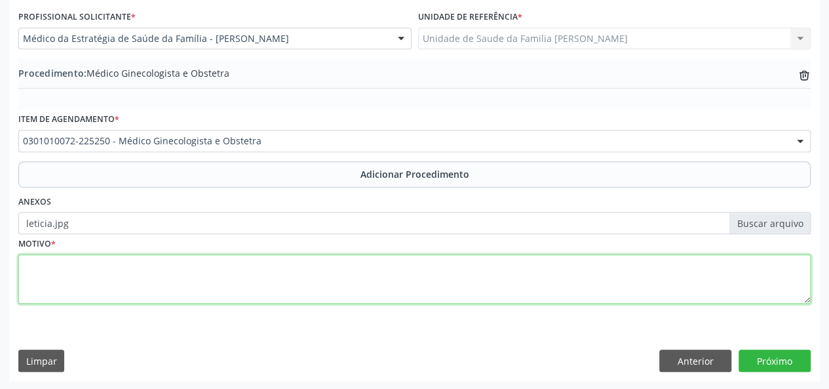
click at [41, 260] on textarea at bounding box center [414, 279] width 792 height 50
type textarea "Anteconcepcao"
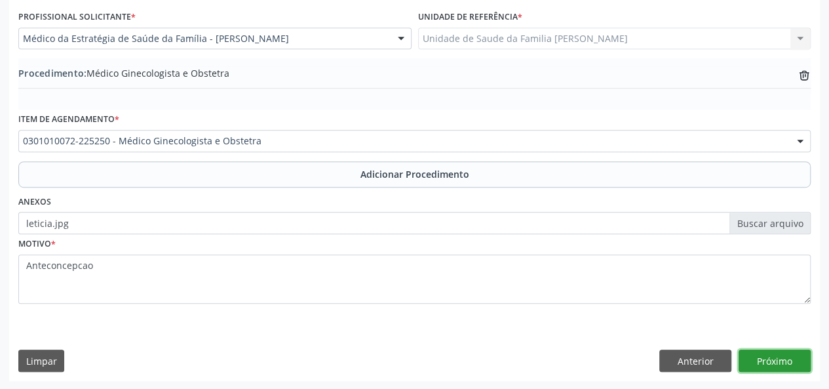
click at [788, 359] on button "Próximo" at bounding box center [775, 360] width 72 height 22
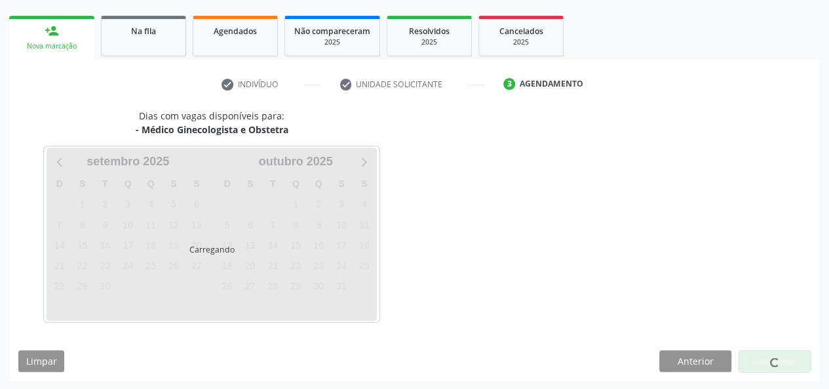
scroll to position [237, 0]
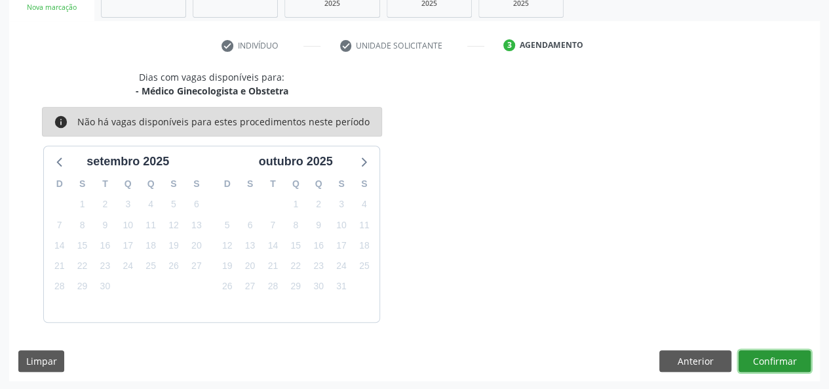
click at [790, 357] on button "Confirmar" at bounding box center [775, 361] width 72 height 22
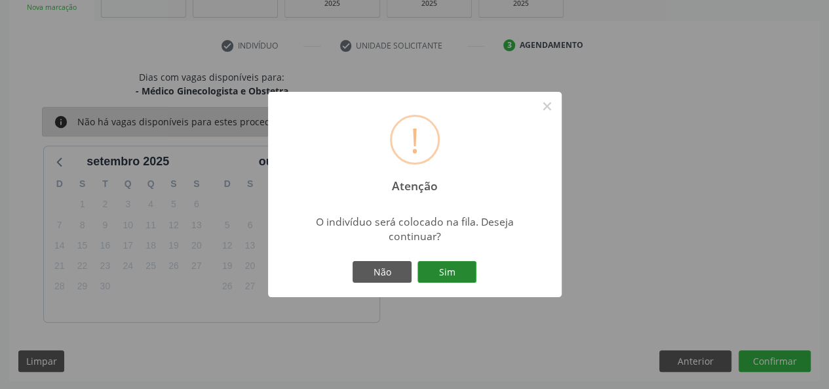
click at [452, 267] on button "Sim" at bounding box center [447, 272] width 59 height 22
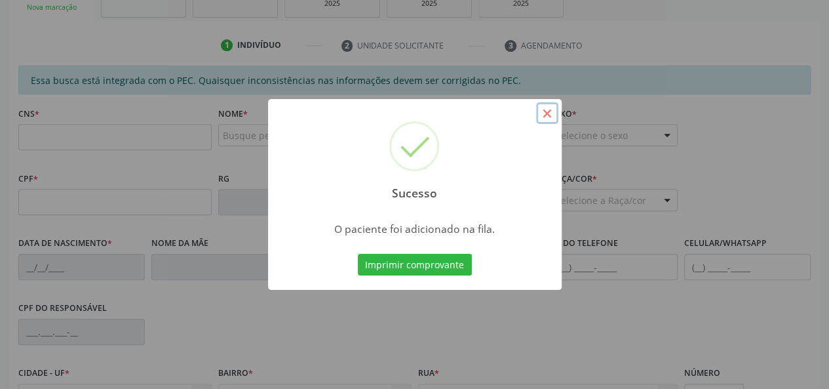
click at [556, 113] on button "×" at bounding box center [547, 113] width 22 height 22
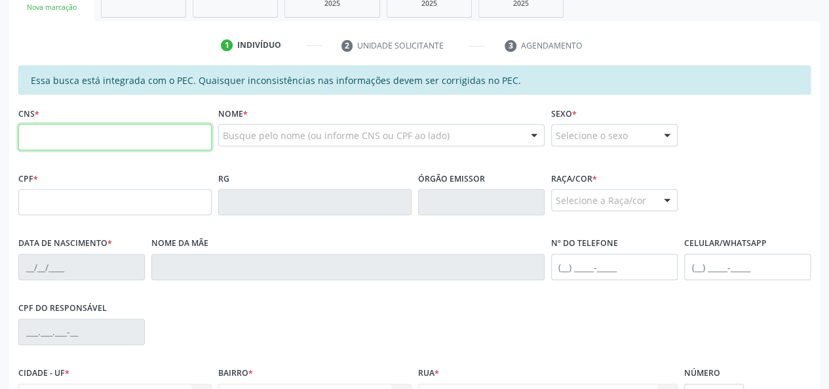
click at [88, 136] on input "text" at bounding box center [114, 137] width 193 height 26
paste input "703 2026 0218 6195"
type input "703 2026 0218 6195"
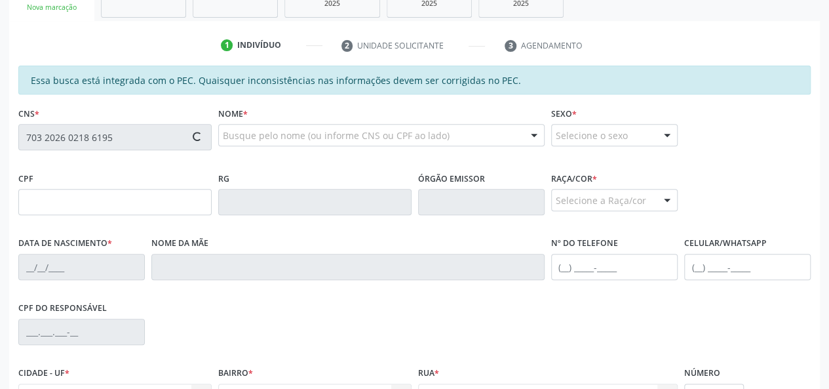
type input "117.399.824-10"
type input "[DATE]"
type input "[PERSON_NAME]"
type input "[PHONE_NUMBER]"
type input "S/N"
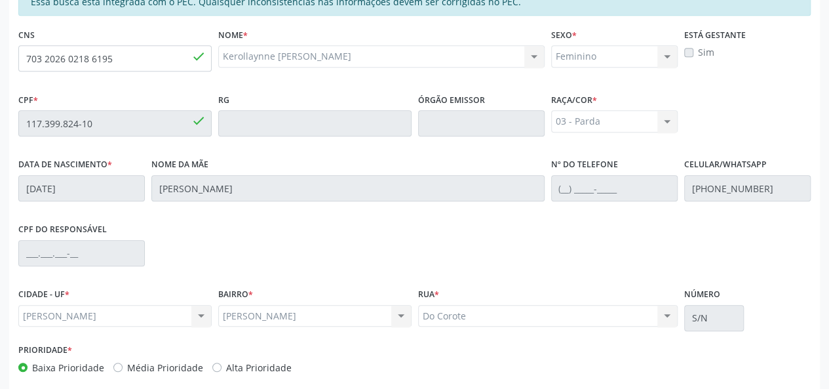
scroll to position [377, 0]
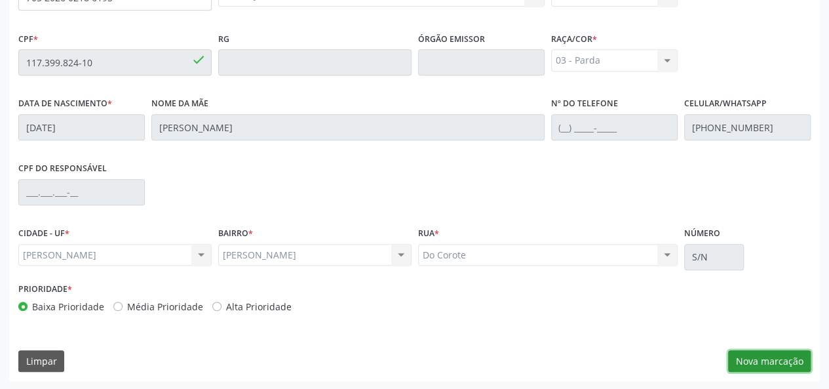
click at [790, 361] on button "Nova marcação" at bounding box center [769, 361] width 83 height 22
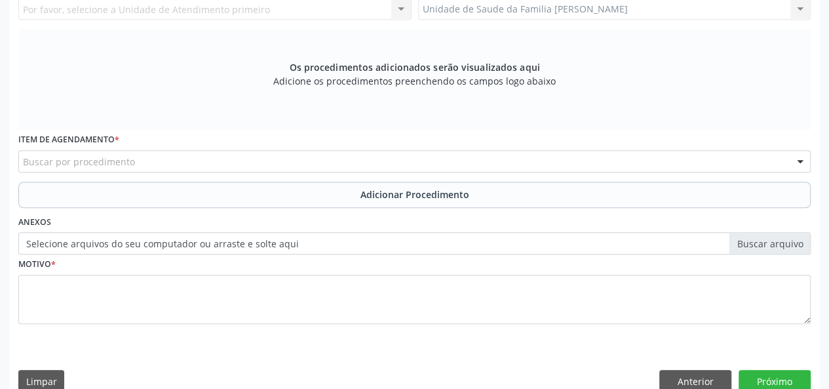
scroll to position [246, 0]
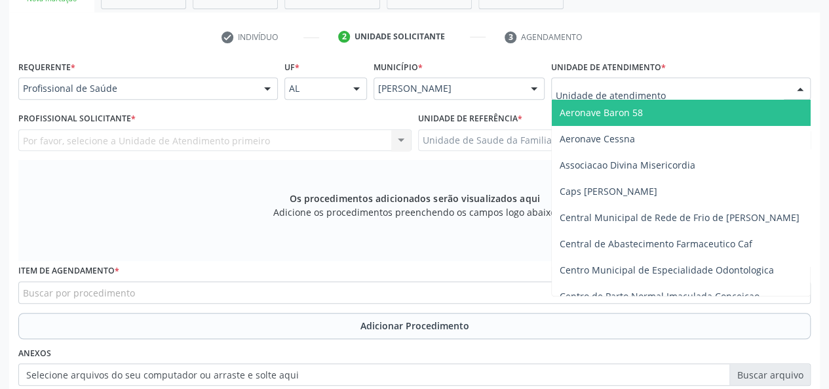
click at [577, 80] on div at bounding box center [681, 88] width 260 height 22
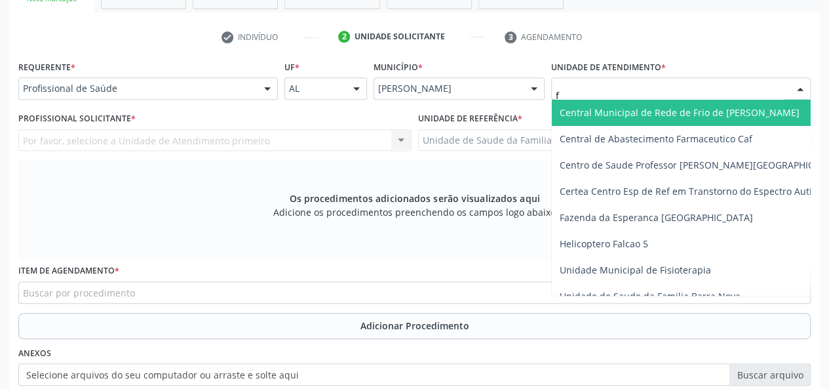
type input "fr"
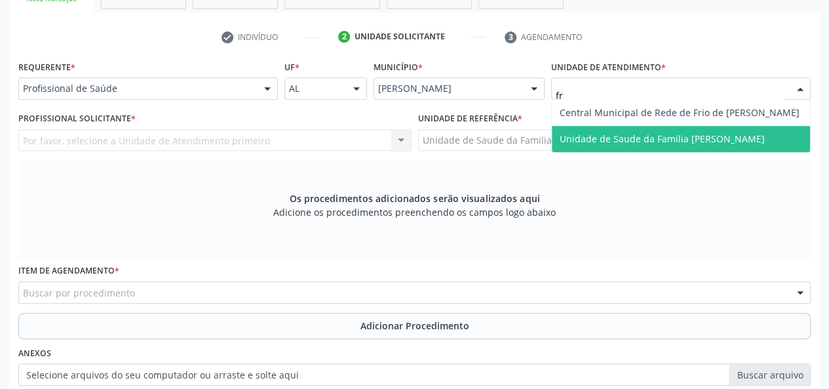
click at [630, 136] on span "Unidade de Saude da Familia [PERSON_NAME]" at bounding box center [662, 138] width 205 height 12
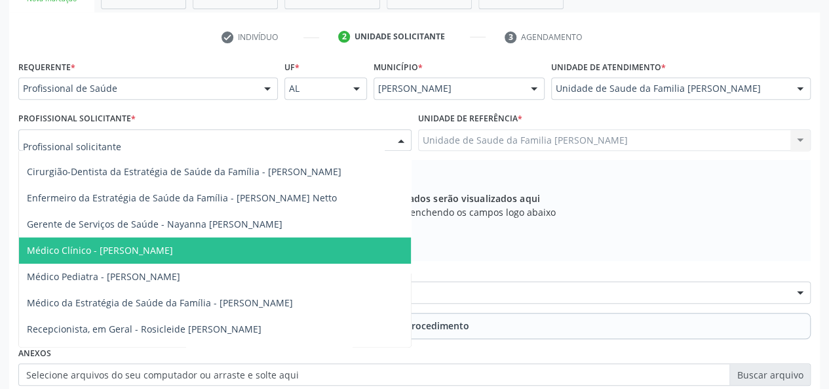
scroll to position [66, 0]
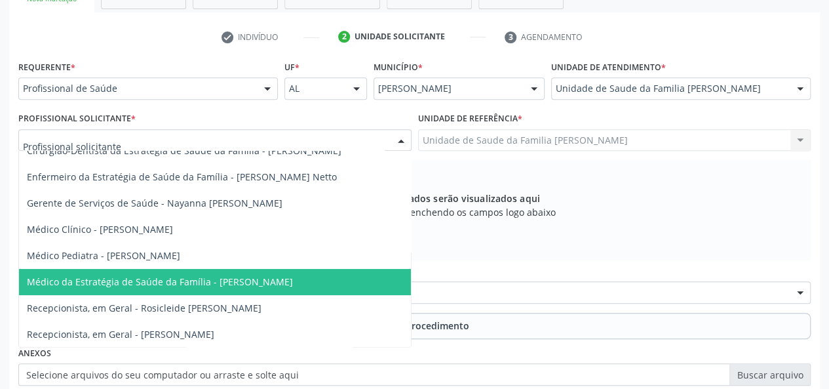
click at [216, 278] on span "Médico da Estratégia de Saúde da Família - [PERSON_NAME]" at bounding box center [160, 281] width 266 height 12
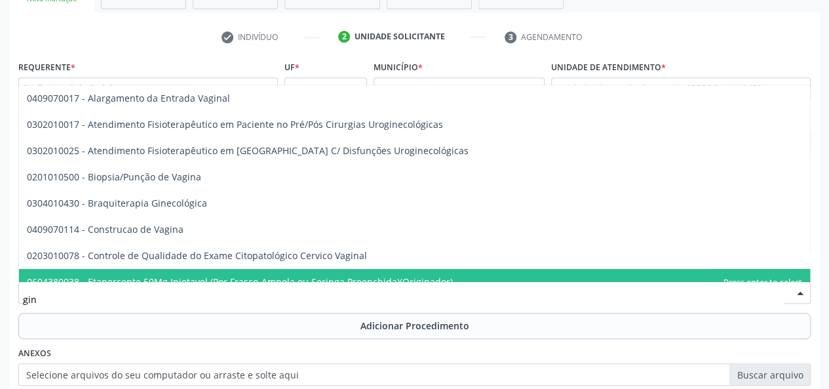
type input "gine"
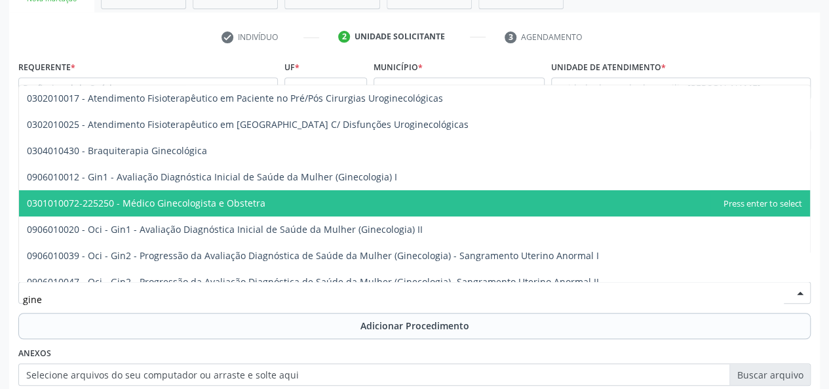
click at [191, 197] on span "0301010072-225250 - Médico Ginecologista e Obstetra" at bounding box center [146, 203] width 239 height 12
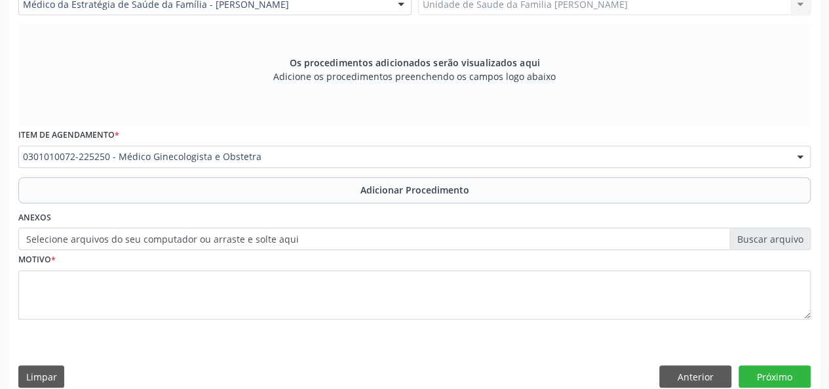
scroll to position [397, 0]
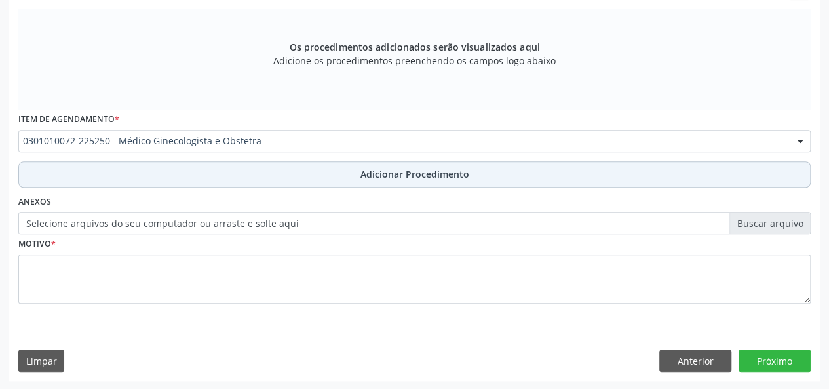
click at [385, 180] on button "Adicionar Procedimento" at bounding box center [414, 174] width 792 height 26
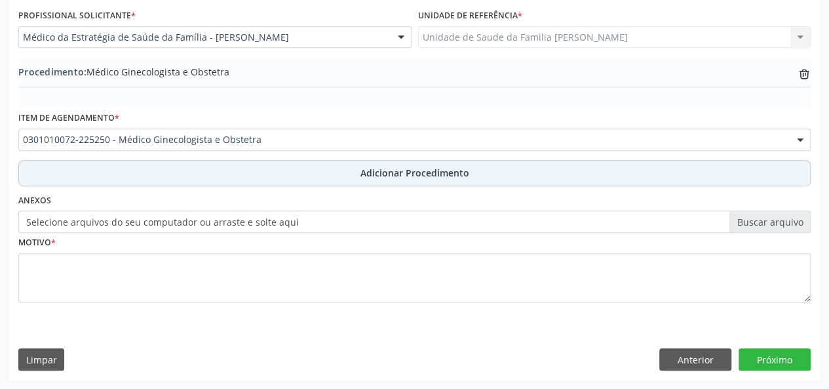
scroll to position [347, 0]
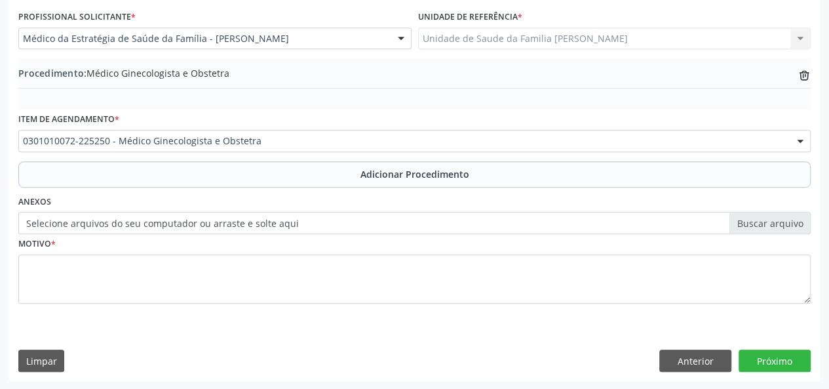
click at [754, 218] on label "Selecione arquivos do seu computador ou arraste e solte aqui" at bounding box center [414, 223] width 792 height 22
click at [754, 218] on input "Selecione arquivos do seu computador ou arraste e solte aqui" at bounding box center [414, 223] width 792 height 22
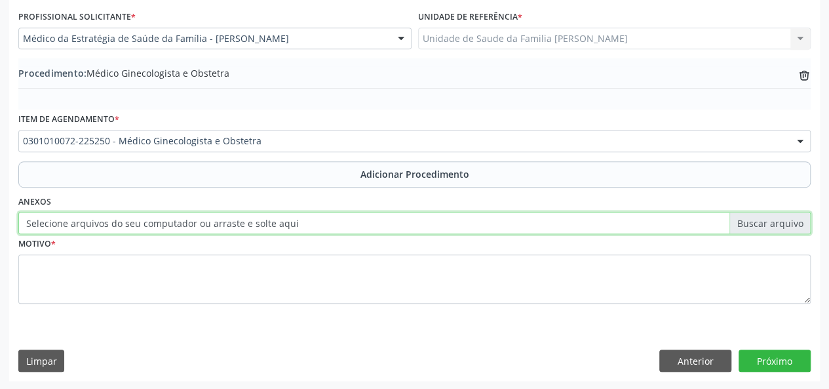
type input "C:\fakepath\samily.jpg"
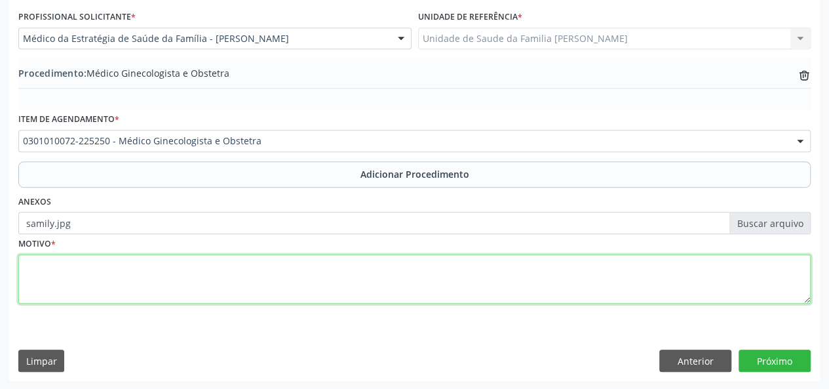
click at [30, 263] on textarea at bounding box center [414, 279] width 792 height 50
type textarea "Rotina"
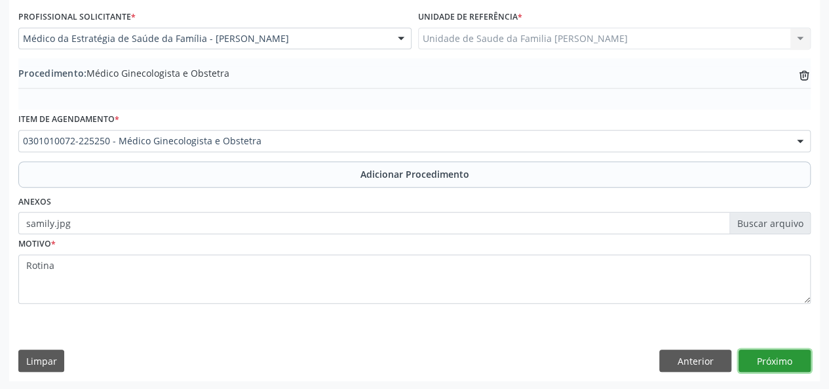
click at [790, 357] on button "Próximo" at bounding box center [775, 360] width 72 height 22
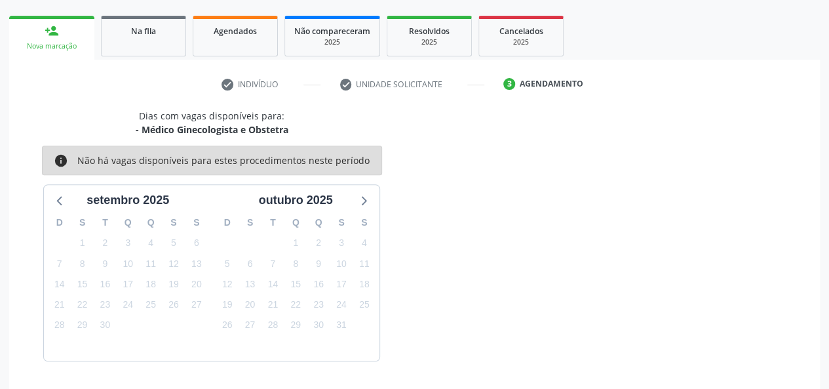
scroll to position [237, 0]
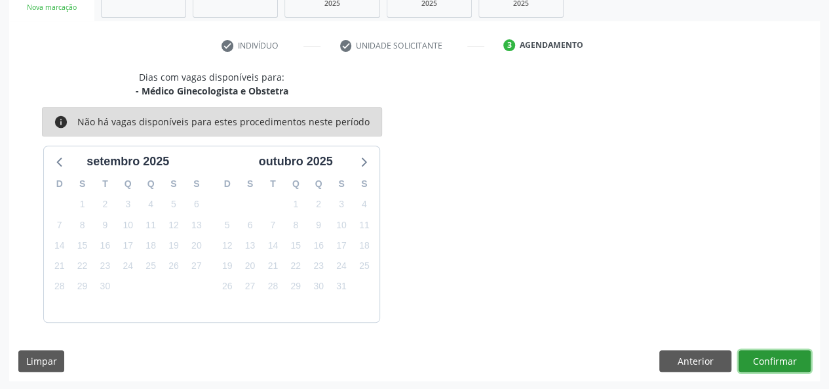
click at [754, 352] on button "Confirmar" at bounding box center [775, 361] width 72 height 22
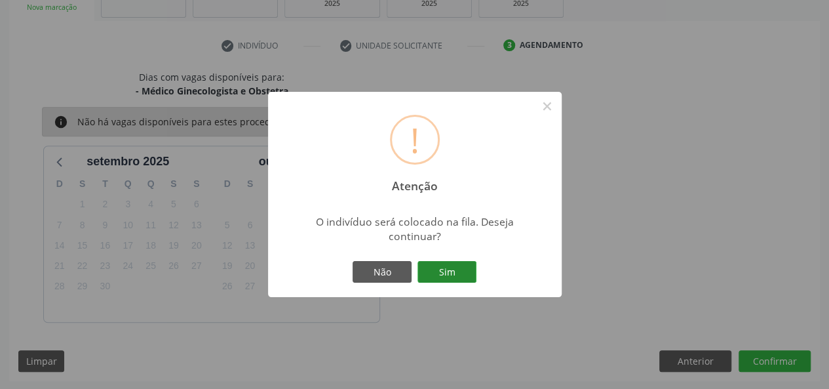
click at [460, 273] on button "Sim" at bounding box center [447, 272] width 59 height 22
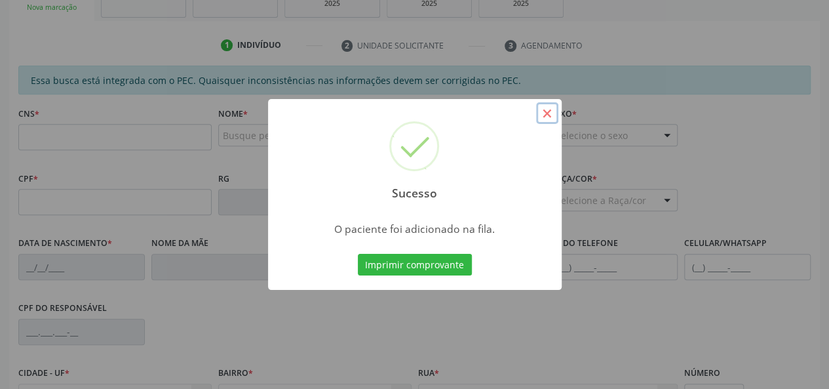
click at [544, 115] on button "×" at bounding box center [547, 113] width 22 height 22
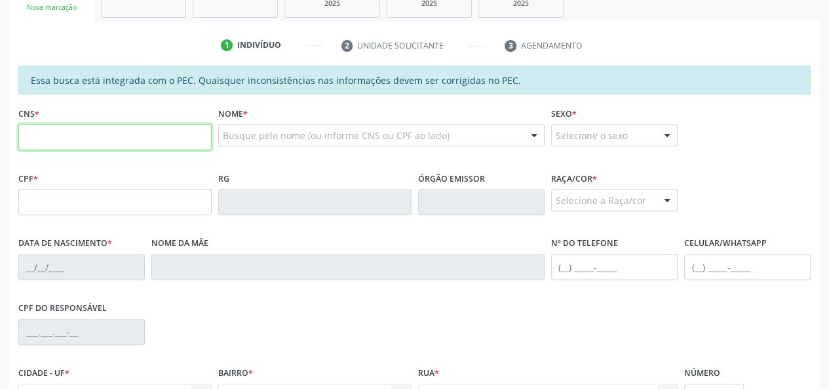
click at [94, 134] on input "text" at bounding box center [114, 137] width 193 height 26
paste input "701 1000 3578 2910"
type input "701 1000 3578 2910"
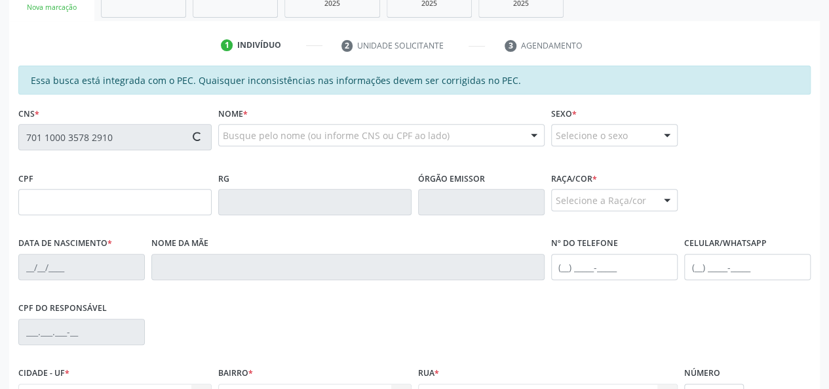
type input "150.145.474-94"
type input "[DATE]"
type input "[PERSON_NAME]"
type input "[PHONE_NUMBER]"
type input "S/N"
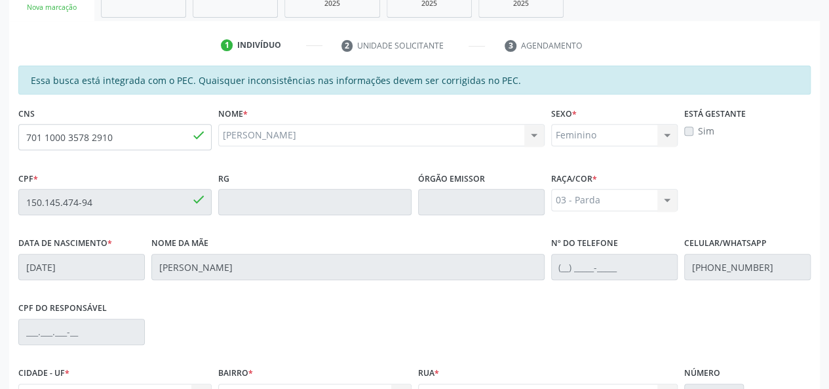
scroll to position [377, 0]
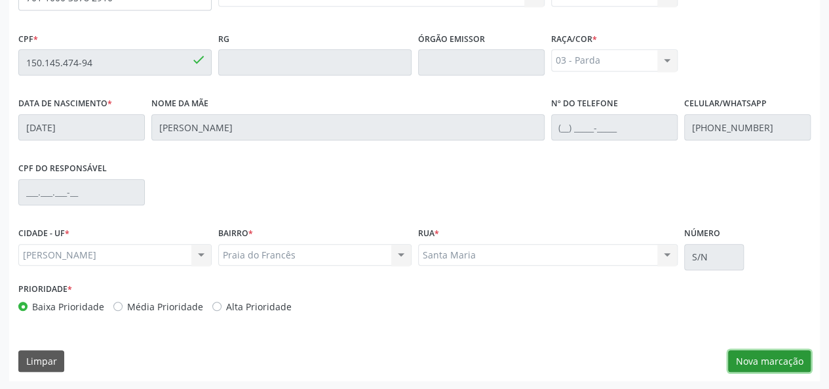
click at [766, 355] on button "Nova marcação" at bounding box center [769, 361] width 83 height 22
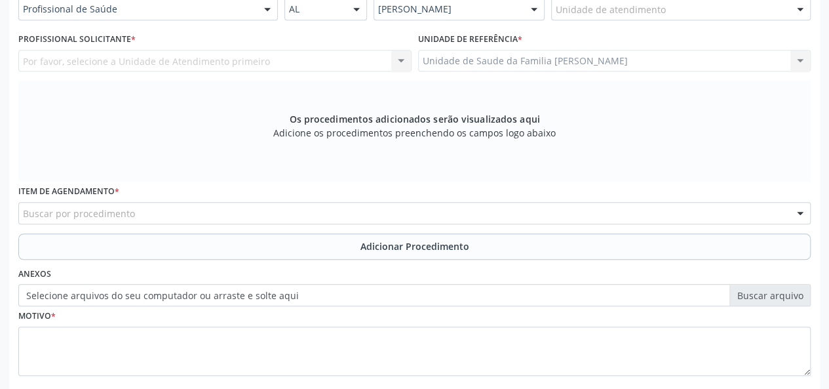
scroll to position [180, 0]
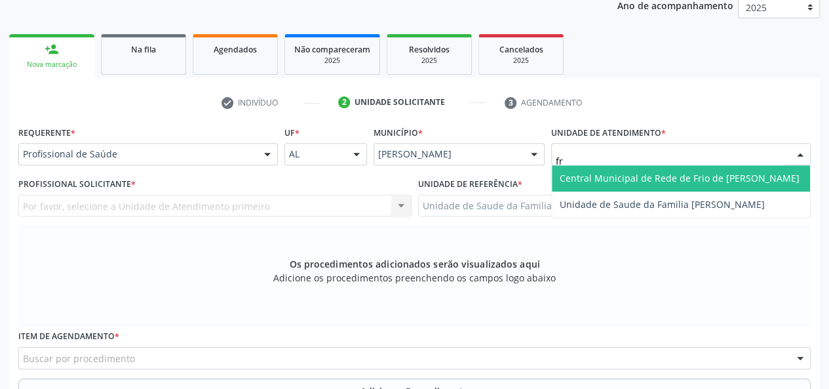
type input "fra"
click at [619, 176] on span "Unidade de Saude da Familia [PERSON_NAME]" at bounding box center [662, 178] width 205 height 12
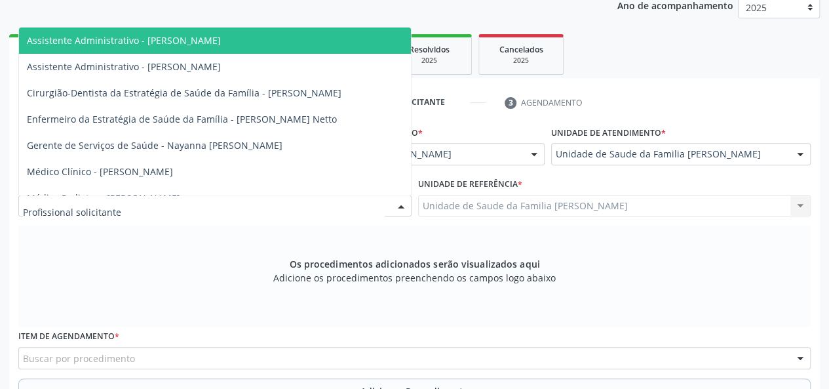
click at [130, 210] on div at bounding box center [214, 206] width 393 height 22
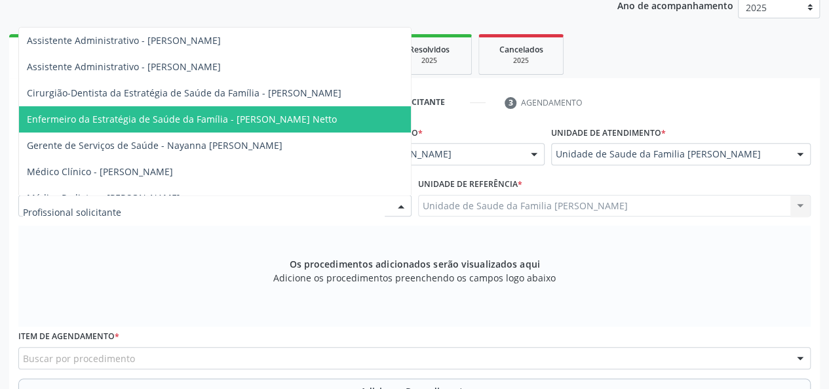
click at [254, 119] on span "Enfermeiro da Estratégia de Saúde da Família - [PERSON_NAME] Netto" at bounding box center [182, 119] width 310 height 12
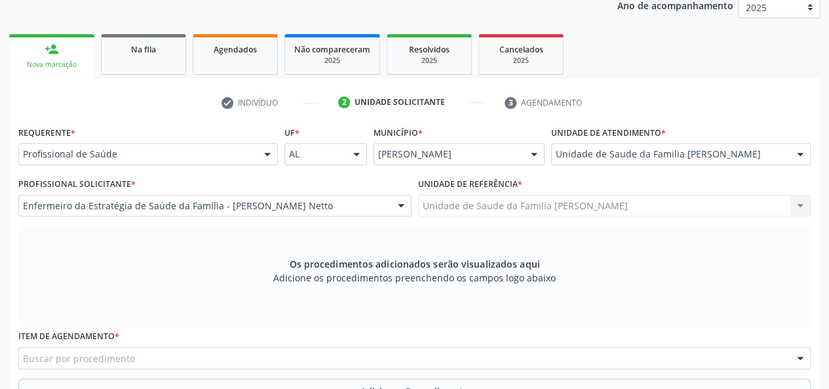
scroll to position [377, 0]
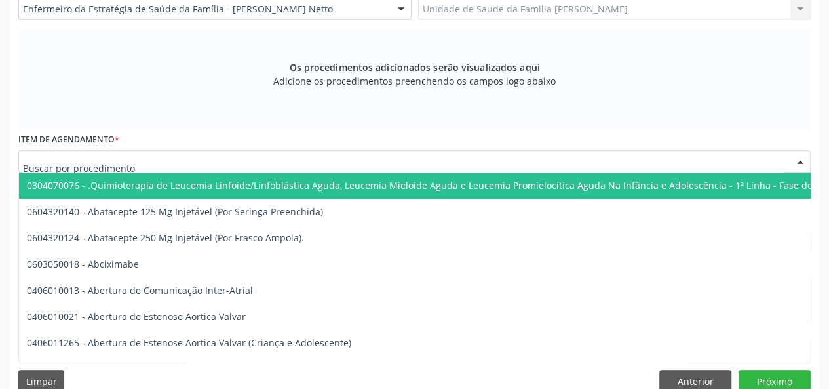
click at [224, 163] on div at bounding box center [414, 161] width 792 height 22
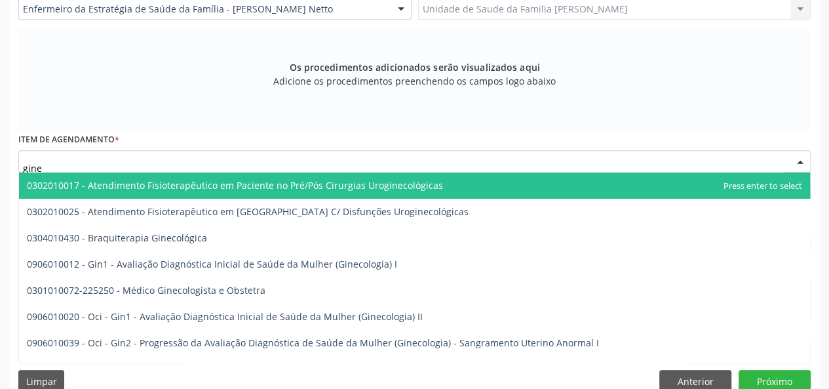
type input "ginec"
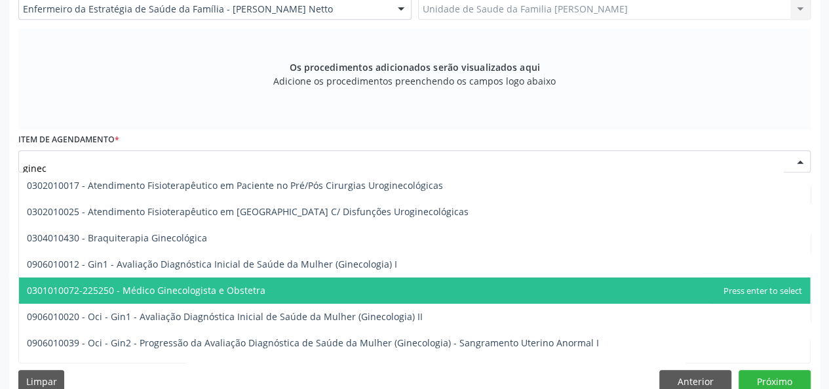
click at [131, 298] on span "0301010072-225250 - Médico Ginecologista e Obstetra" at bounding box center [414, 290] width 791 height 26
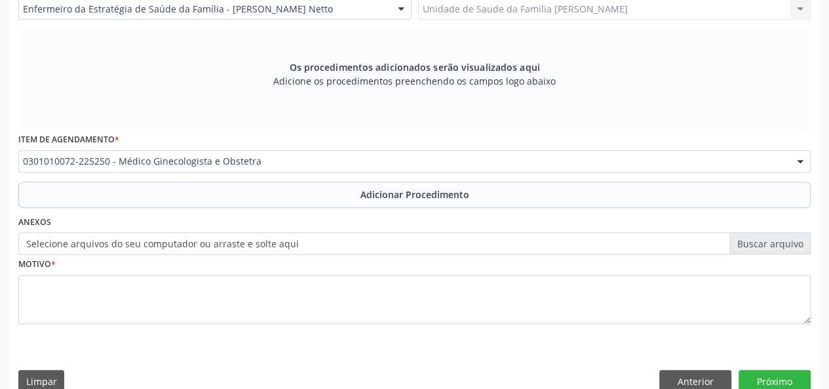
click at [779, 244] on label "Selecione arquivos do seu computador ou arraste e solte aqui" at bounding box center [414, 243] width 792 height 22
click at [779, 244] on input "Selecione arquivos do seu computador ou arraste e solte aqui" at bounding box center [414, 243] width 792 height 22
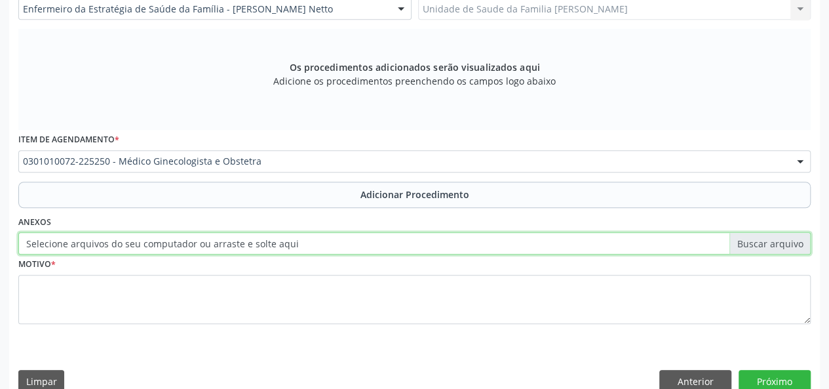
type input "C:\fakepath\nicacio.jpg"
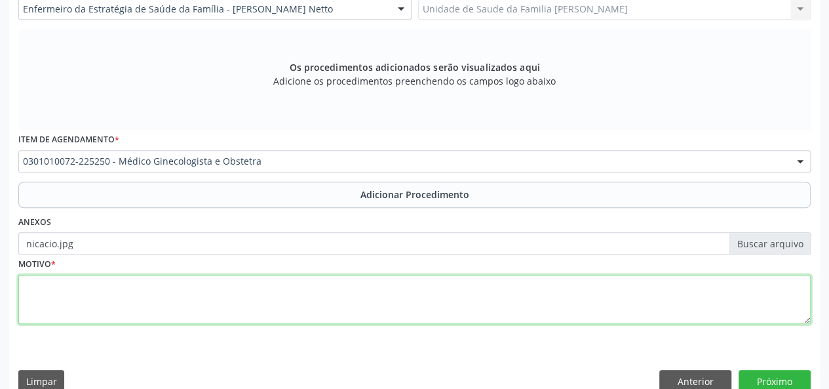
click at [48, 307] on textarea at bounding box center [414, 300] width 792 height 50
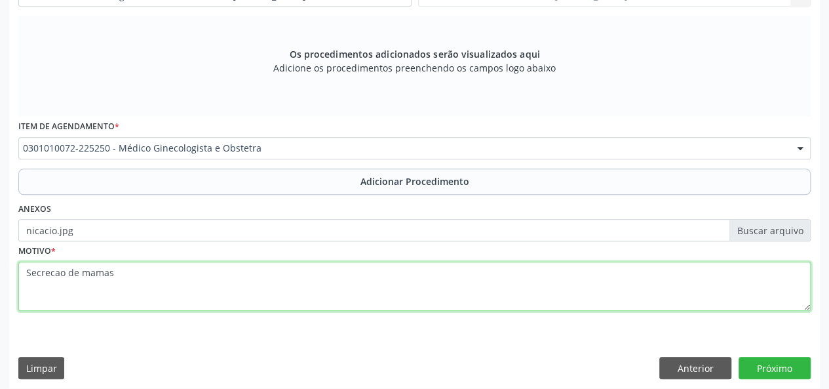
scroll to position [397, 0]
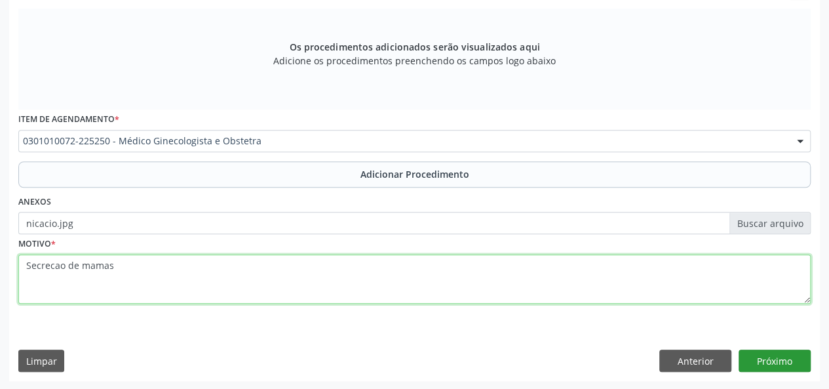
type textarea "Secrecao de mamas"
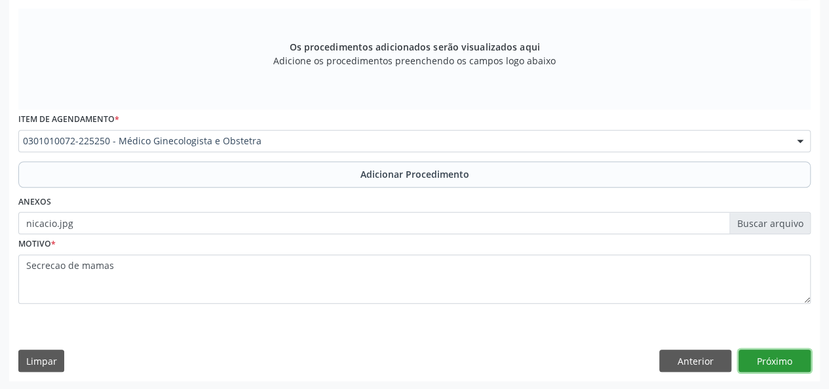
click at [778, 368] on button "Próximo" at bounding box center [775, 360] width 72 height 22
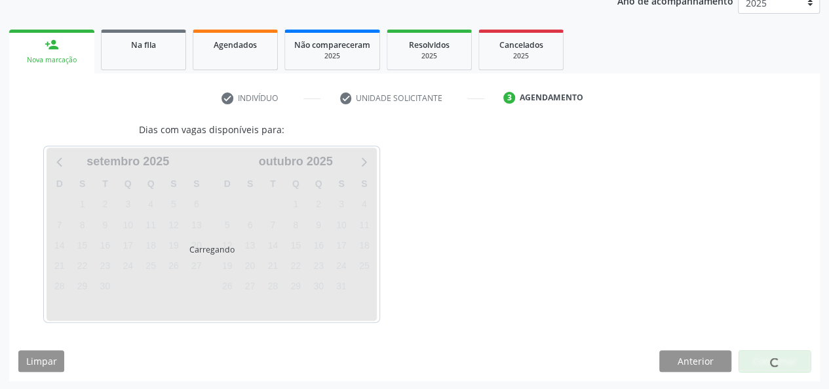
scroll to position [223, 0]
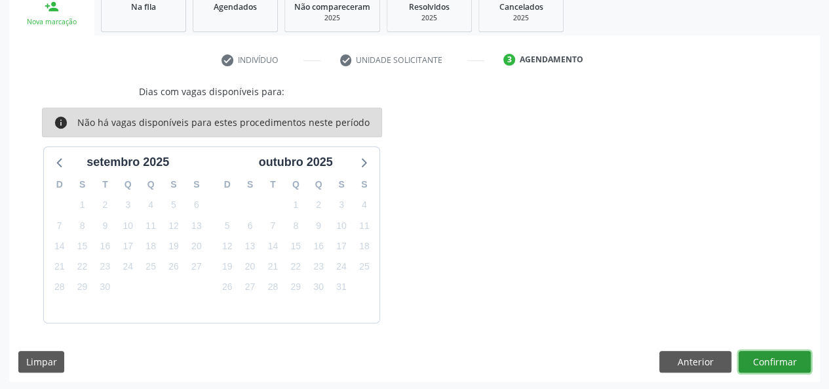
click at [764, 359] on button "Confirmar" at bounding box center [775, 362] width 72 height 22
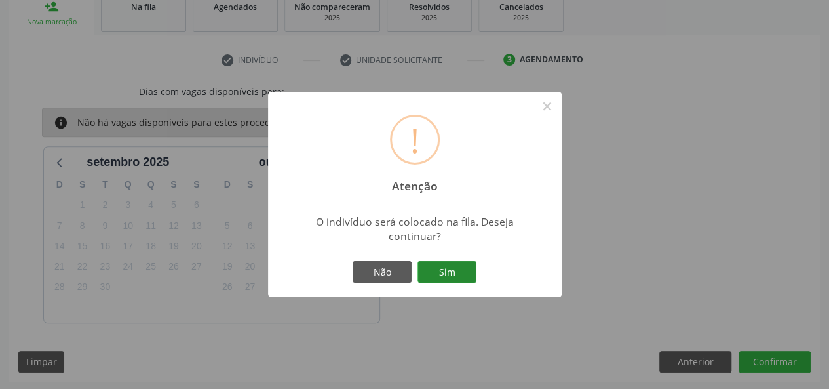
click at [450, 273] on button "Sim" at bounding box center [447, 272] width 59 height 22
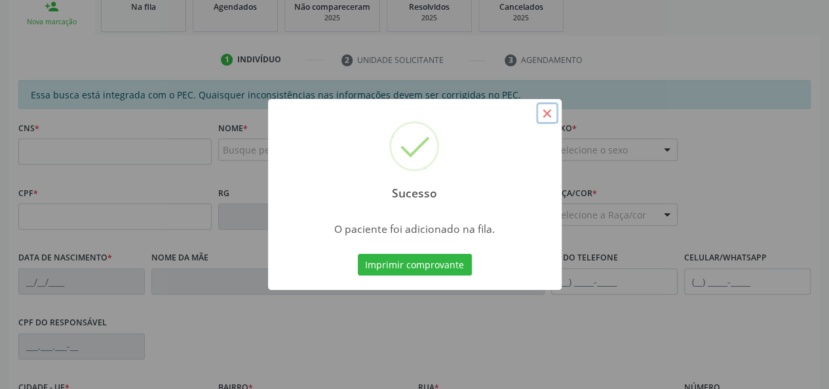
click at [550, 115] on button "×" at bounding box center [547, 113] width 22 height 22
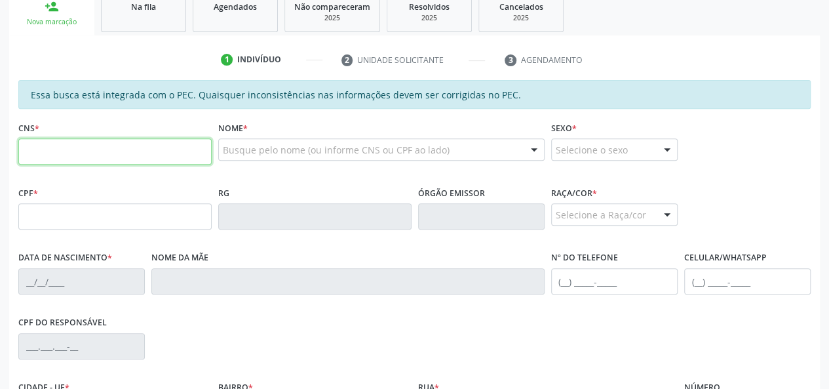
click at [93, 155] on input "text" at bounding box center [114, 151] width 193 height 26
paste input "706 0093 1365 6349"
type input "706 0093 1365 6349"
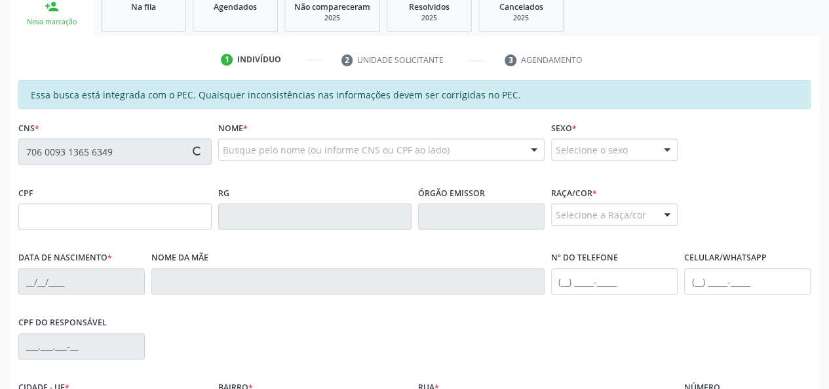
type input "092.064.944-06"
type input "[DATE]"
type input "[PERSON_NAME]"
type input "[PHONE_NUMBER]"
type input "28"
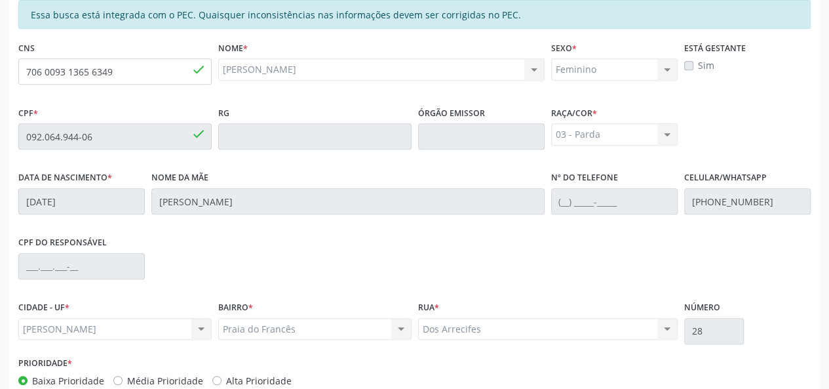
scroll to position [377, 0]
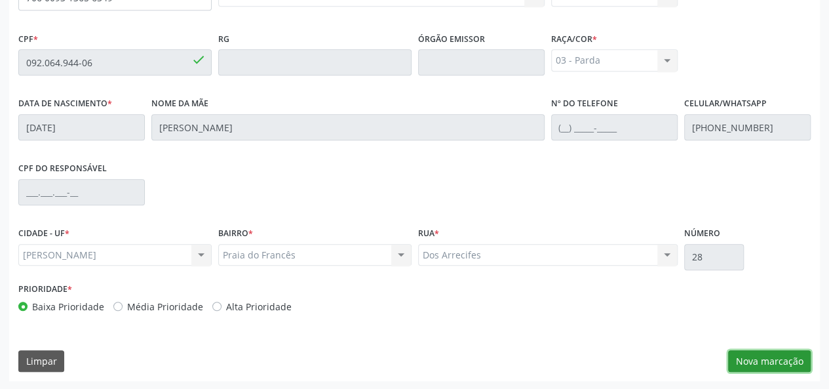
click at [769, 358] on button "Nova marcação" at bounding box center [769, 361] width 83 height 22
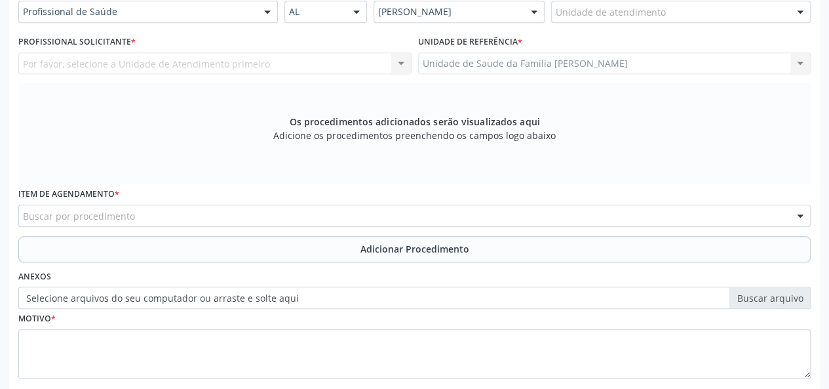
scroll to position [246, 0]
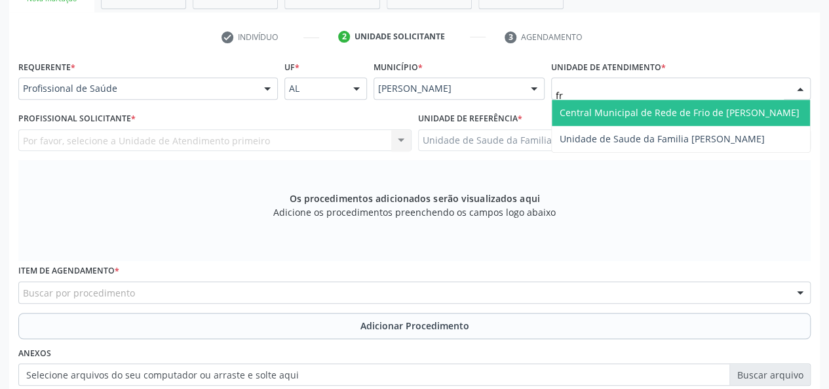
type input "fra"
click at [635, 113] on span "Unidade de Saude da Familia [PERSON_NAME]" at bounding box center [662, 112] width 205 height 12
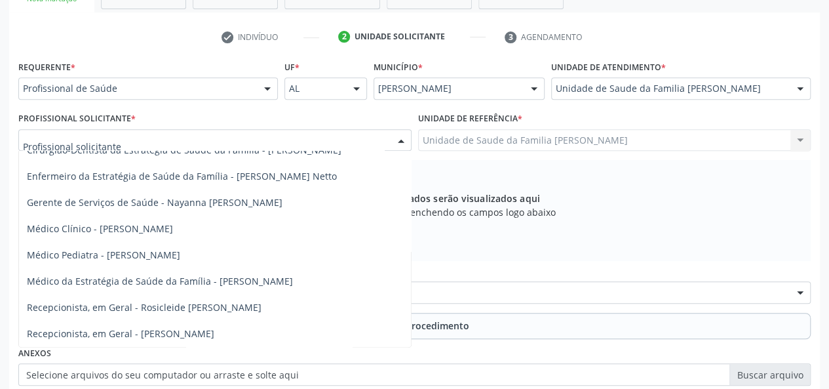
scroll to position [76, 0]
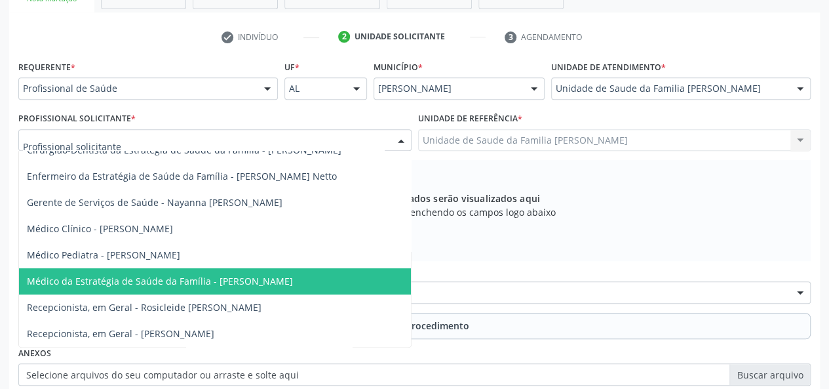
click at [263, 275] on span "Médico da Estratégia de Saúde da Família - [PERSON_NAME]" at bounding box center [160, 281] width 266 height 12
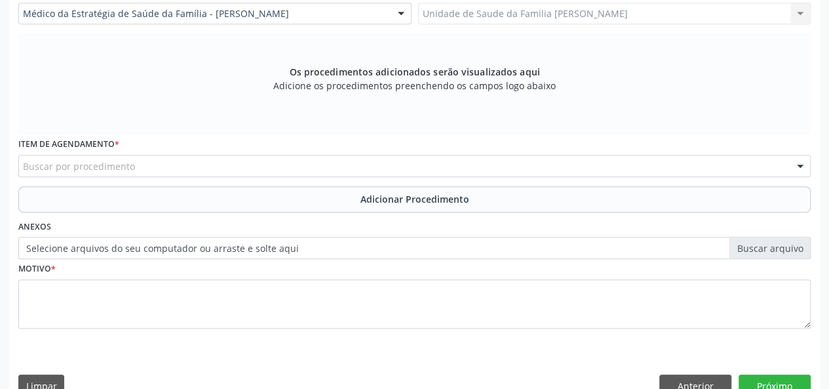
scroll to position [377, 0]
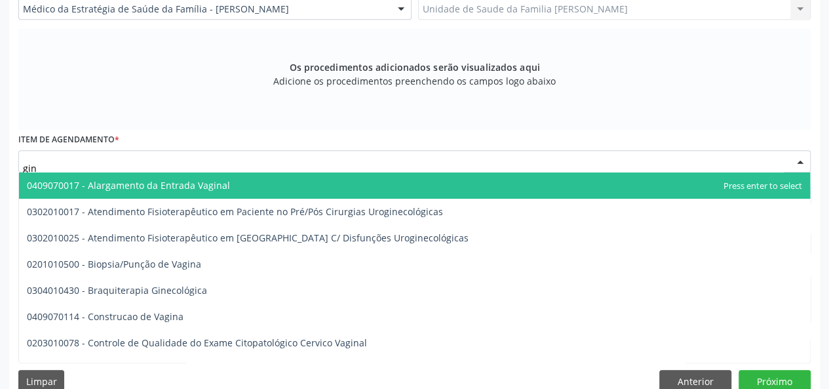
type input "gine"
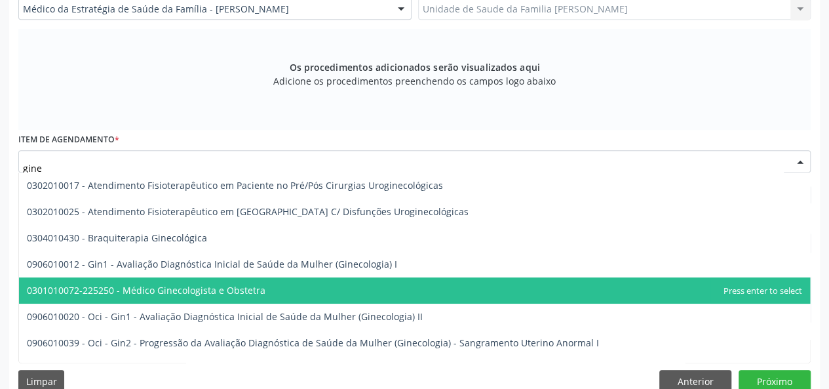
click at [218, 280] on span "0301010072-225250 - Médico Ginecologista e Obstetra" at bounding box center [414, 290] width 791 height 26
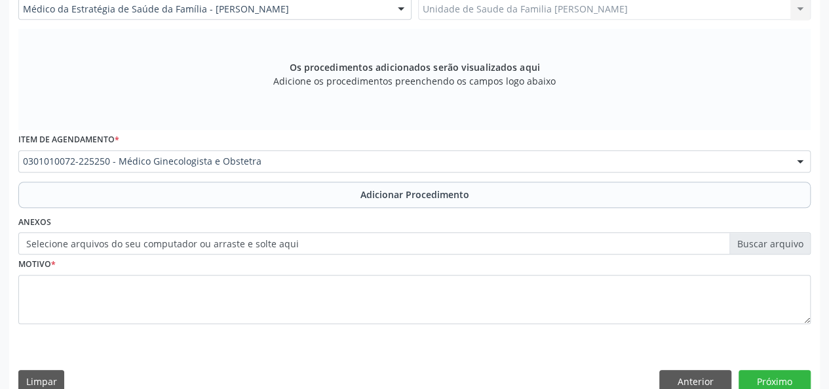
click at [771, 240] on label "Selecione arquivos do seu computador ou arraste e solte aqui" at bounding box center [414, 243] width 792 height 22
click at [771, 240] on input "Selecione arquivos do seu computador ou arraste e solte aqui" at bounding box center [414, 243] width 792 height 22
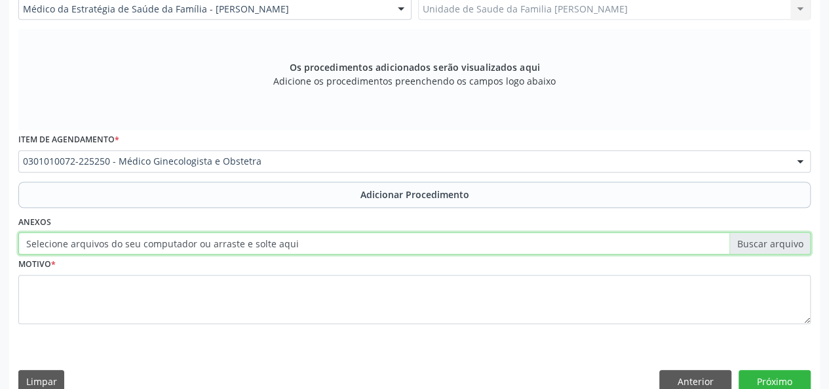
type input "C:\fakepath\larissa.jpg"
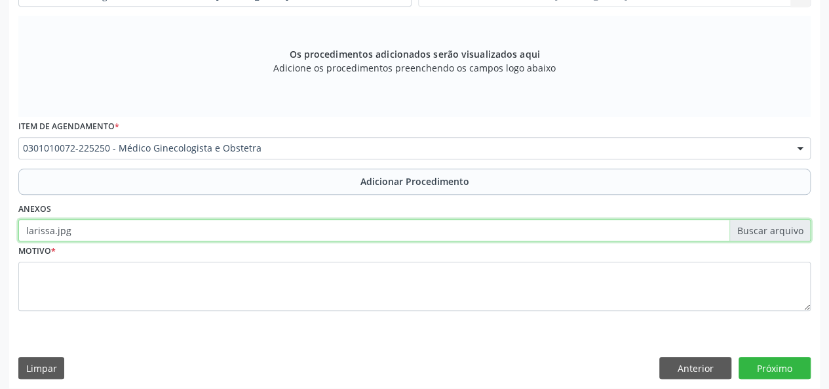
scroll to position [397, 0]
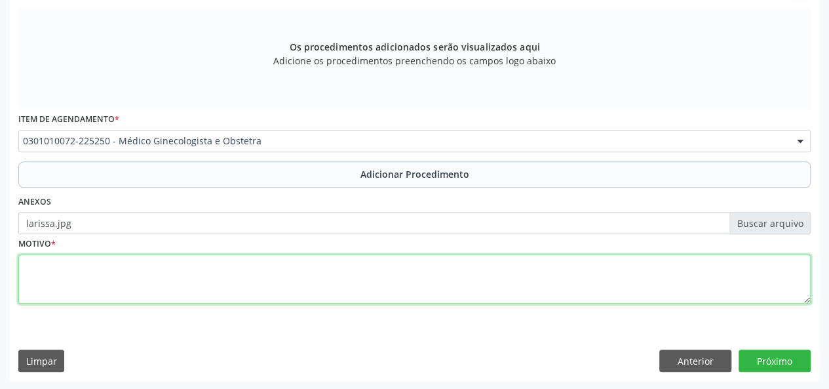
click at [28, 270] on textarea at bounding box center [414, 279] width 792 height 50
click at [36, 258] on textarea at bounding box center [414, 279] width 792 height 50
click at [109, 270] on textarea "Amenorreia secundria" at bounding box center [414, 279] width 792 height 50
click at [134, 269] on textarea "Amenorreia secundaria" at bounding box center [414, 279] width 792 height 50
type textarea "Amenorreia secundaria"
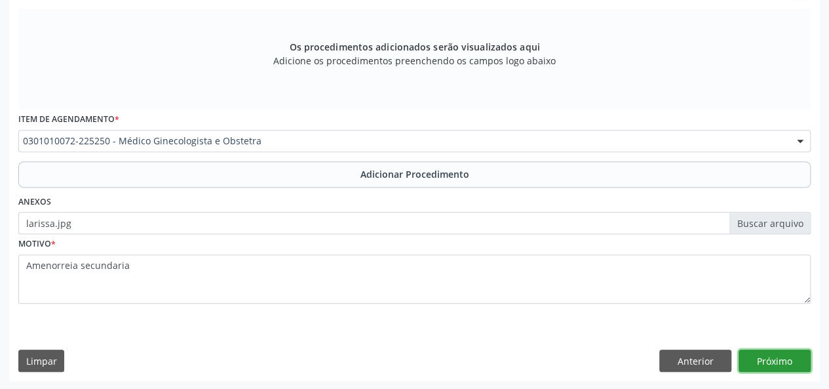
click at [790, 353] on button "Próximo" at bounding box center [775, 360] width 72 height 22
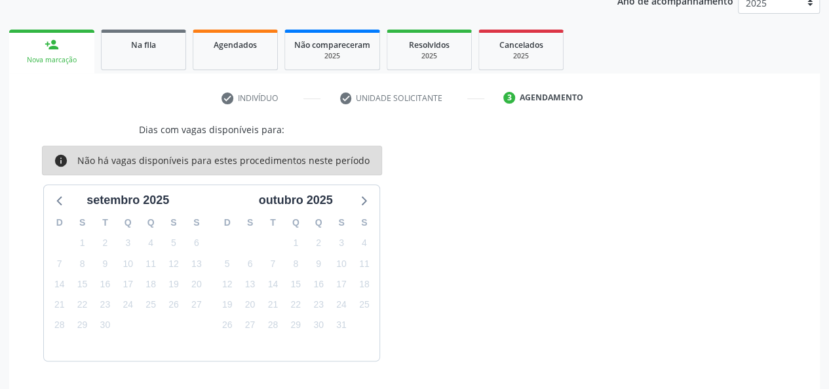
scroll to position [223, 0]
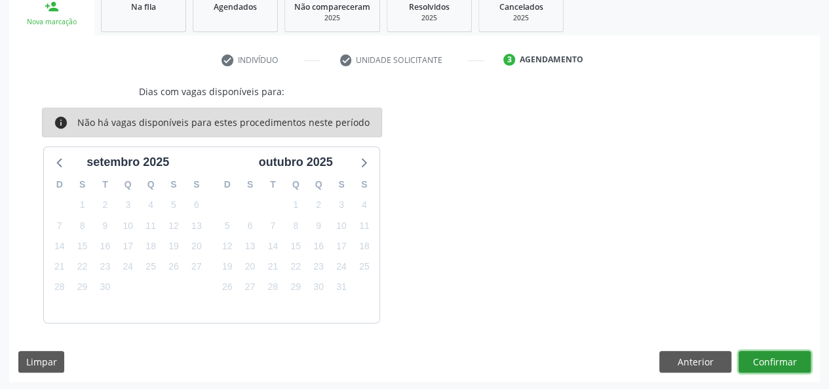
click at [769, 355] on button "Confirmar" at bounding box center [775, 362] width 72 height 22
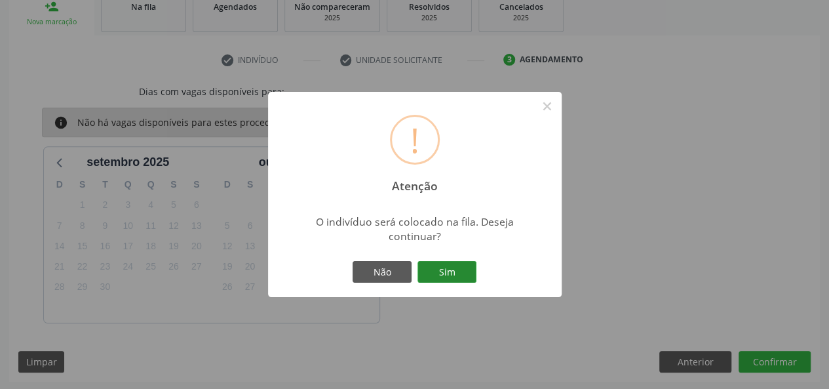
click at [431, 272] on button "Sim" at bounding box center [447, 272] width 59 height 22
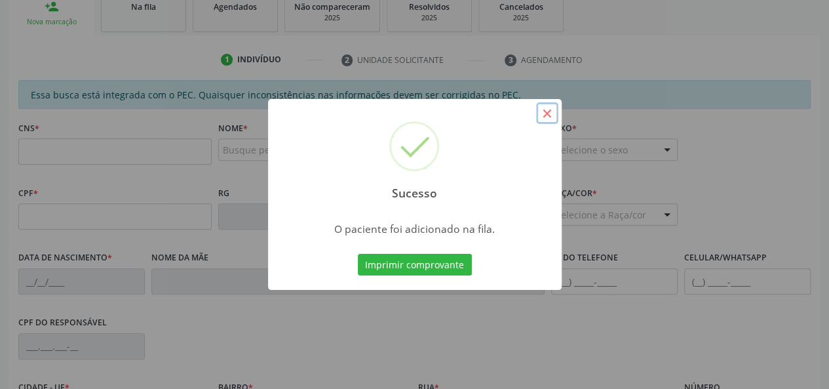
click at [545, 111] on button "×" at bounding box center [547, 113] width 22 height 22
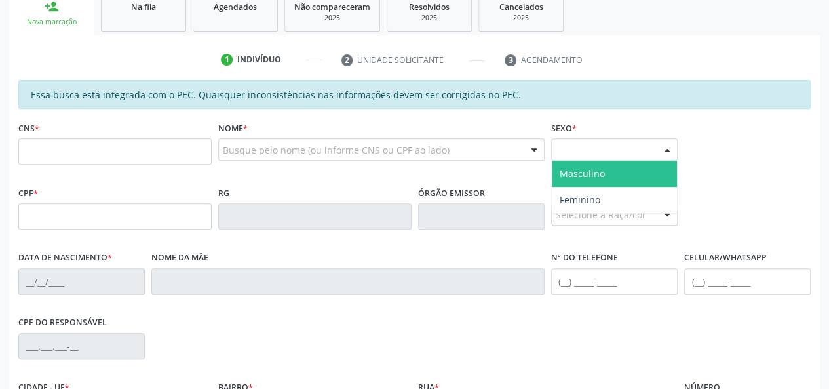
click at [619, 149] on div "Selecione o sexo" at bounding box center [614, 149] width 126 height 22
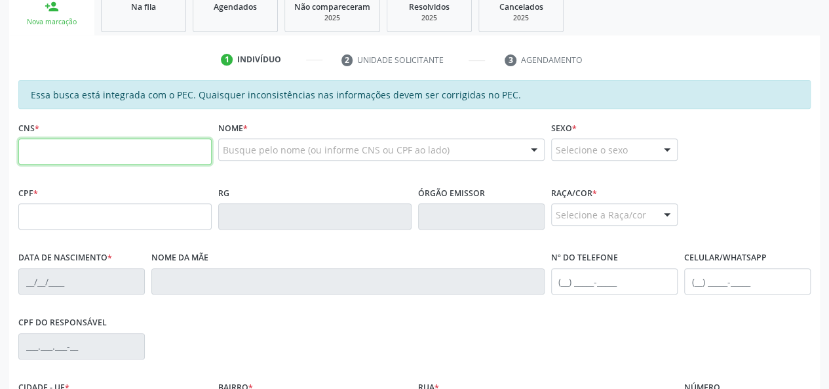
click at [65, 151] on input "text" at bounding box center [114, 151] width 193 height 26
click at [78, 161] on input "text" at bounding box center [114, 151] width 193 height 26
paste input "700 2094 3512 9725"
type input "700 2094 3512 9725"
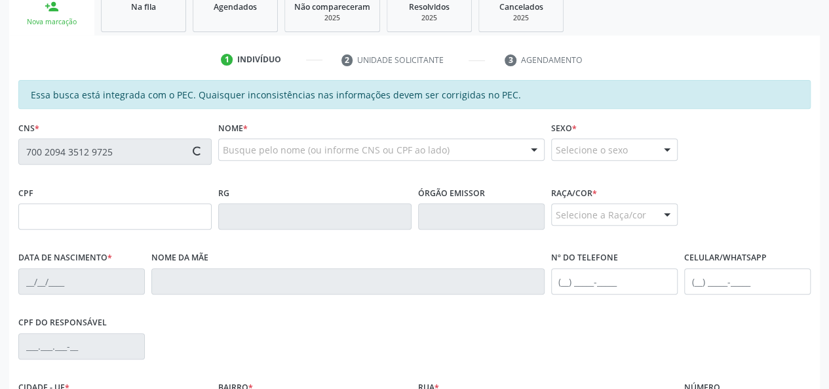
type input "101.499.574-40"
type input "[DATE]"
type input "[PERSON_NAME]"
type input "[PHONE_NUMBER]"
type input "88"
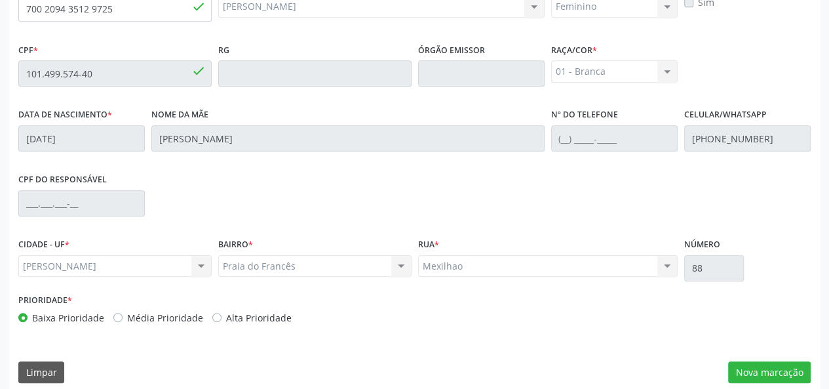
scroll to position [377, 0]
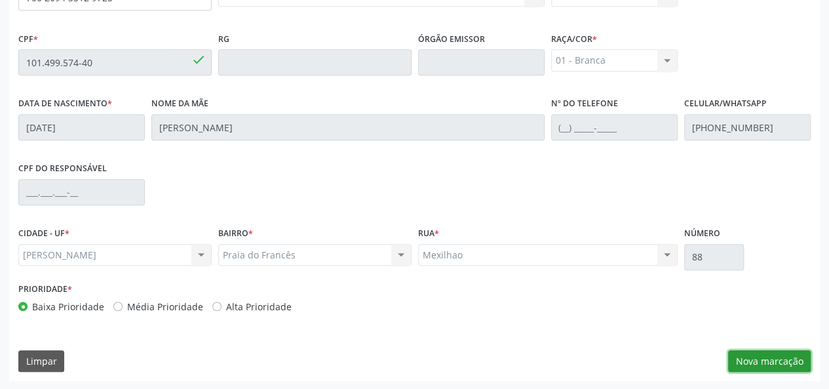
click at [749, 354] on button "Nova marcação" at bounding box center [769, 361] width 83 height 22
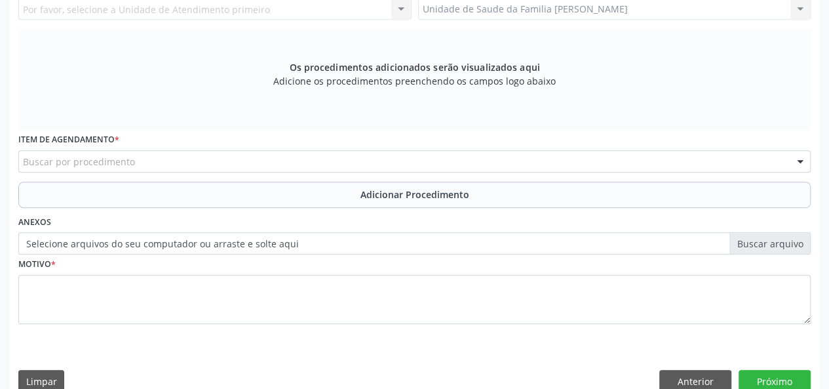
scroll to position [180, 0]
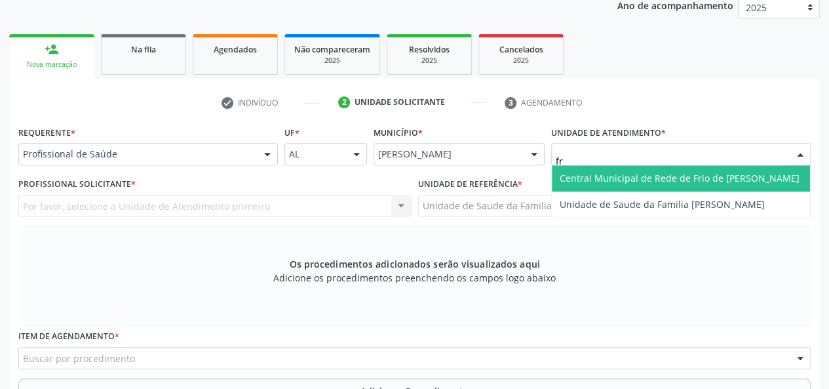
type input "fra"
click at [643, 179] on span "Unidade de Saude da Familia [PERSON_NAME]" at bounding box center [662, 178] width 205 height 12
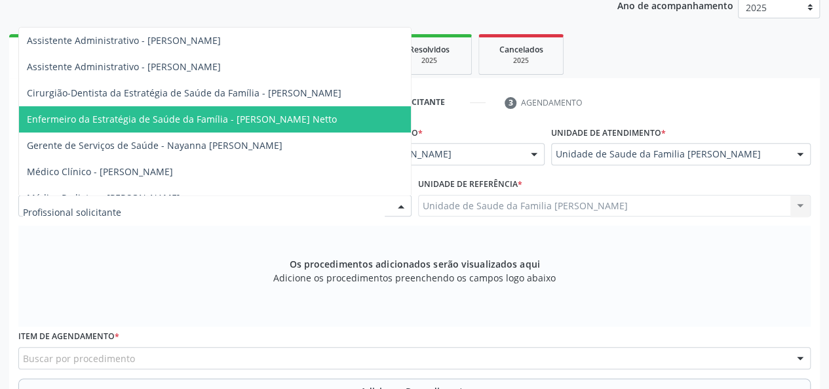
click at [264, 115] on span "Enfermeiro da Estratégia de Saúde da Família - [PERSON_NAME] Netto" at bounding box center [182, 119] width 310 height 12
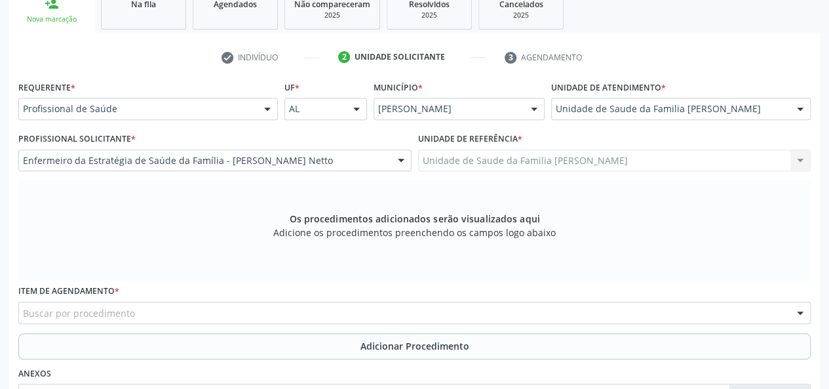
scroll to position [246, 0]
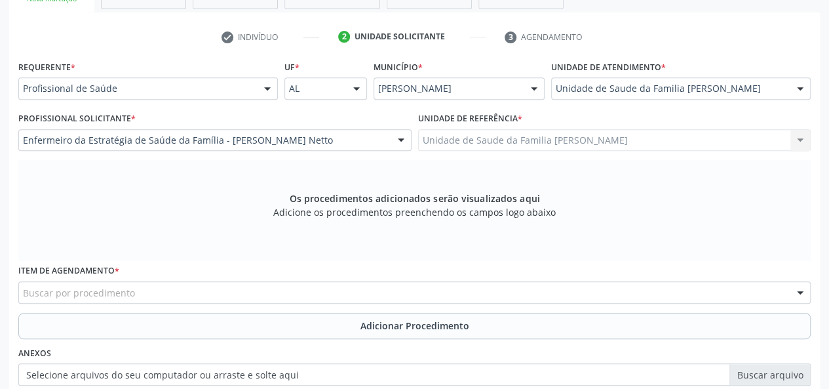
click at [170, 288] on div "Buscar por procedimento" at bounding box center [414, 292] width 792 height 22
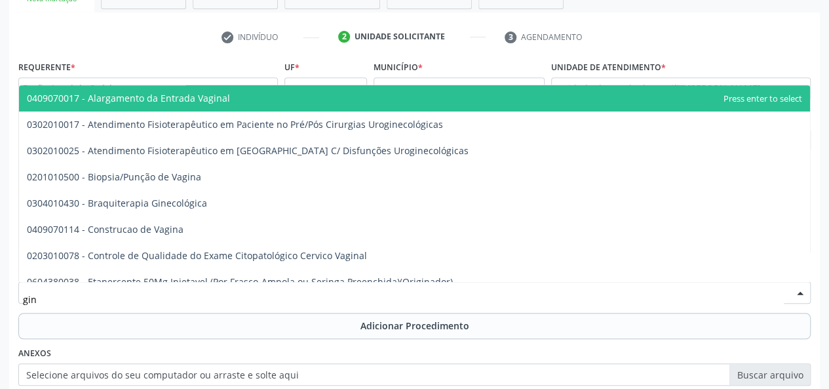
type input "gine"
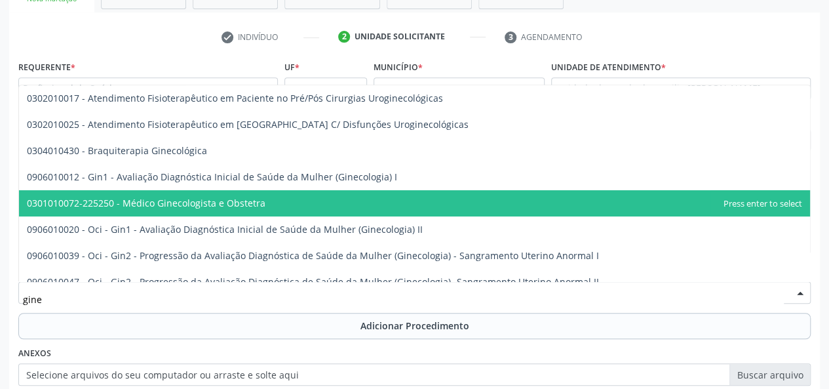
click at [225, 191] on span "0301010072-225250 - Médico Ginecologista e Obstetra" at bounding box center [414, 203] width 791 height 26
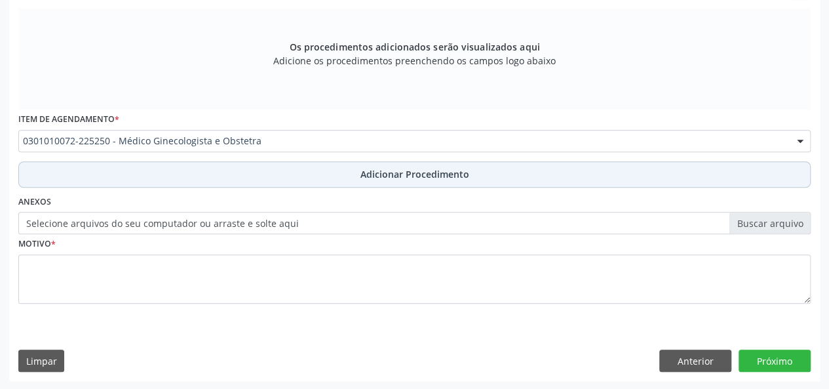
click at [388, 171] on span "Adicionar Procedimento" at bounding box center [414, 174] width 109 height 14
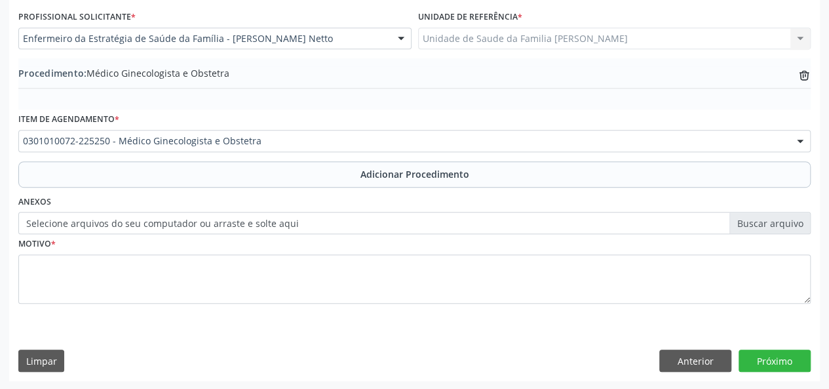
click at [776, 216] on label "Selecione arquivos do seu computador ou arraste e solte aqui" at bounding box center [414, 223] width 792 height 22
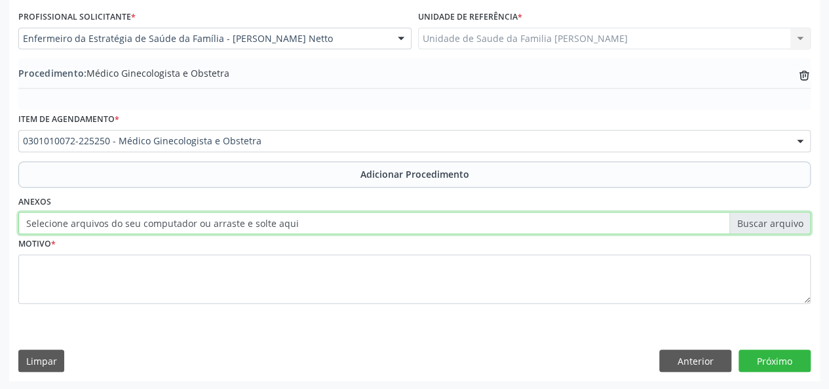
click at [776, 216] on input "Selecione arquivos do seu computador ou arraste e solte aqui" at bounding box center [414, 223] width 792 height 22
type input "C:\fakepath\freire.jpg"
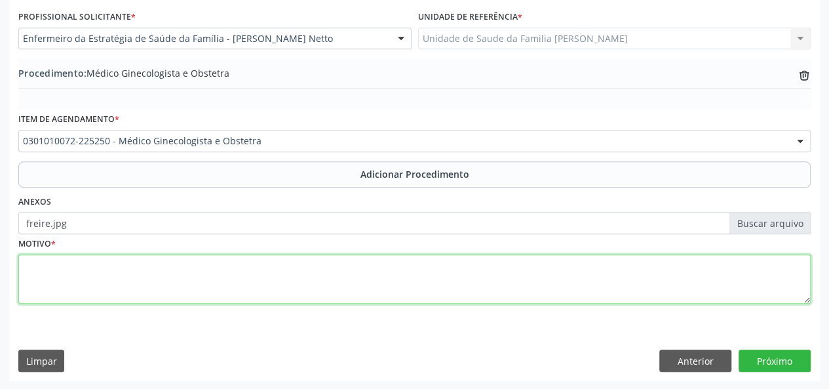
click at [42, 272] on textarea at bounding box center [414, 279] width 792 height 50
type textarea "Laqueadura de trompas"
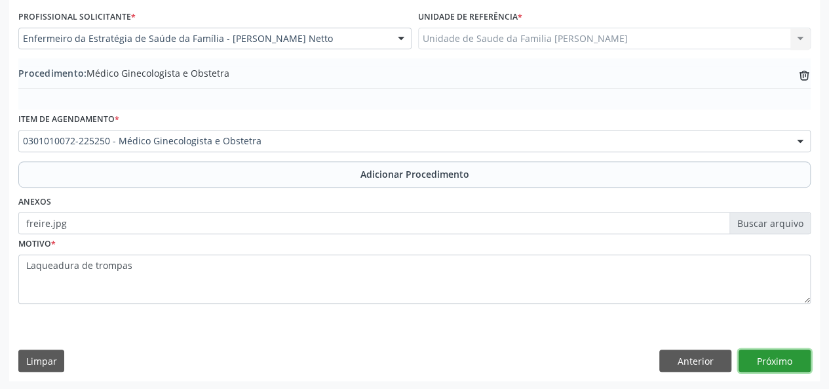
click at [783, 360] on button "Próximo" at bounding box center [775, 360] width 72 height 22
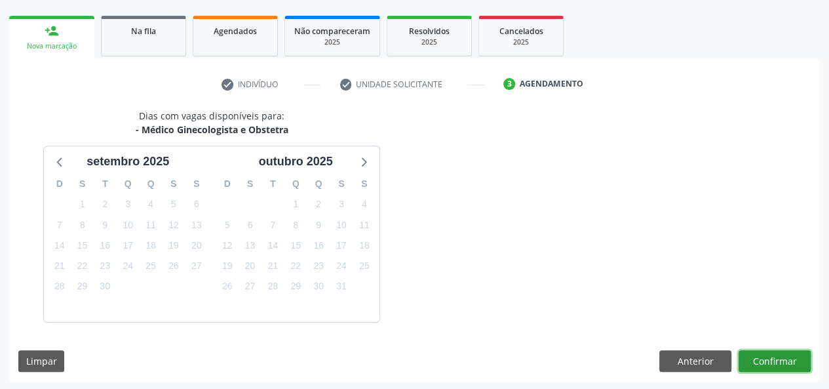
click at [775, 351] on button "Confirmar" at bounding box center [775, 361] width 72 height 22
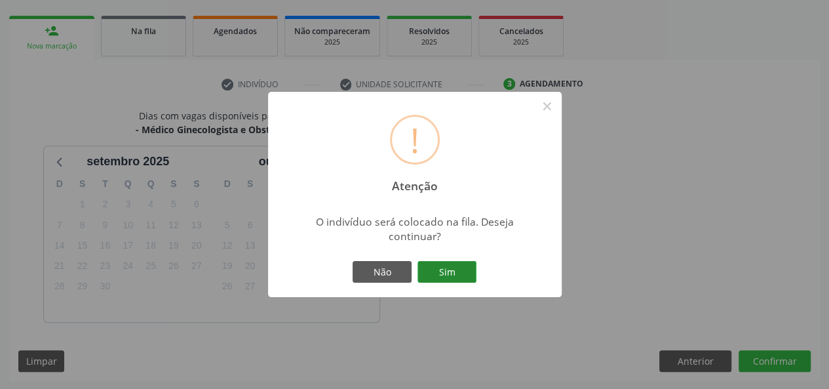
click at [448, 263] on button "Sim" at bounding box center [447, 272] width 59 height 22
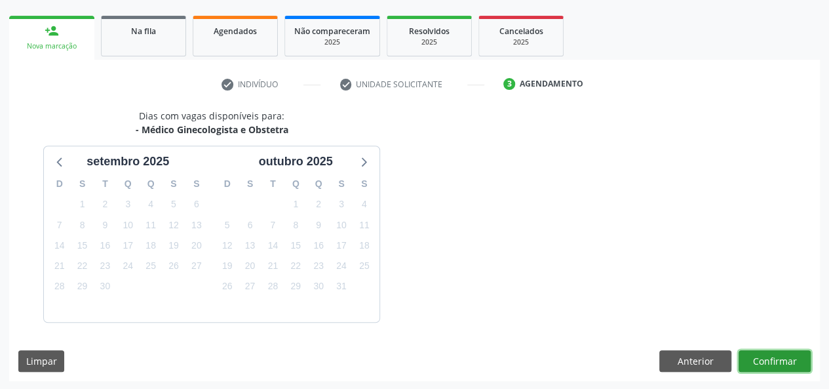
click at [773, 360] on button "Confirmar" at bounding box center [775, 361] width 72 height 22
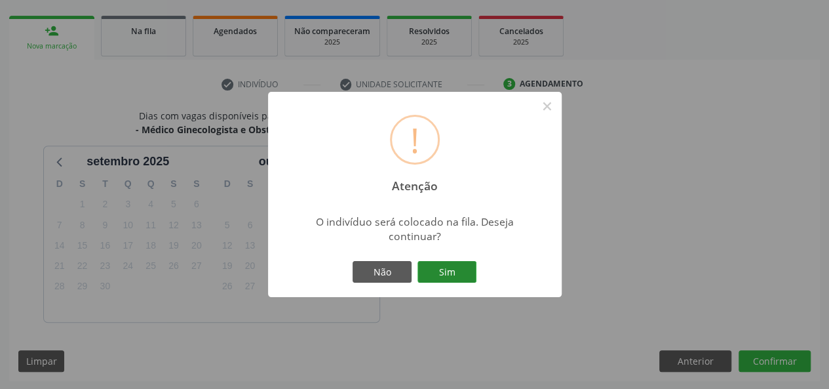
click at [456, 269] on button "Sim" at bounding box center [447, 272] width 59 height 22
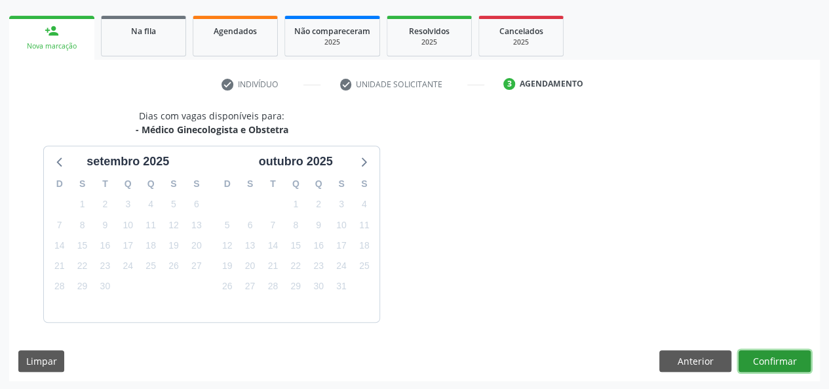
click at [758, 350] on button "Confirmar" at bounding box center [775, 361] width 72 height 22
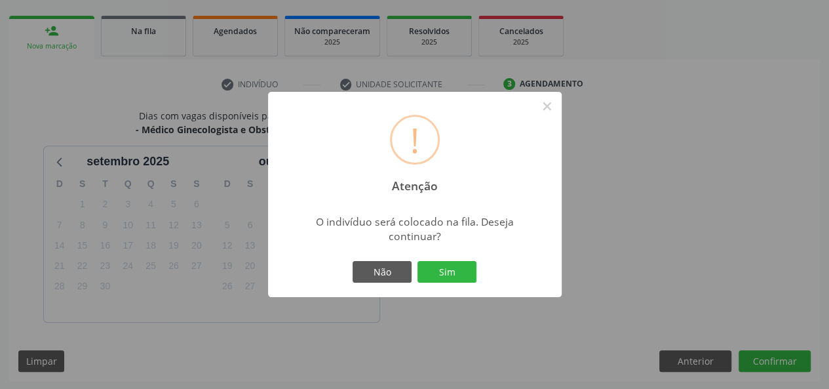
click at [456, 284] on div "Não Sim" at bounding box center [415, 272] width 130 height 28
drag, startPoint x: 644, startPoint y: 297, endPoint x: 634, endPoint y: 298, distance: 9.9
click at [640, 301] on div "! Atenção × O indivíduo será colocado na fila. Deseja continuar? Não Sim" at bounding box center [414, 194] width 829 height 389
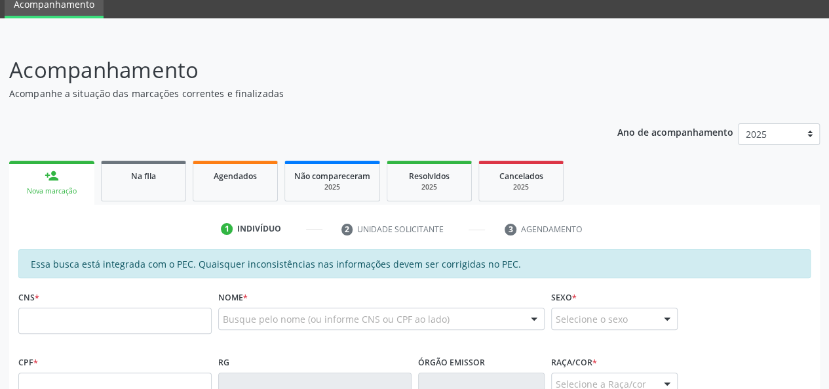
scroll to position [131, 0]
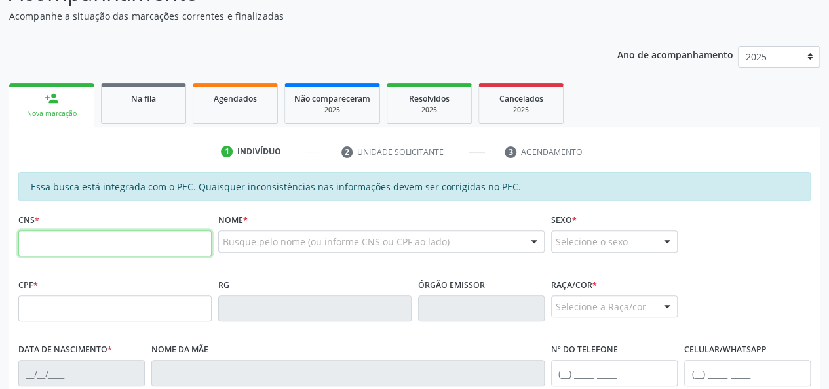
paste input "706 9021 9845 9731"
type input "706 9021 9845 9731"
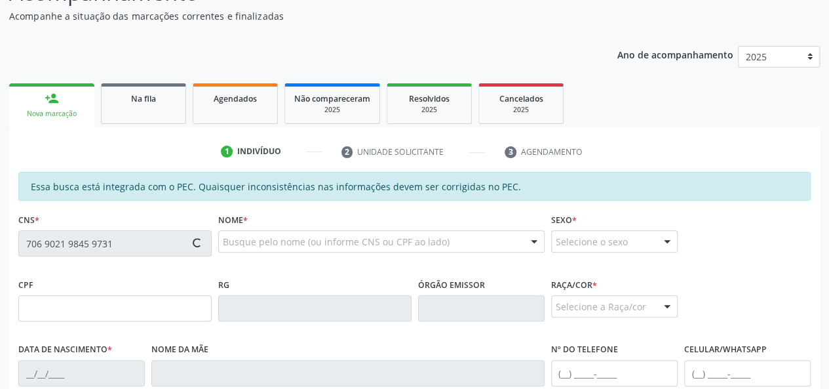
type input "222.641.244-15"
type input "28/08/1960"
type input "Gedalva dos Santos Marinho"
type input "(82) 98214-5096"
type input "127"
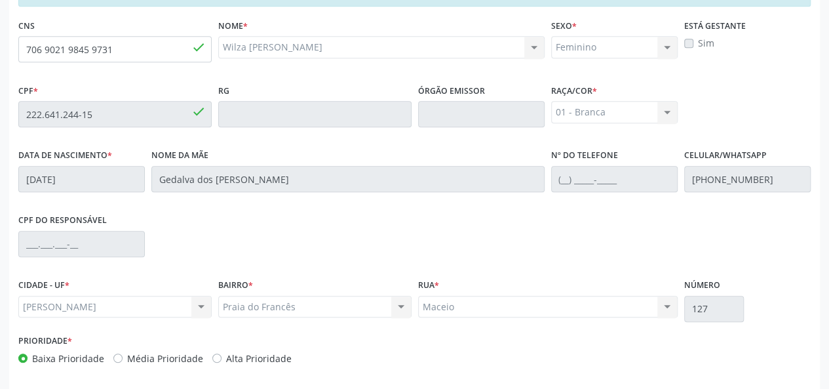
scroll to position [377, 0]
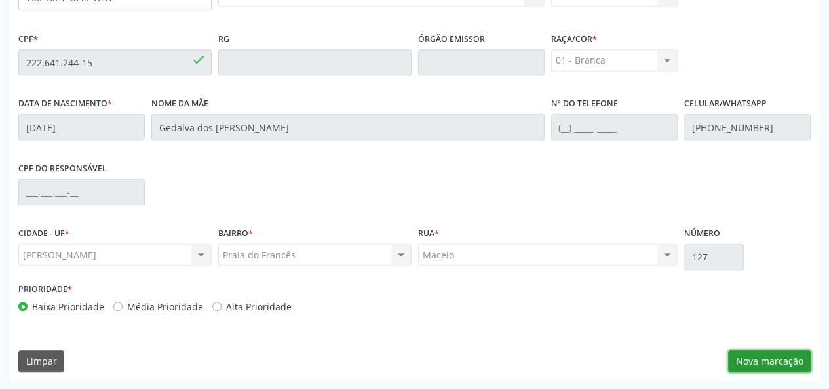
click at [762, 362] on button "Nova marcação" at bounding box center [769, 361] width 83 height 22
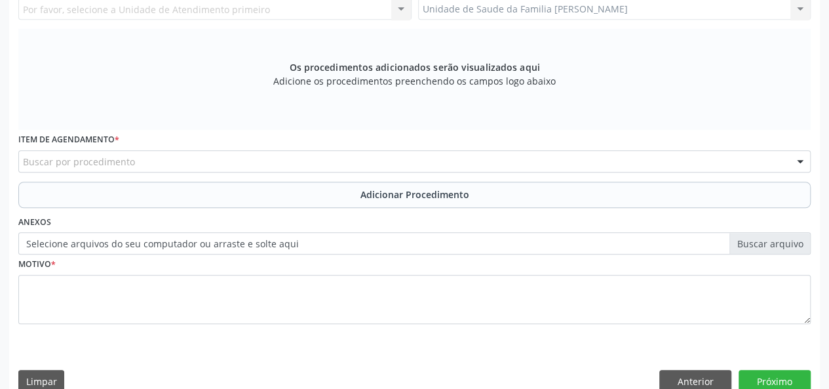
click at [624, 9] on div "Unidade de Saude da Familia Frances Unidade de Saude da Familia Frances Nenhum …" at bounding box center [614, 9] width 393 height 22
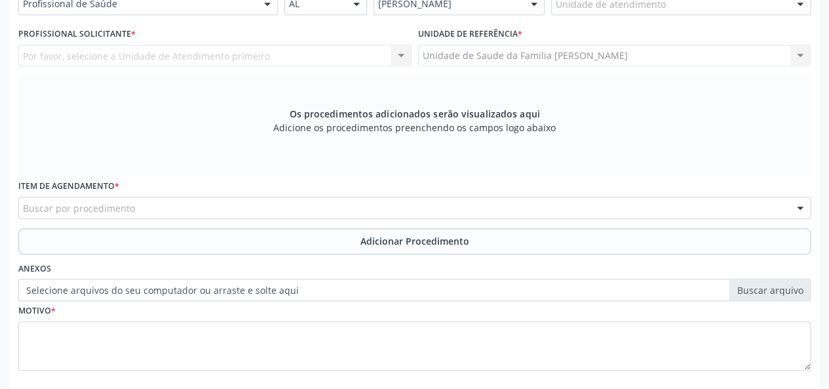
scroll to position [311, 0]
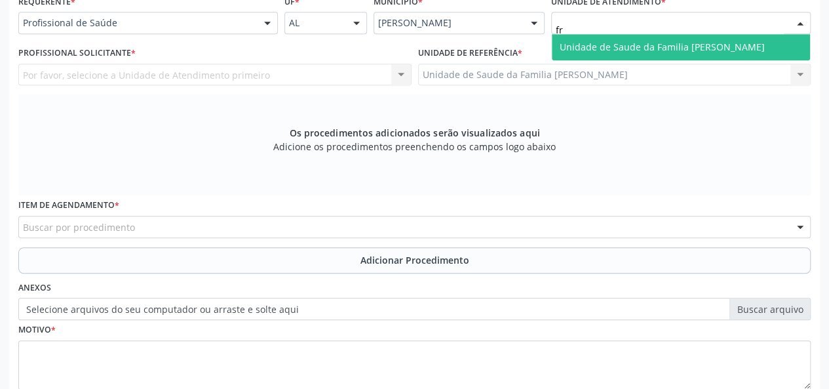
type input "fra"
click at [646, 44] on span "Unidade de Saude da Familia [PERSON_NAME]" at bounding box center [662, 47] width 205 height 12
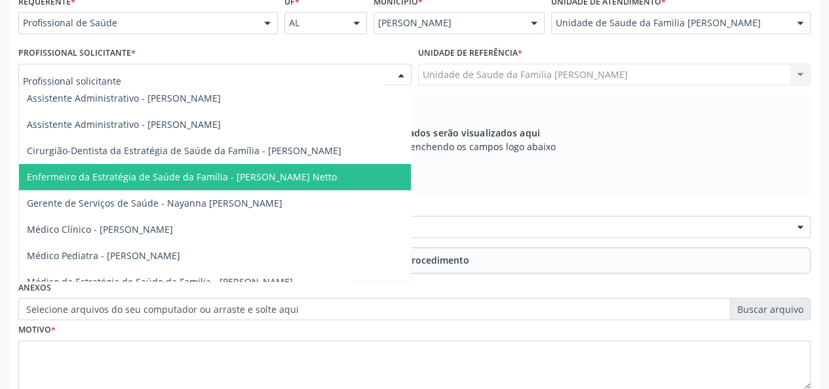
click at [269, 176] on span "Enfermeiro da Estratégia de Saúde da Família - [PERSON_NAME] Netto" at bounding box center [182, 176] width 310 height 12
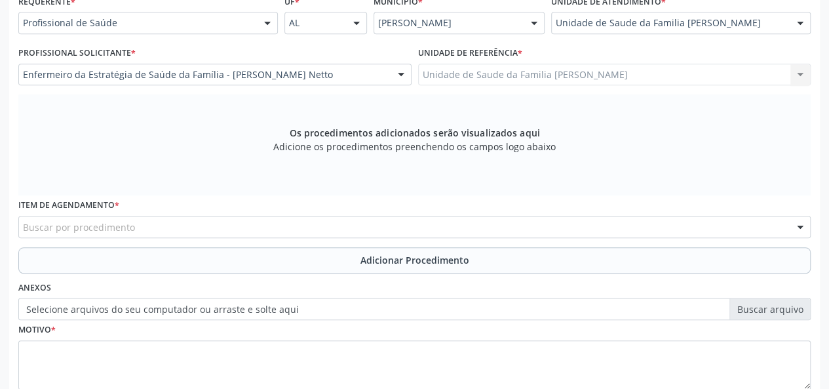
click at [222, 225] on div "Buscar por procedimento" at bounding box center [414, 227] width 792 height 22
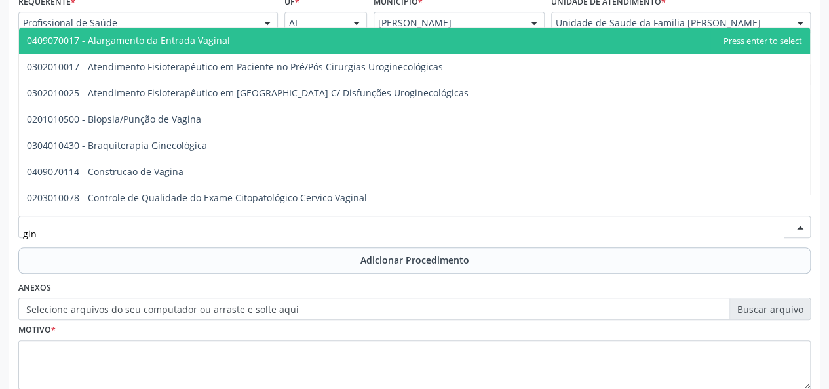
type input "gine"
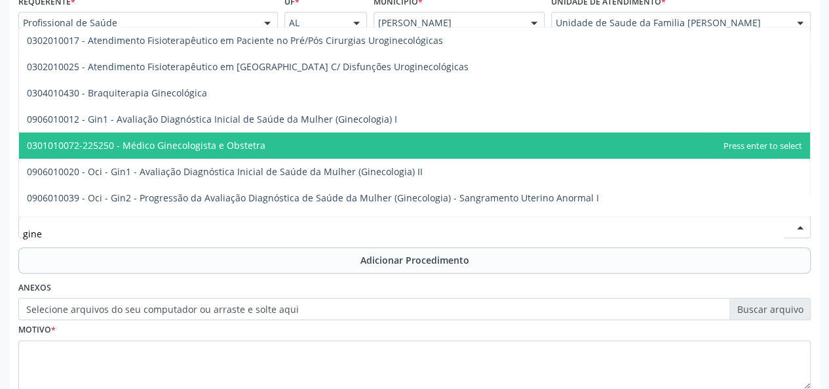
click at [221, 153] on span "0301010072-225250 - Médico Ginecologista e Obstetra" at bounding box center [414, 145] width 791 height 26
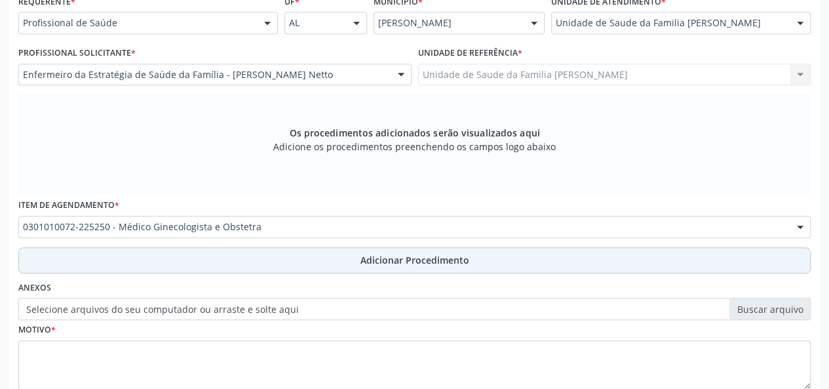
click at [376, 255] on span "Adicionar Procedimento" at bounding box center [414, 260] width 109 height 14
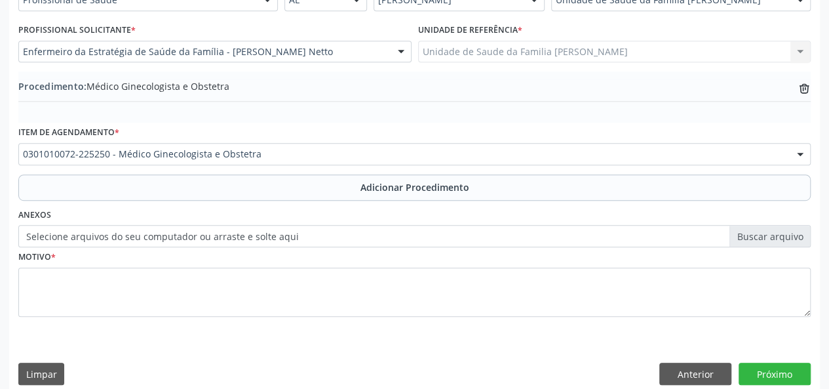
scroll to position [347, 0]
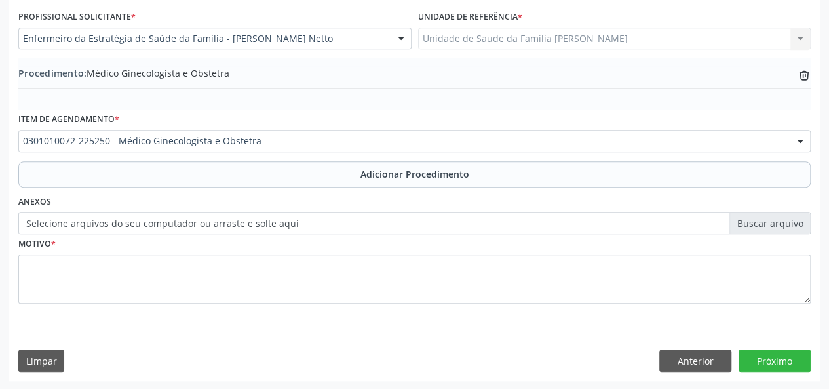
click at [783, 224] on label "Selecione arquivos do seu computador ou arraste e solte aqui" at bounding box center [414, 223] width 792 height 22
click at [783, 224] on input "Selecione arquivos do seu computador ou arraste e solte aqui" at bounding box center [414, 223] width 792 height 22
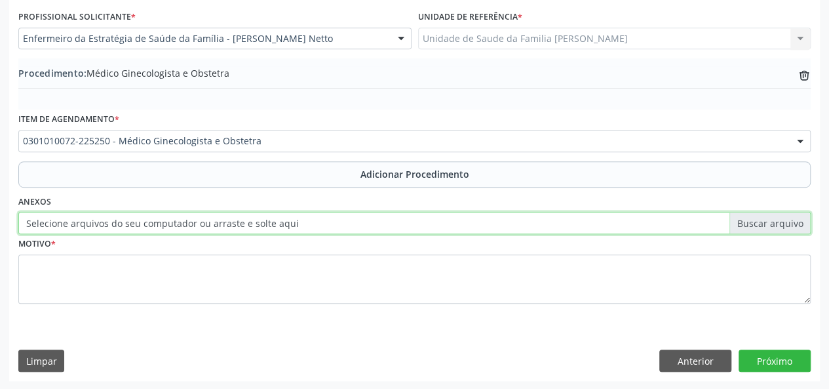
type input "C:\fakepath\wilza.jpg"
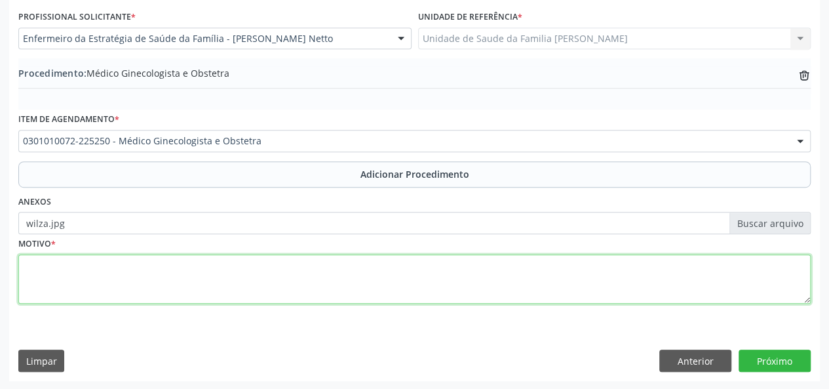
click at [43, 255] on textarea at bounding box center [414, 279] width 792 height 50
type textarea "Desconforto vaginal"
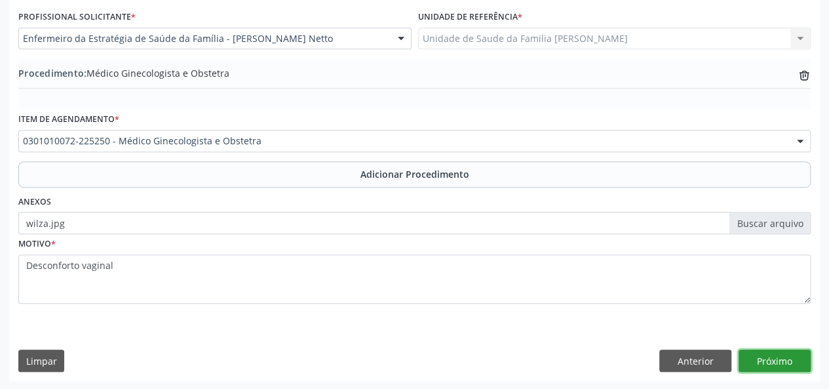
click at [799, 364] on button "Próximo" at bounding box center [775, 360] width 72 height 22
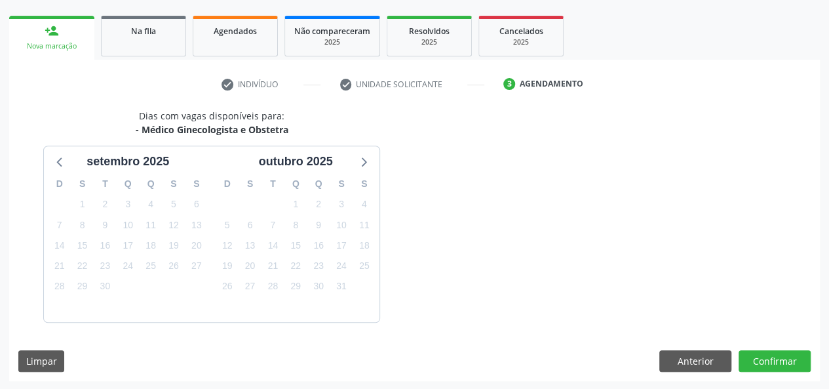
scroll to position [237, 0]
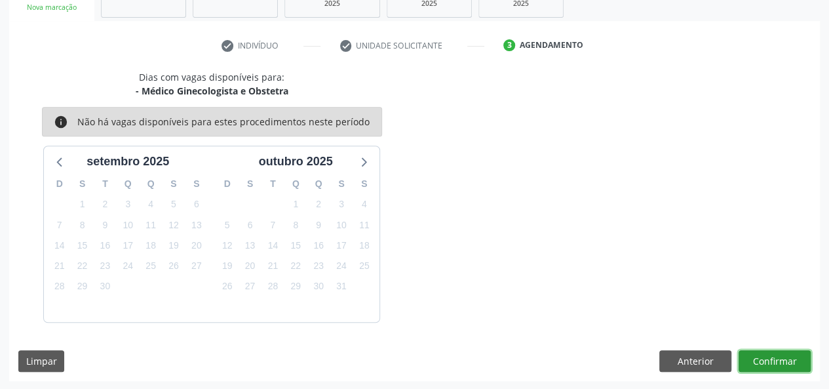
click at [798, 363] on button "Confirmar" at bounding box center [775, 361] width 72 height 22
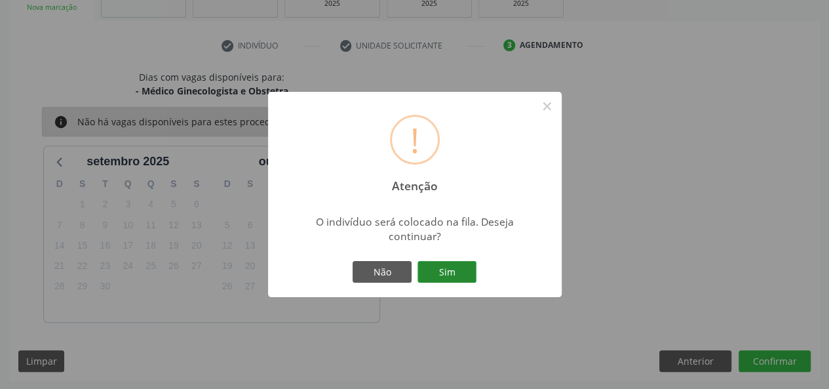
click at [448, 264] on button "Sim" at bounding box center [447, 272] width 59 height 22
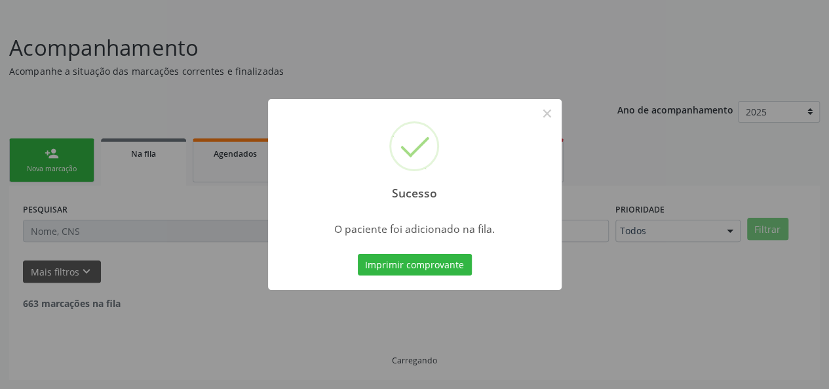
scroll to position [62, 0]
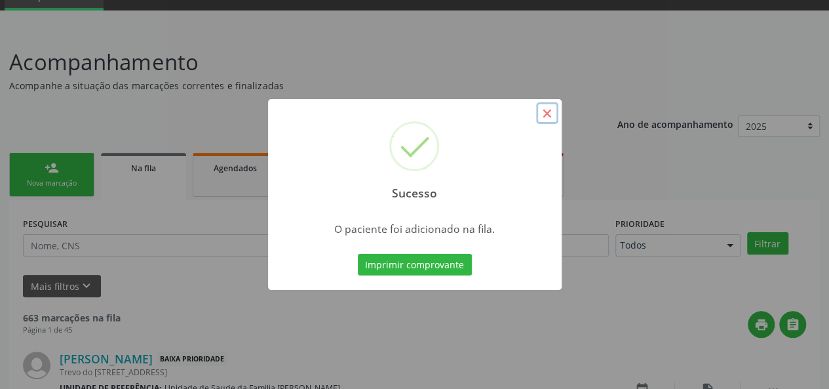
click at [548, 115] on button "×" at bounding box center [547, 113] width 22 height 22
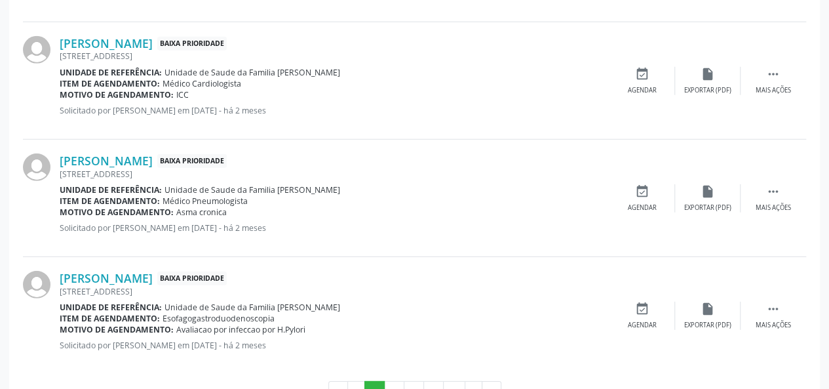
scroll to position [1861, 0]
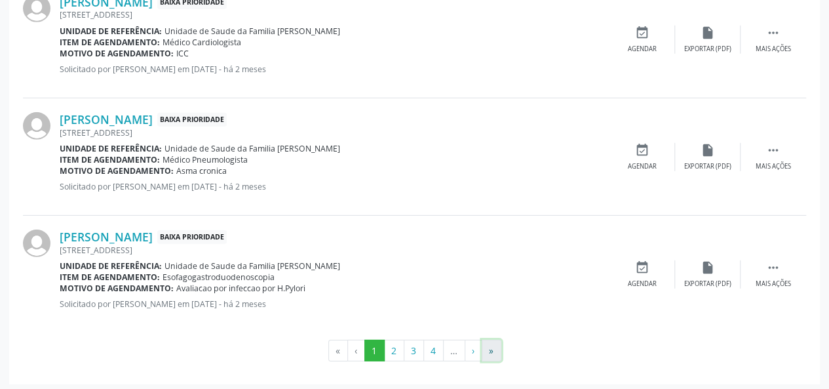
click at [490, 347] on button "»" at bounding box center [492, 351] width 20 height 22
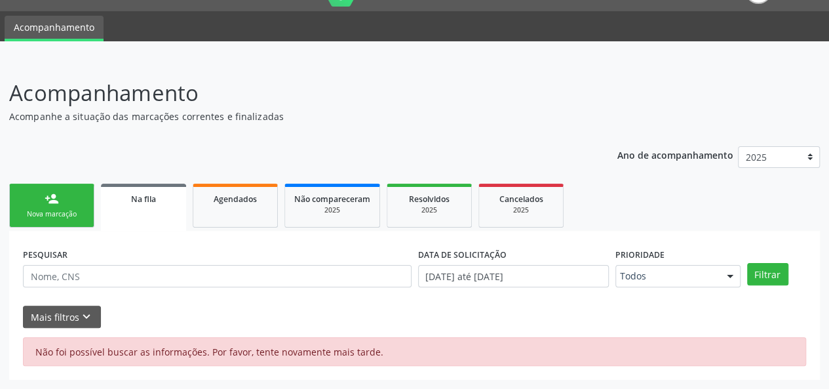
scroll to position [29, 0]
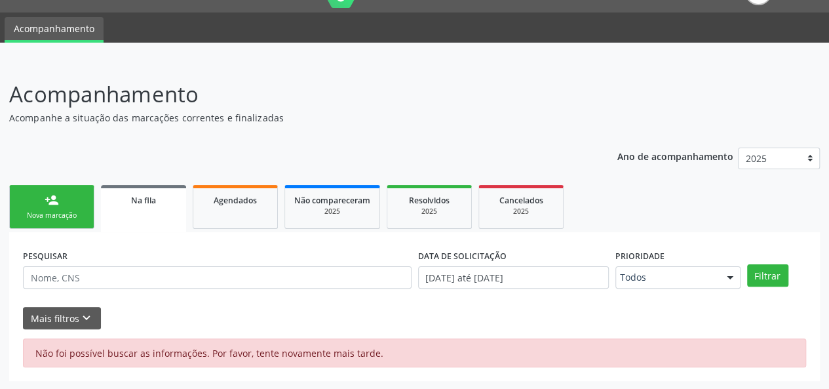
click at [37, 206] on link "person_add Nova marcação" at bounding box center [51, 207] width 85 height 44
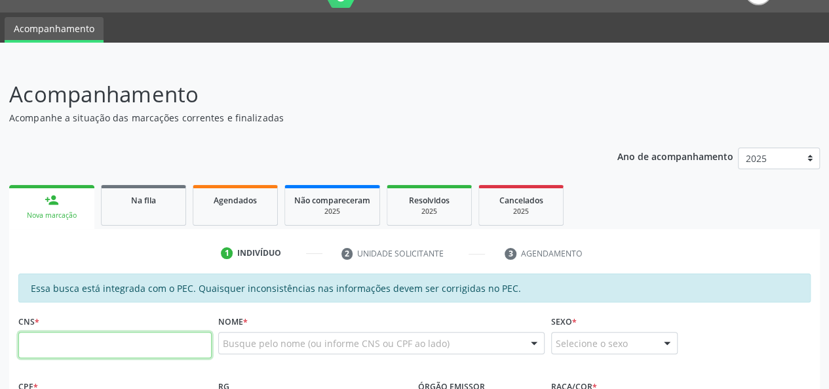
click at [62, 345] on input "text" at bounding box center [114, 345] width 193 height 26
paste input "700 8064 6379 5280"
type input "700 8064 6379 5280"
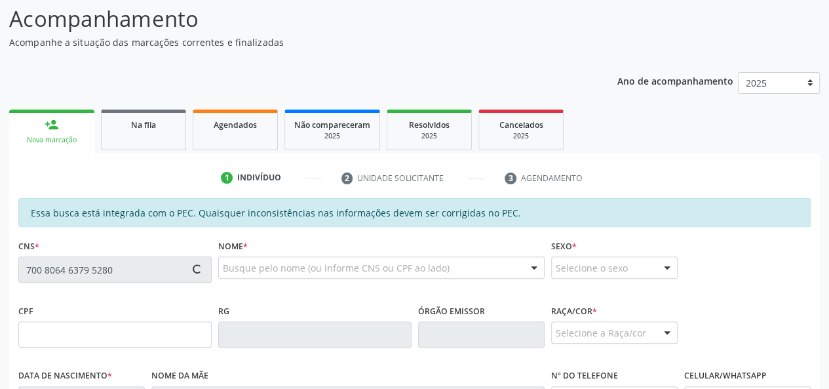
scroll to position [161, 0]
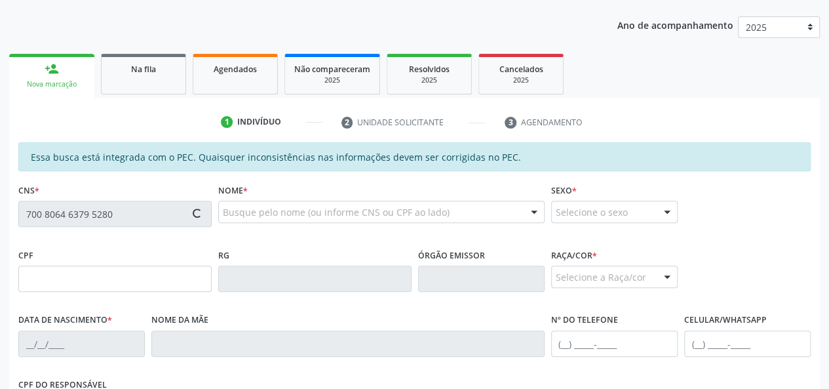
type input "045.234.894-32"
type input "26/01/1971"
type input "Seuza Cardoso da Silva"
type input "(82) 99970-6012"
type input "03"
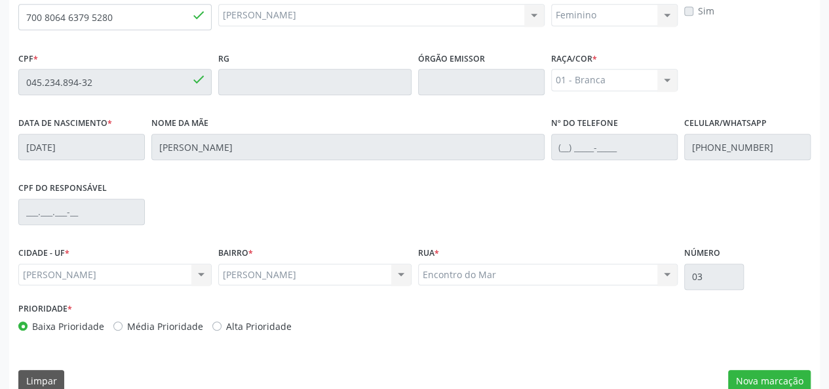
scroll to position [377, 0]
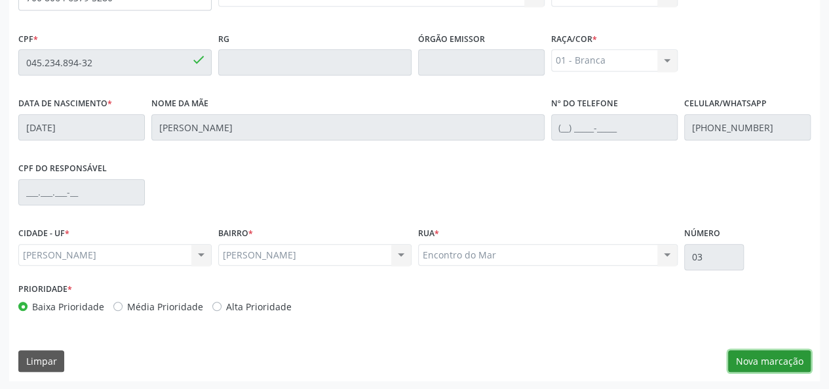
click at [764, 359] on button "Nova marcação" at bounding box center [769, 361] width 83 height 22
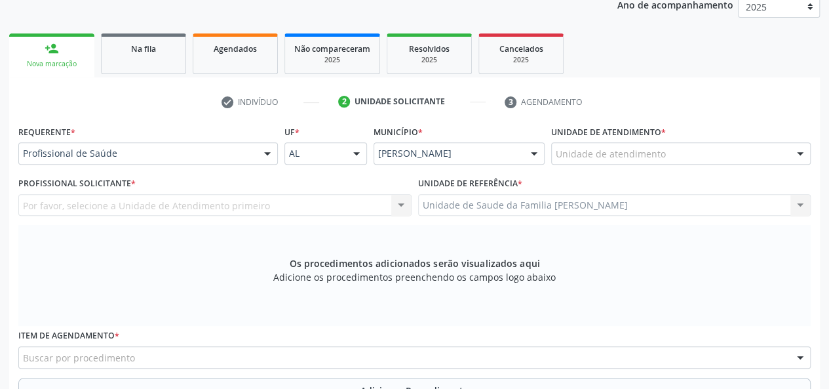
scroll to position [180, 0]
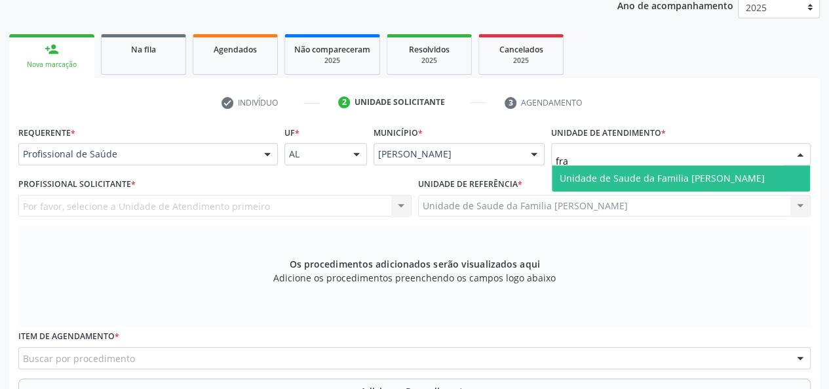
click at [644, 174] on span "Unidade de Saude da Familia [PERSON_NAME]" at bounding box center [662, 178] width 205 height 12
type input "estac"
click at [640, 178] on span "Centro de Saude Professor [PERSON_NAME][GEOGRAPHIC_DATA]" at bounding box center [702, 178] width 285 height 12
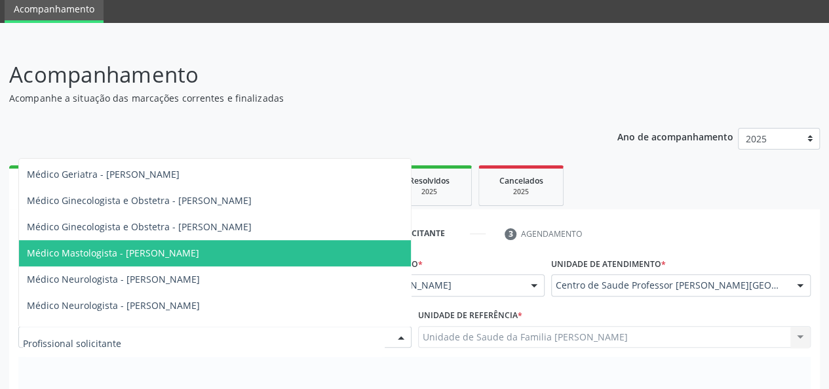
scroll to position [397, 0]
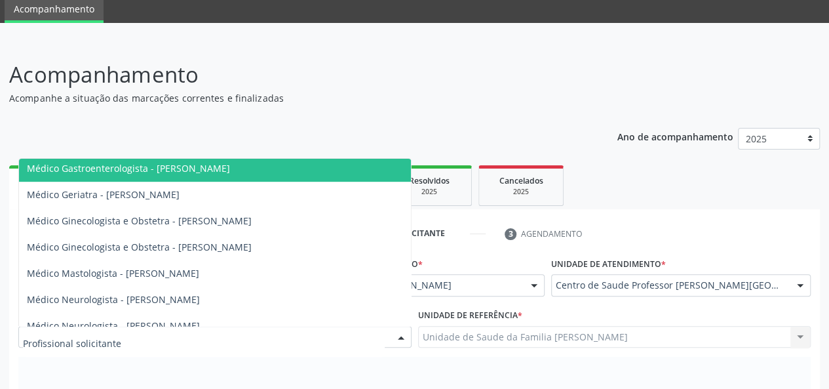
click at [530, 62] on p "Acompanhamento" at bounding box center [293, 74] width 568 height 33
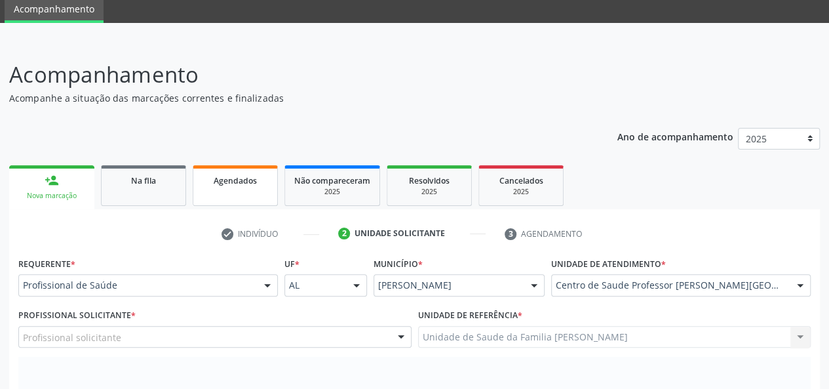
click at [252, 185] on div "Agendados" at bounding box center [236, 180] width 66 height 14
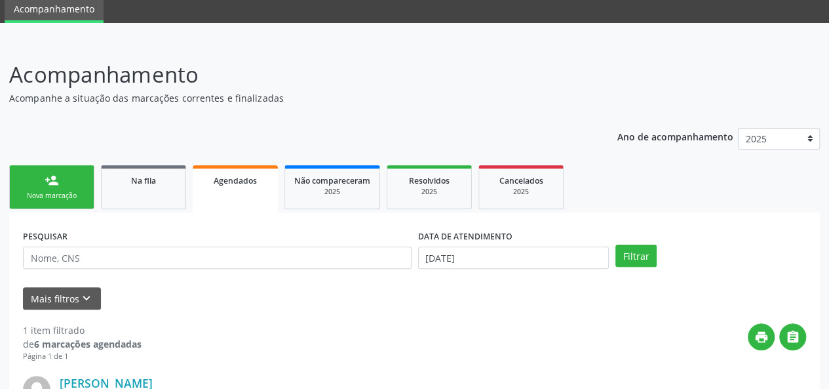
click at [64, 191] on div "Nova marcação" at bounding box center [52, 196] width 66 height 10
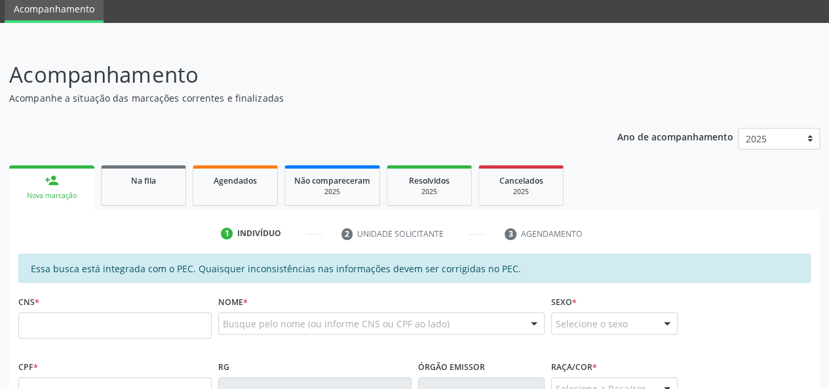
scroll to position [180, 0]
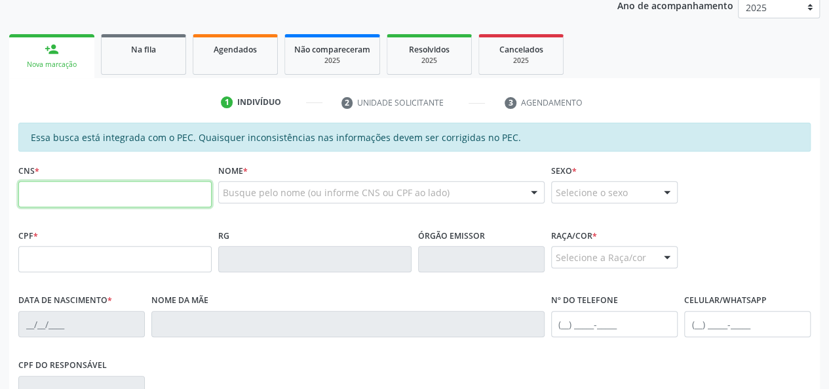
paste input "700 8064 6379 5280"
type input "700 8064 6379 5280"
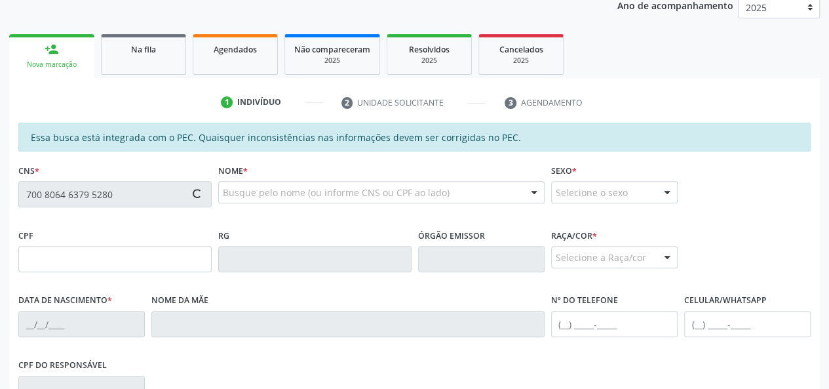
type input "045.234.894-32"
type input "26/01/1971"
type input "Seuza Cardoso da Silva"
type input "(82) 99970-6012"
type input "03"
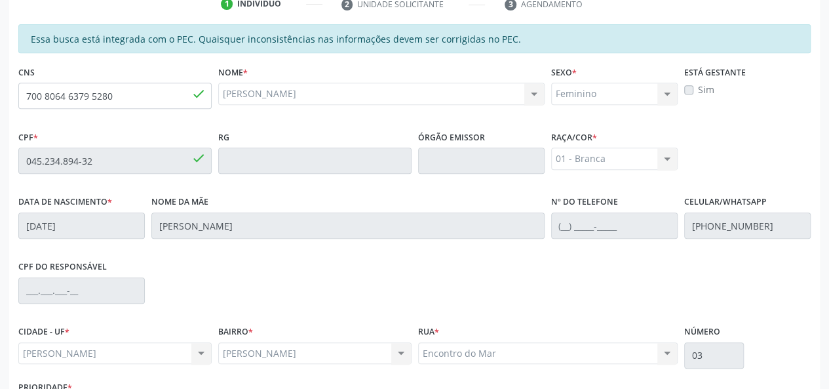
scroll to position [377, 0]
